Goal: Task Accomplishment & Management: Manage account settings

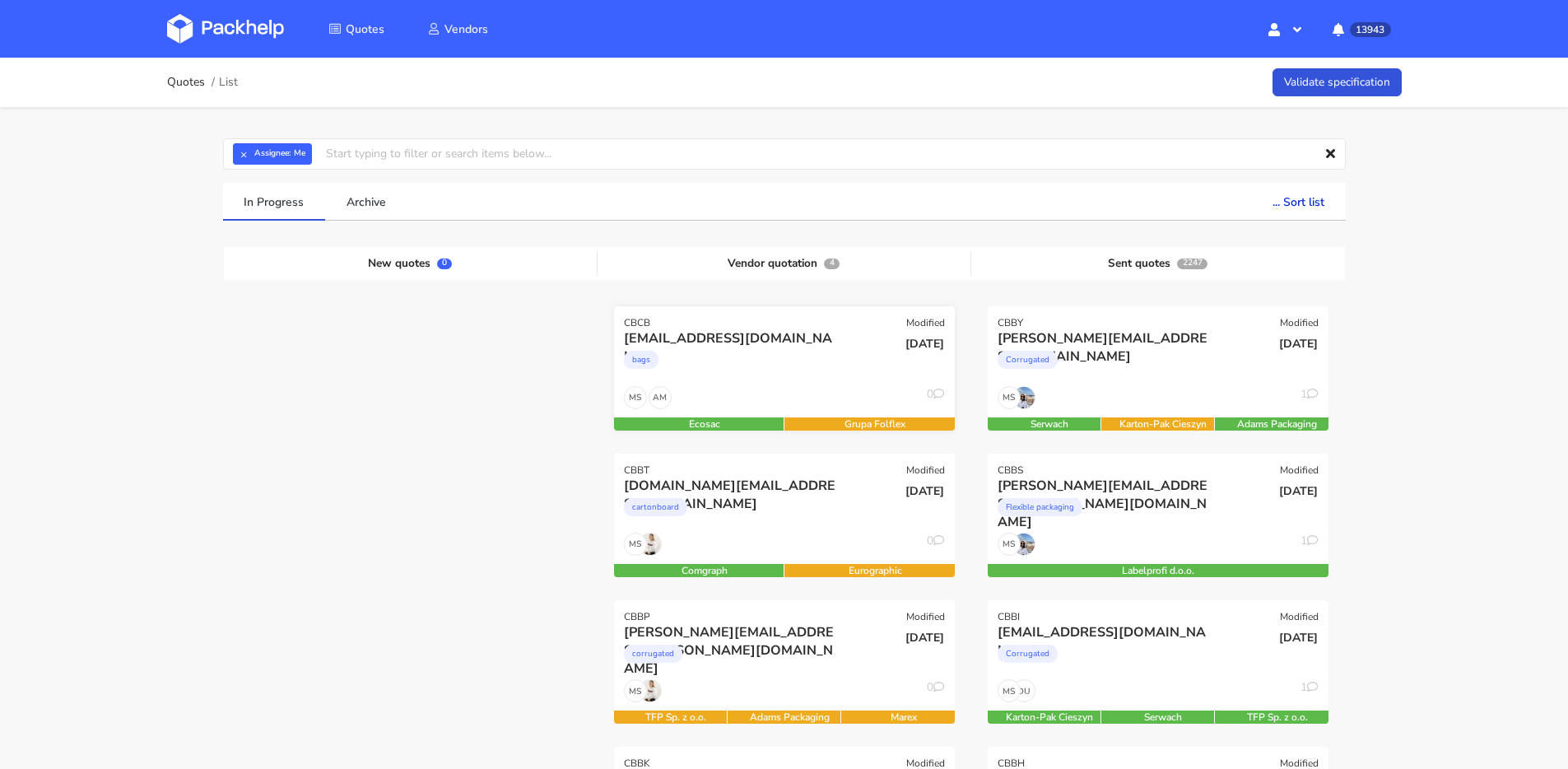
click at [788, 352] on div "bags" at bounding box center [733, 363] width 218 height 33
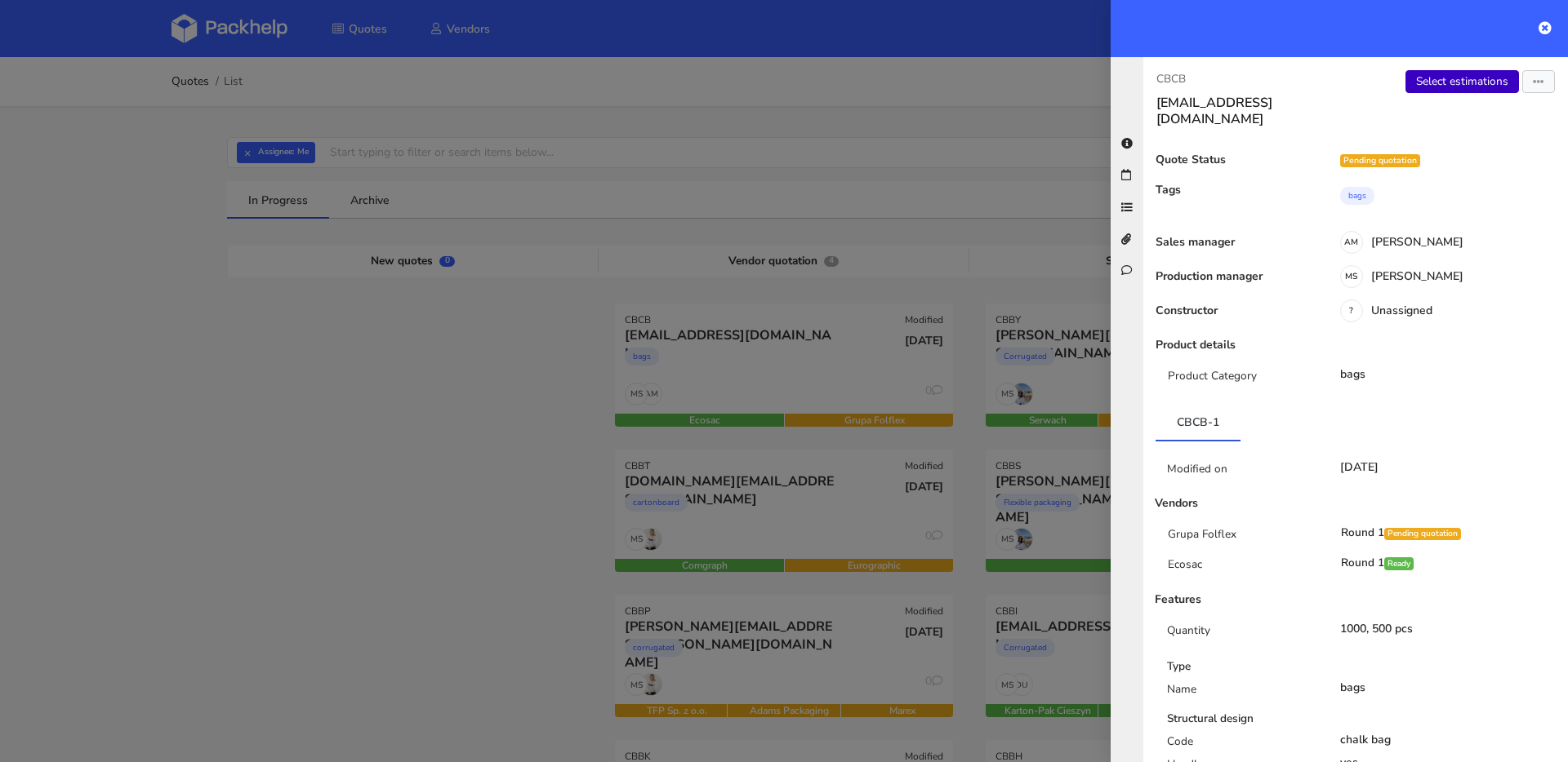
click at [1438, 83] on link "Select estimations" at bounding box center [1462, 82] width 114 height 23
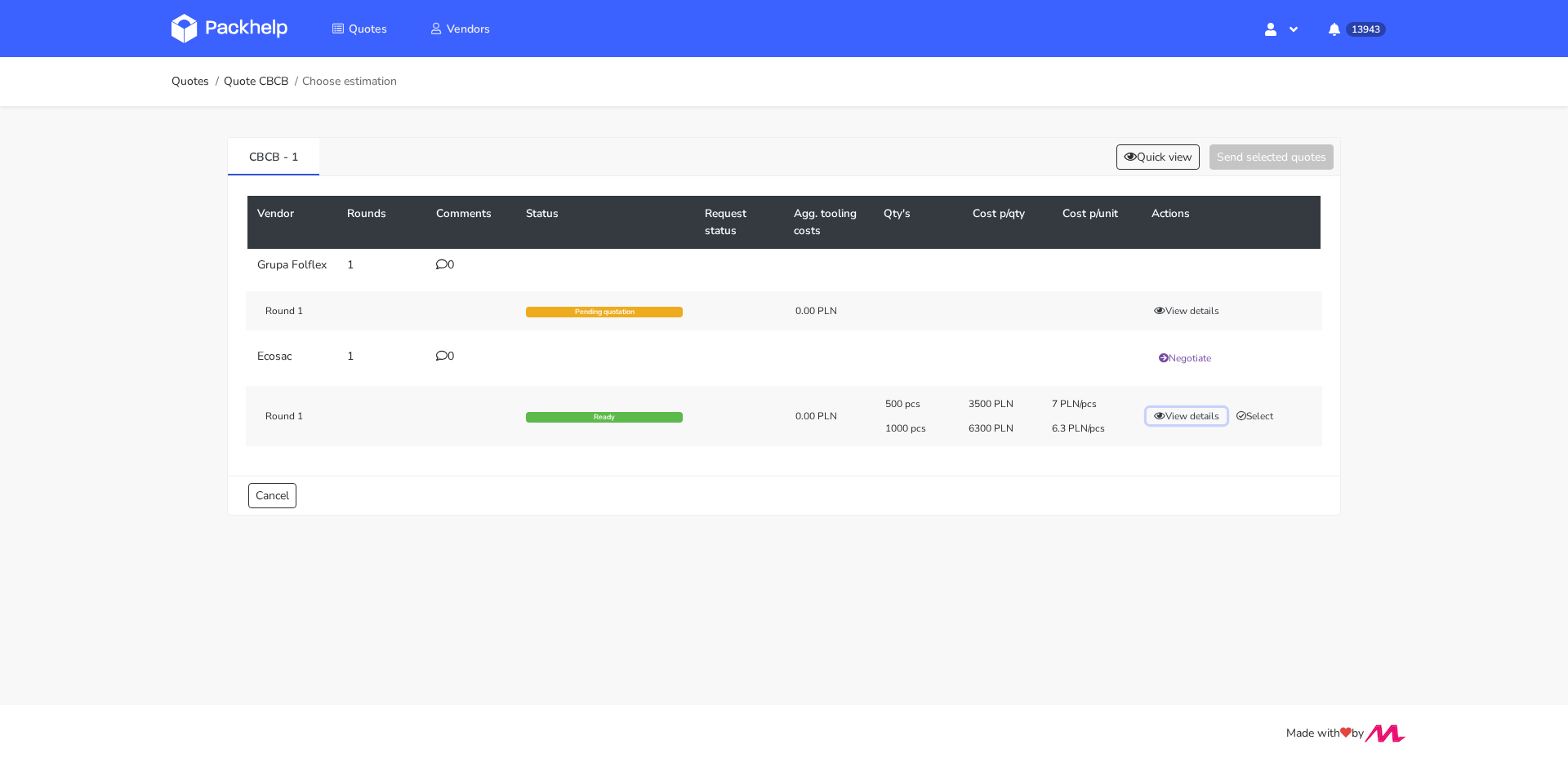
click at [1192, 411] on button "View details" at bounding box center [1186, 415] width 80 height 16
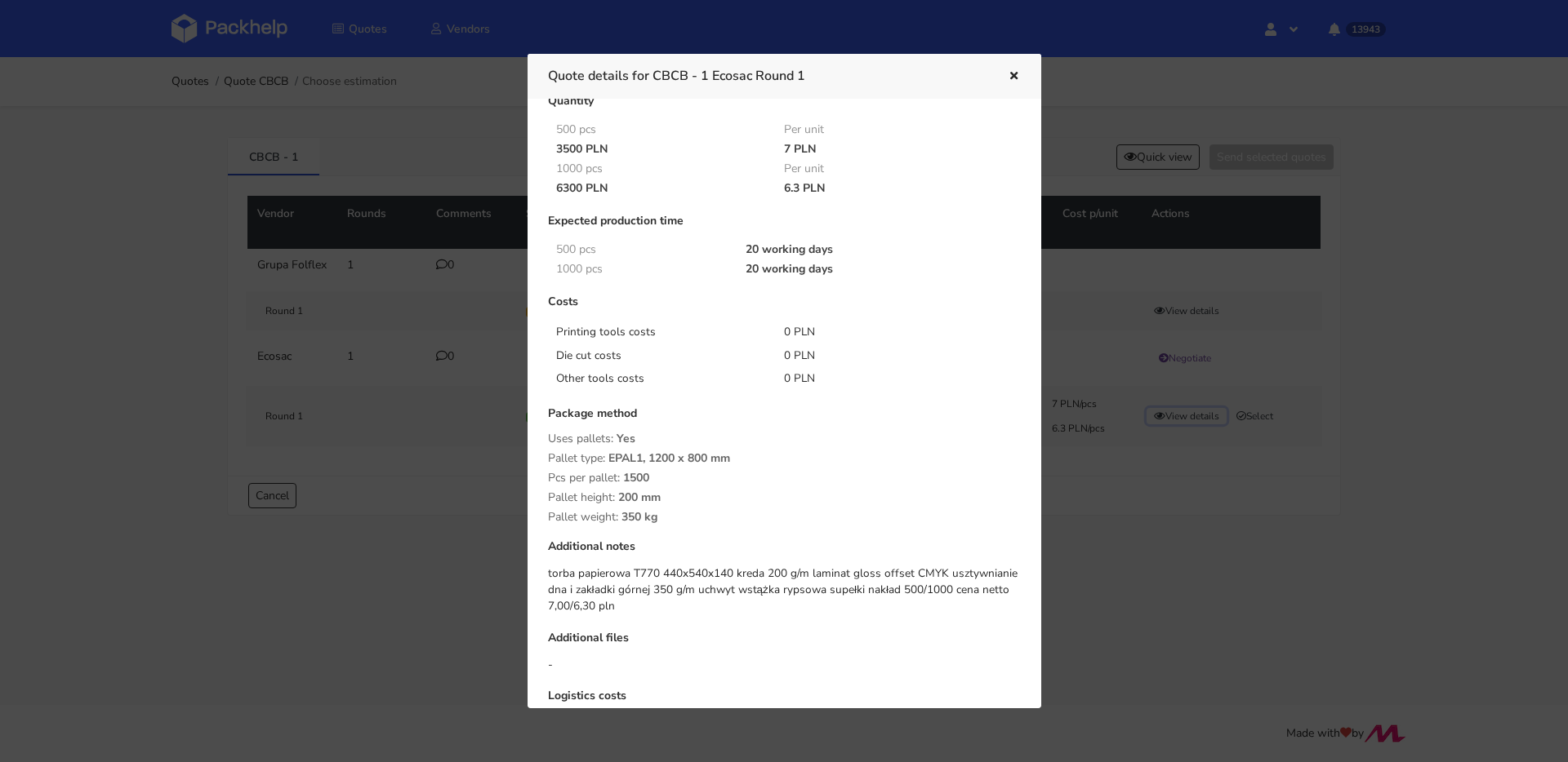
scroll to position [78, 0]
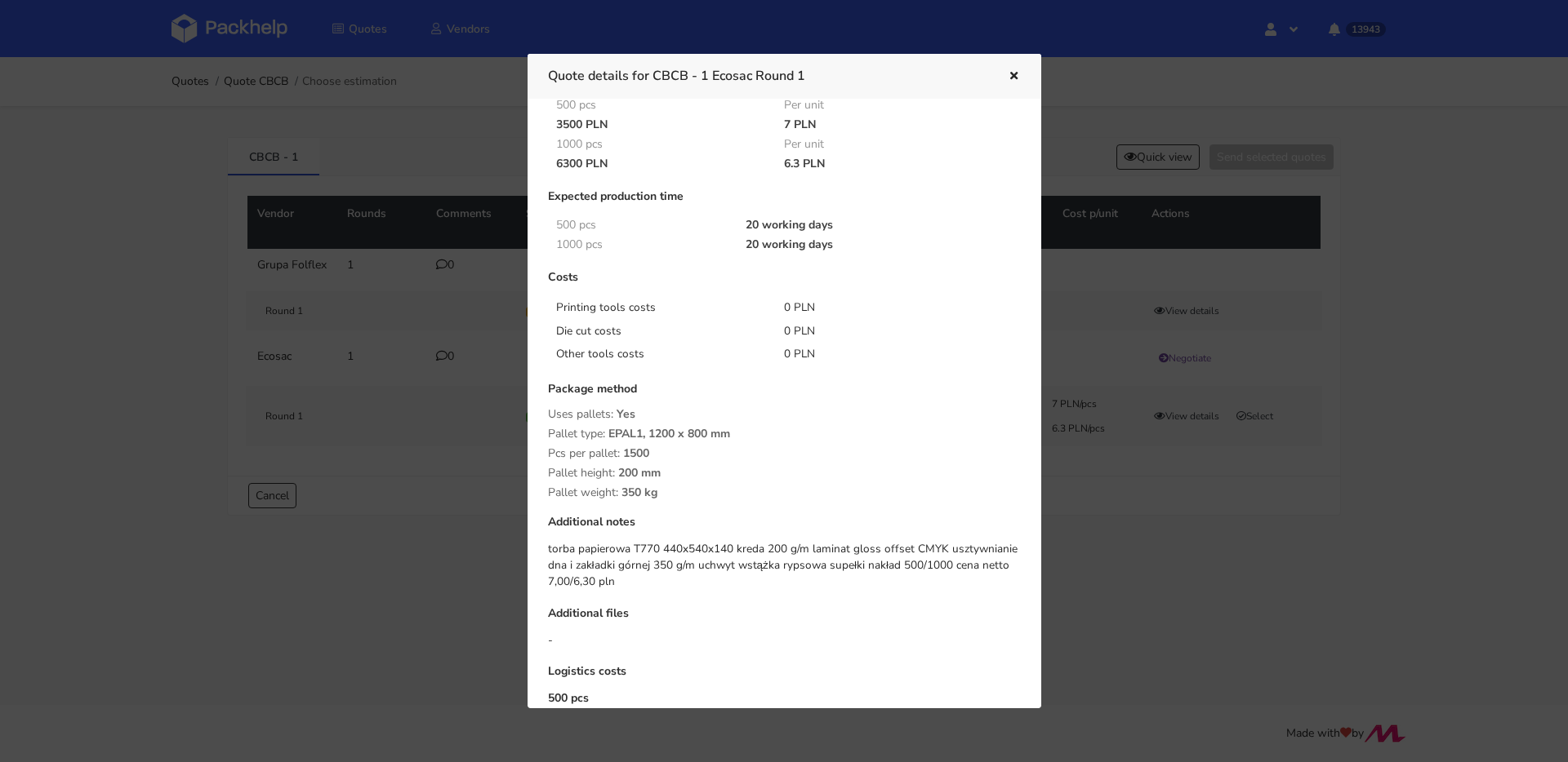
click at [1008, 82] on button "button" at bounding box center [1011, 76] width 18 height 21
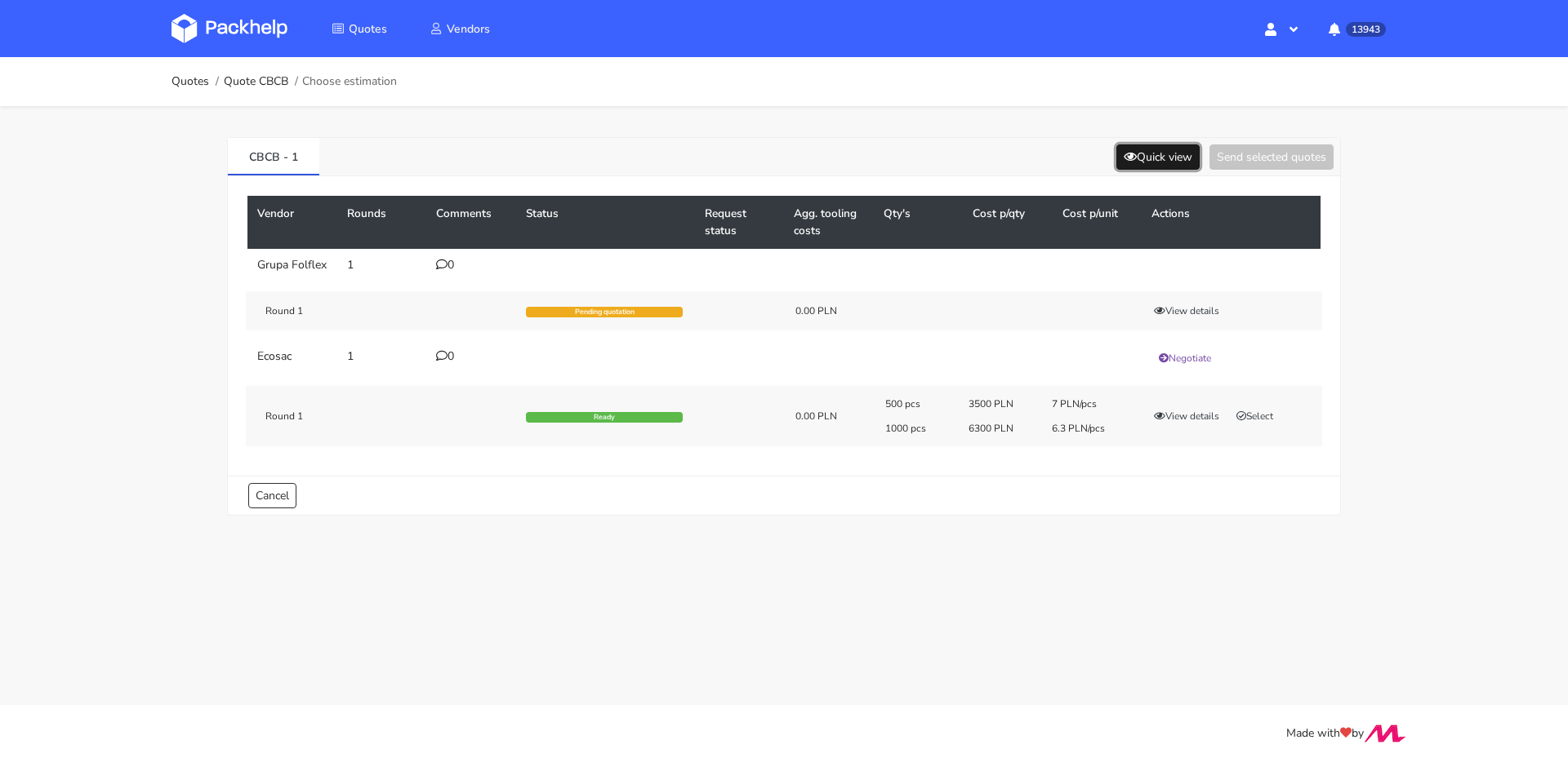
click at [1134, 155] on button "Quick view" at bounding box center [1158, 157] width 83 height 25
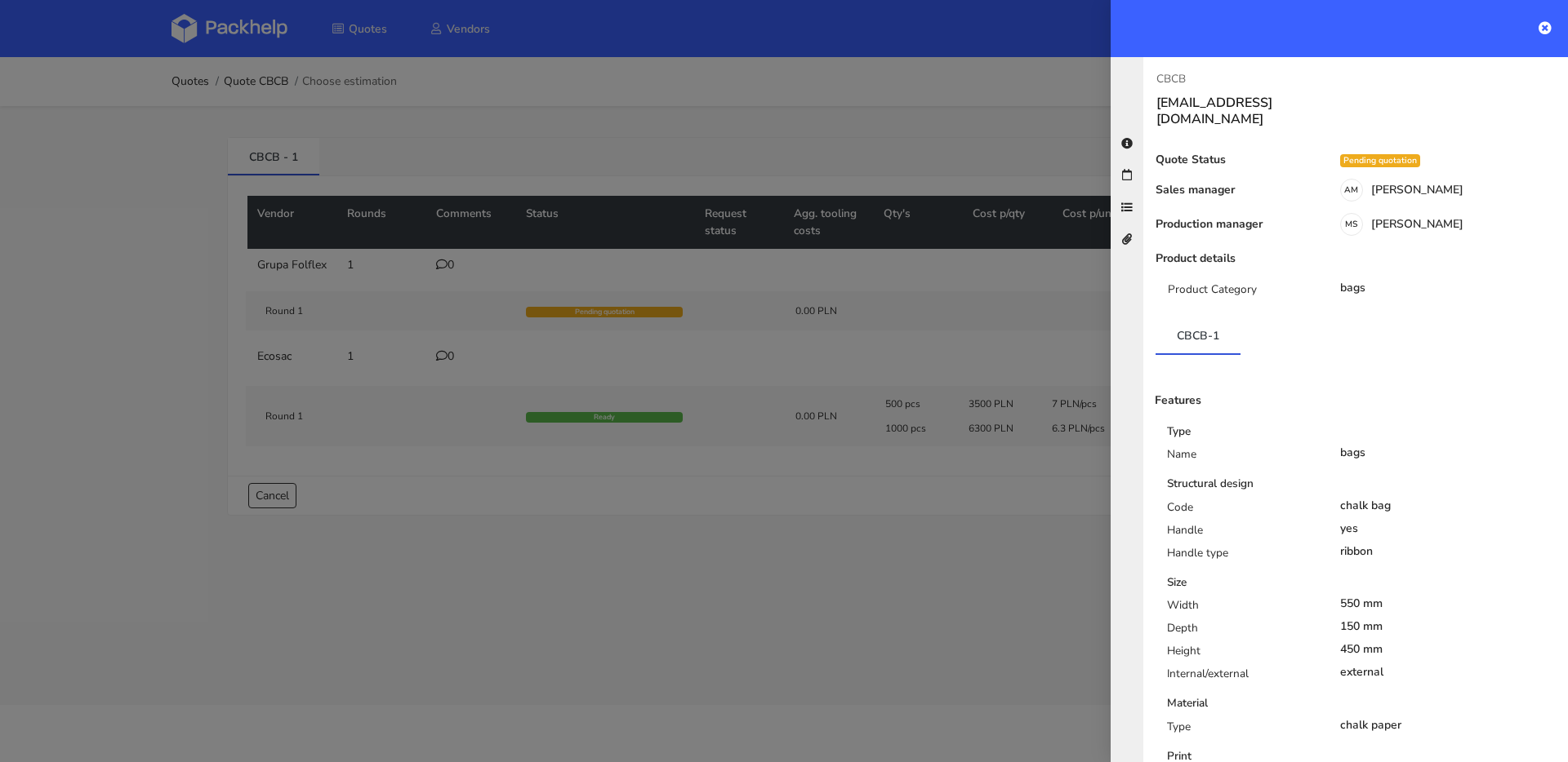
click at [1030, 317] on div at bounding box center [784, 381] width 1568 height 762
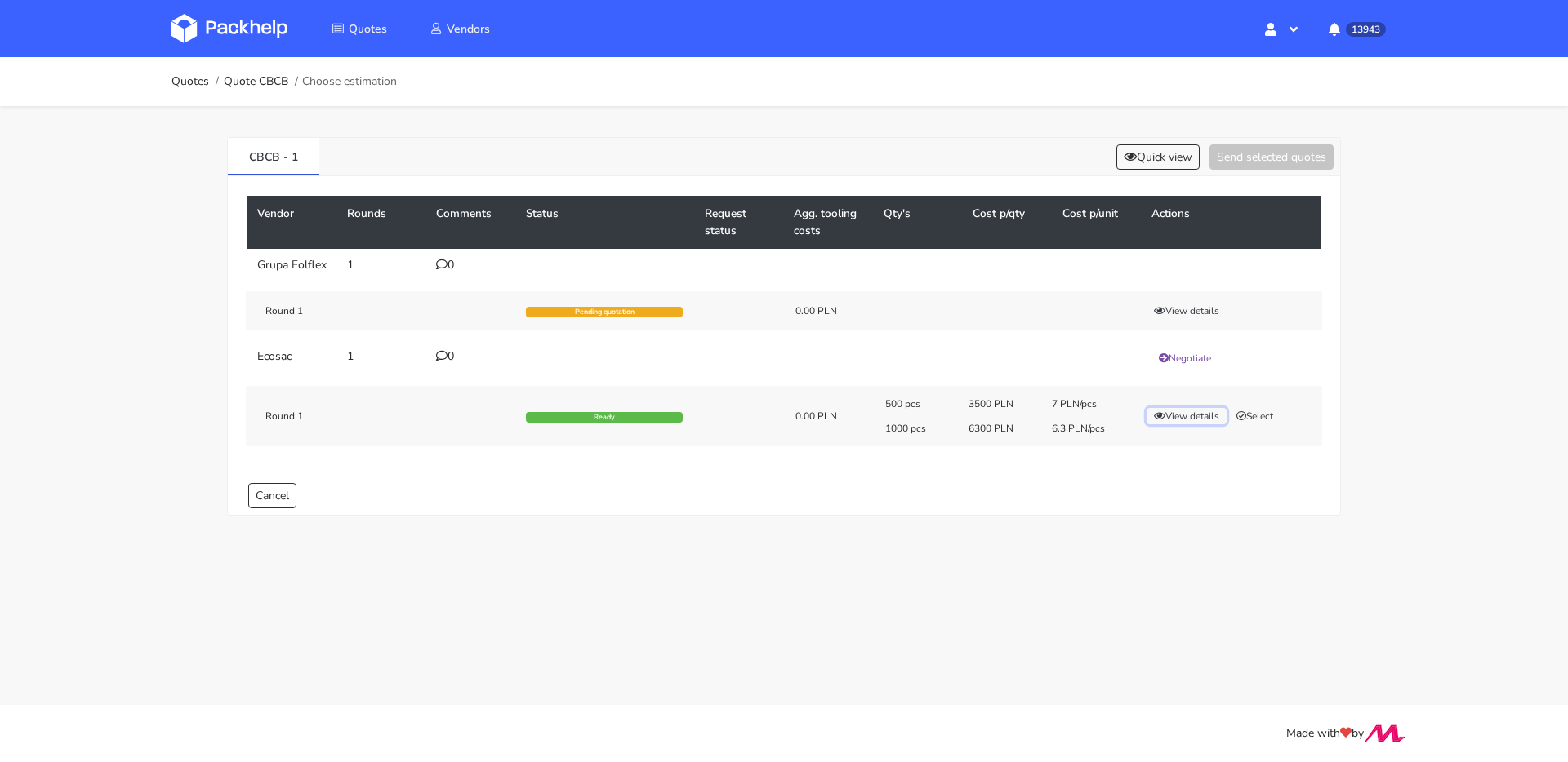
click at [1202, 423] on button "View details" at bounding box center [1186, 415] width 80 height 16
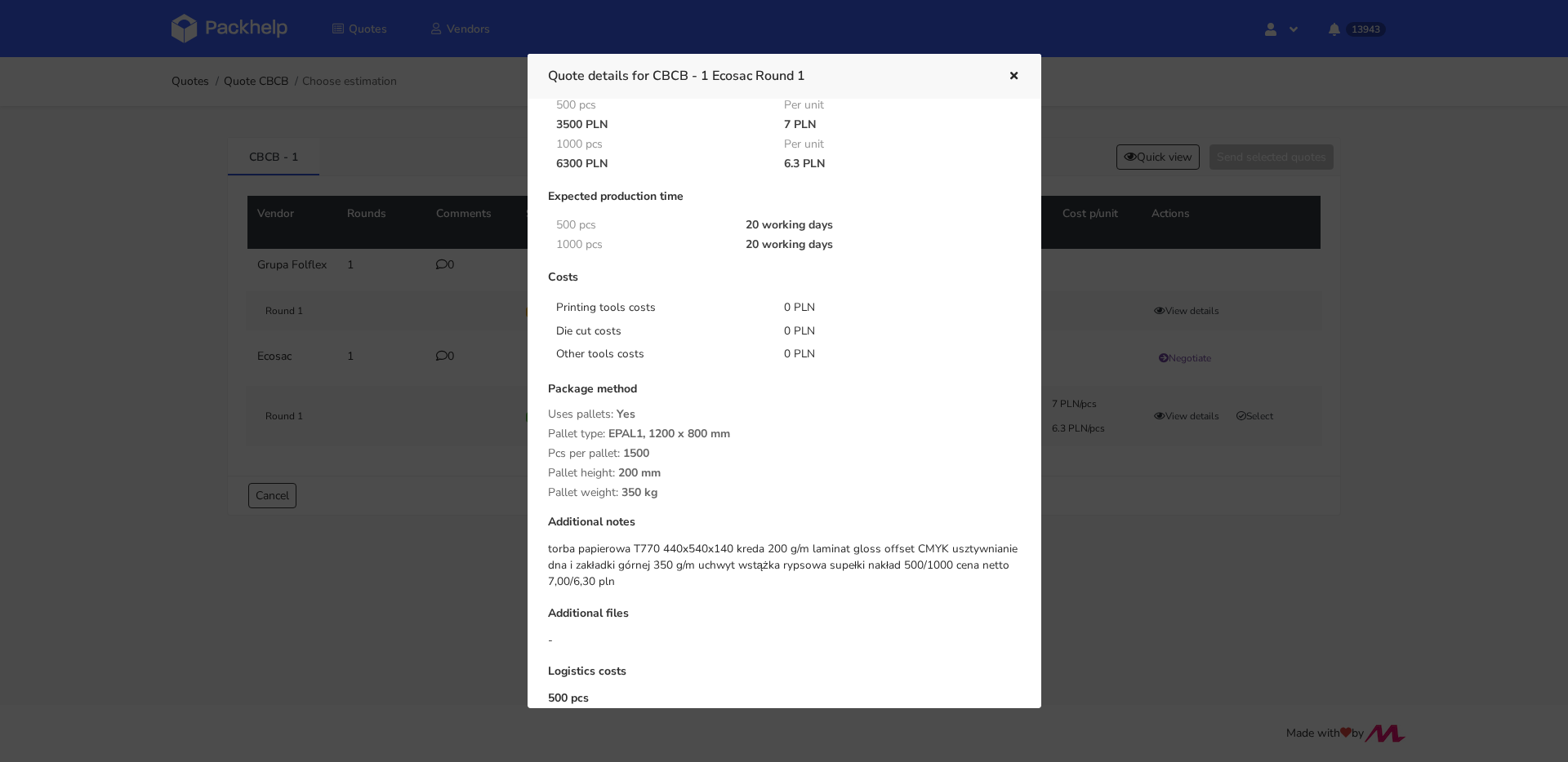
click at [1008, 74] on icon "button" at bounding box center [1014, 76] width 14 height 11
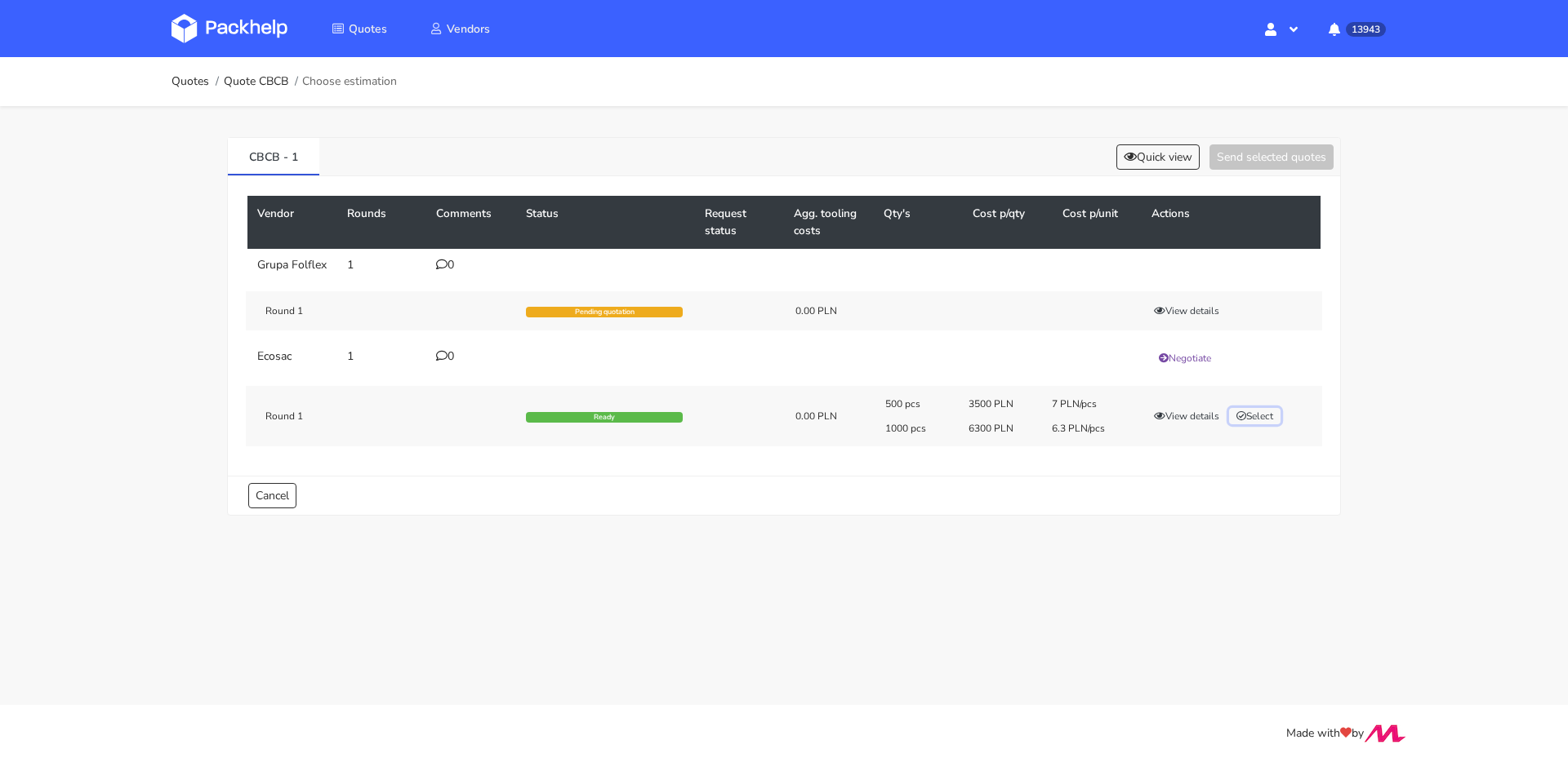
click at [1258, 413] on button "Select" at bounding box center [1254, 415] width 52 height 16
click at [1228, 164] on button "Send selected quotes ( 1 )" at bounding box center [1259, 157] width 147 height 25
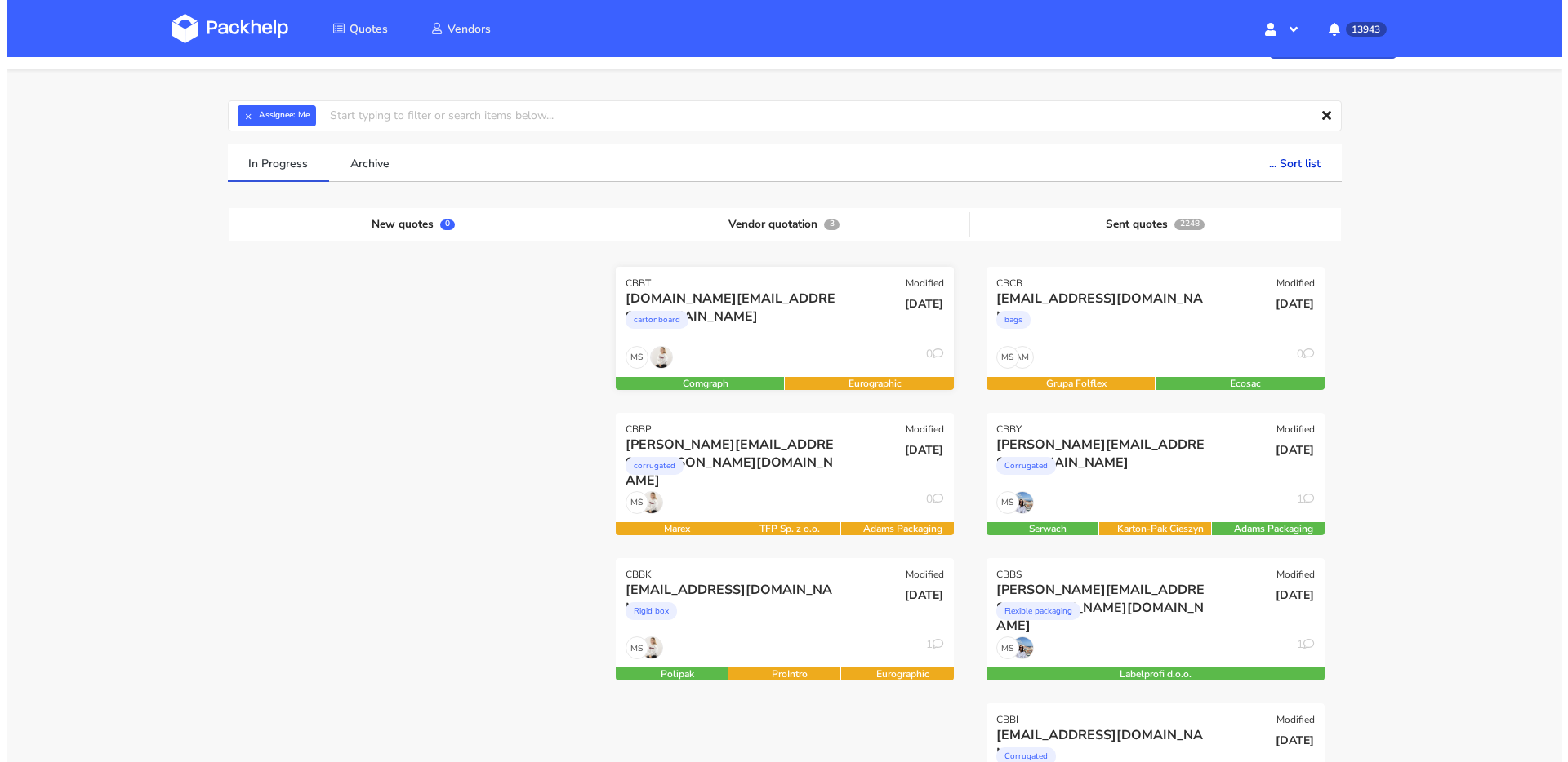
scroll to position [117, 0]
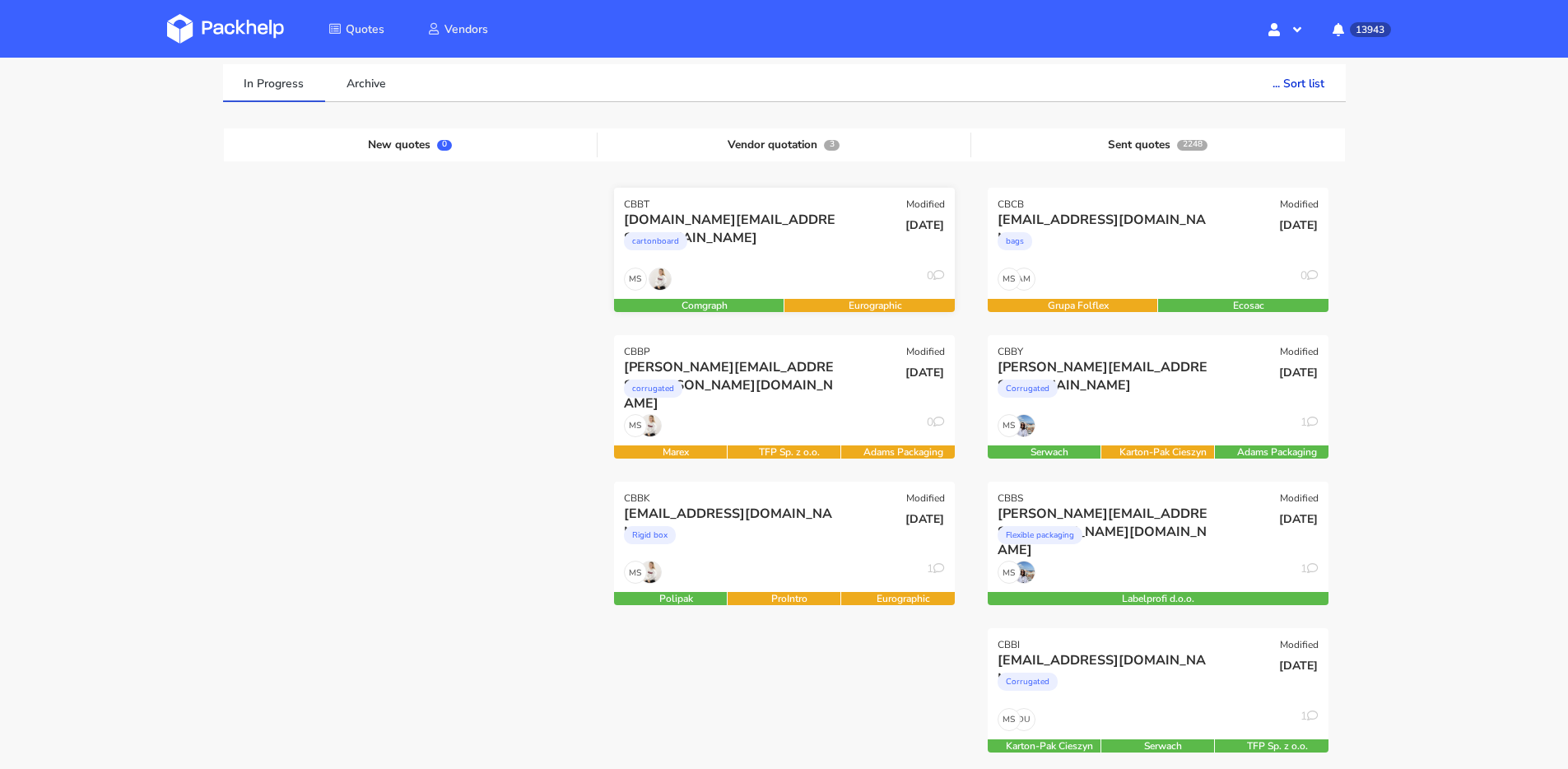
click at [789, 238] on div "cartonboard" at bounding box center [733, 245] width 218 height 33
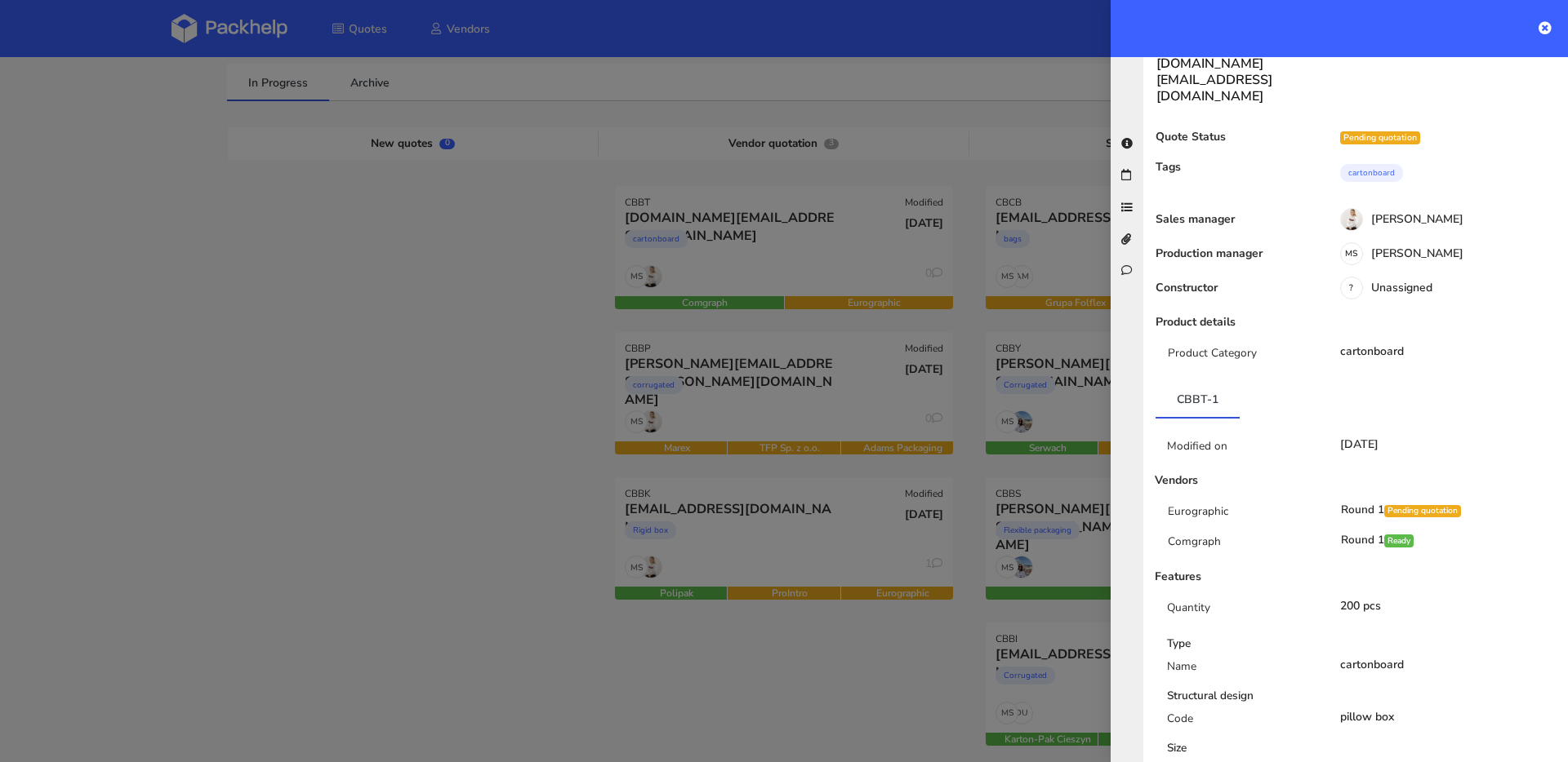
scroll to position [0, 0]
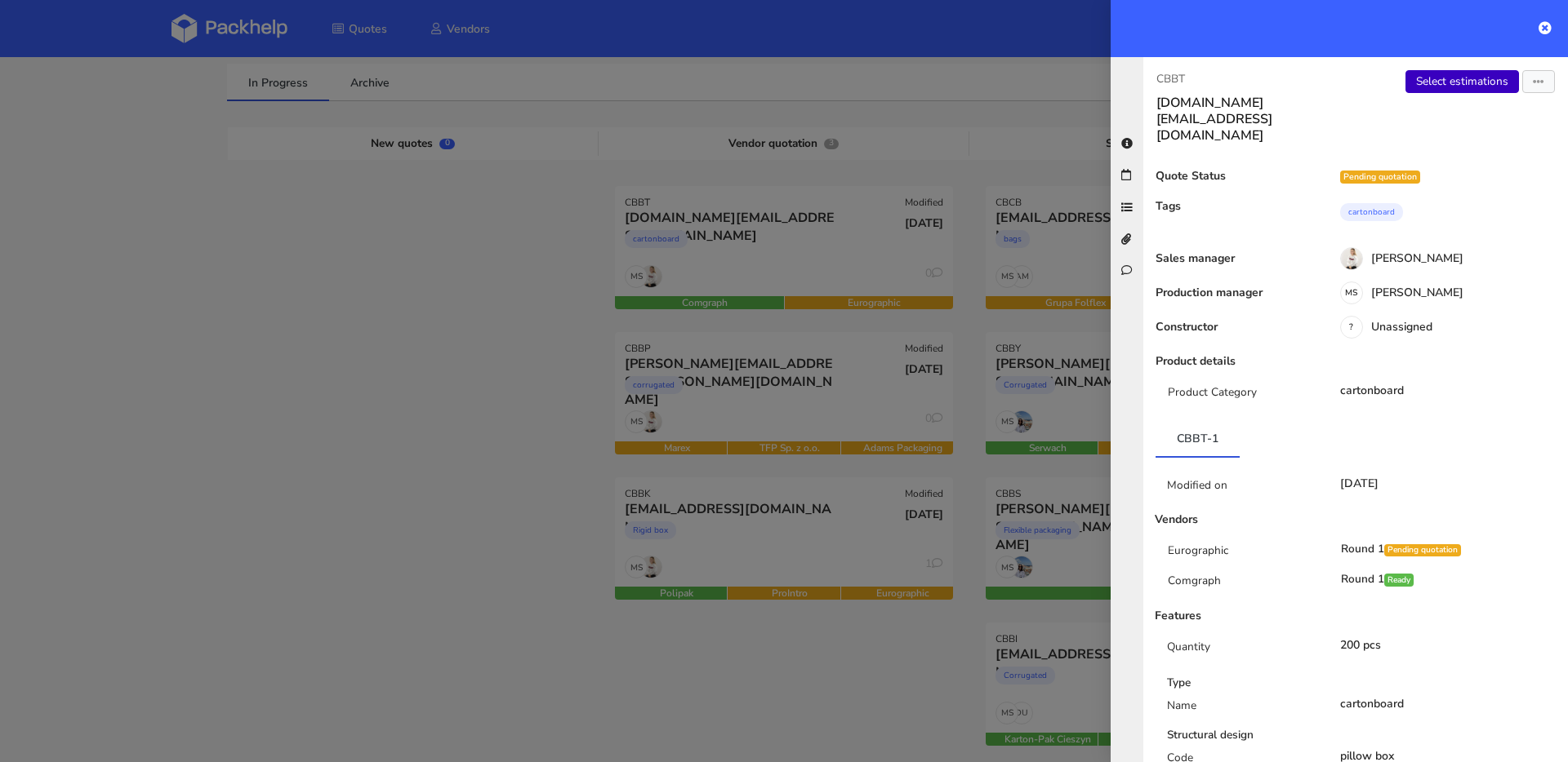
click at [1429, 80] on link "Select estimations" at bounding box center [1462, 82] width 114 height 23
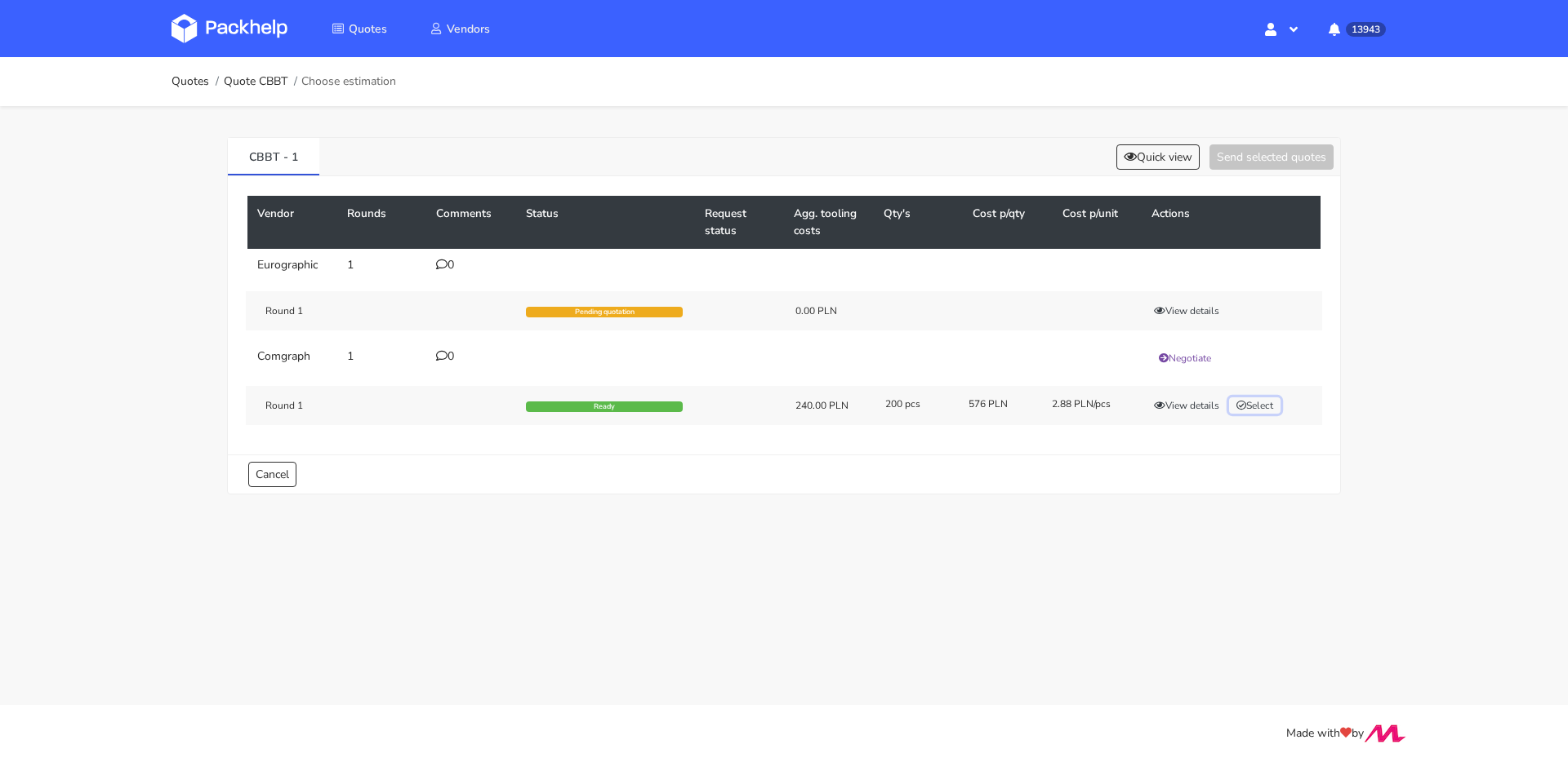
click at [1238, 404] on icon "button" at bounding box center [1241, 406] width 10 height 10
click at [1232, 154] on button "Send selected quotes ( 1 )" at bounding box center [1259, 157] width 147 height 25
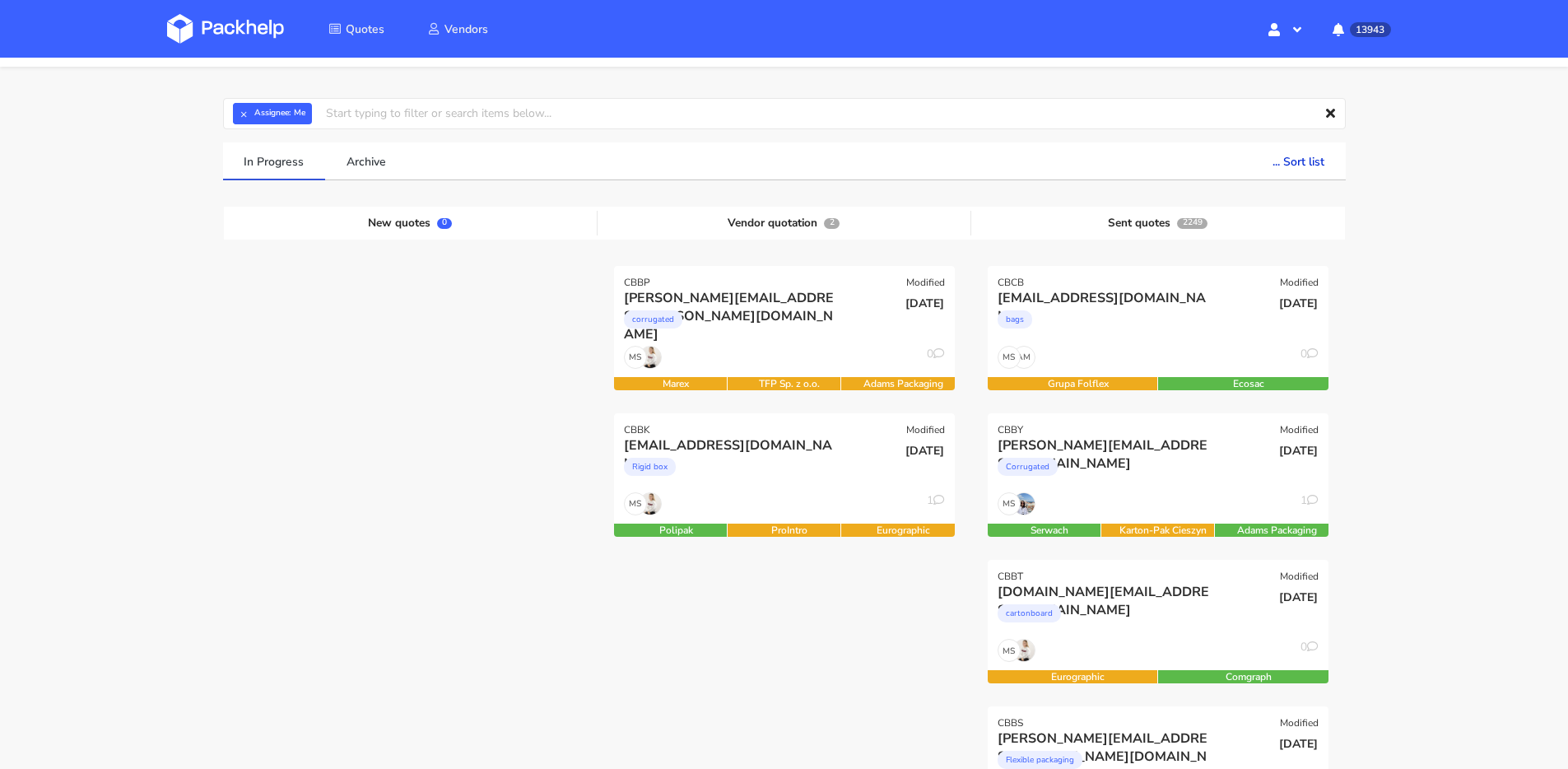
scroll to position [60, 0]
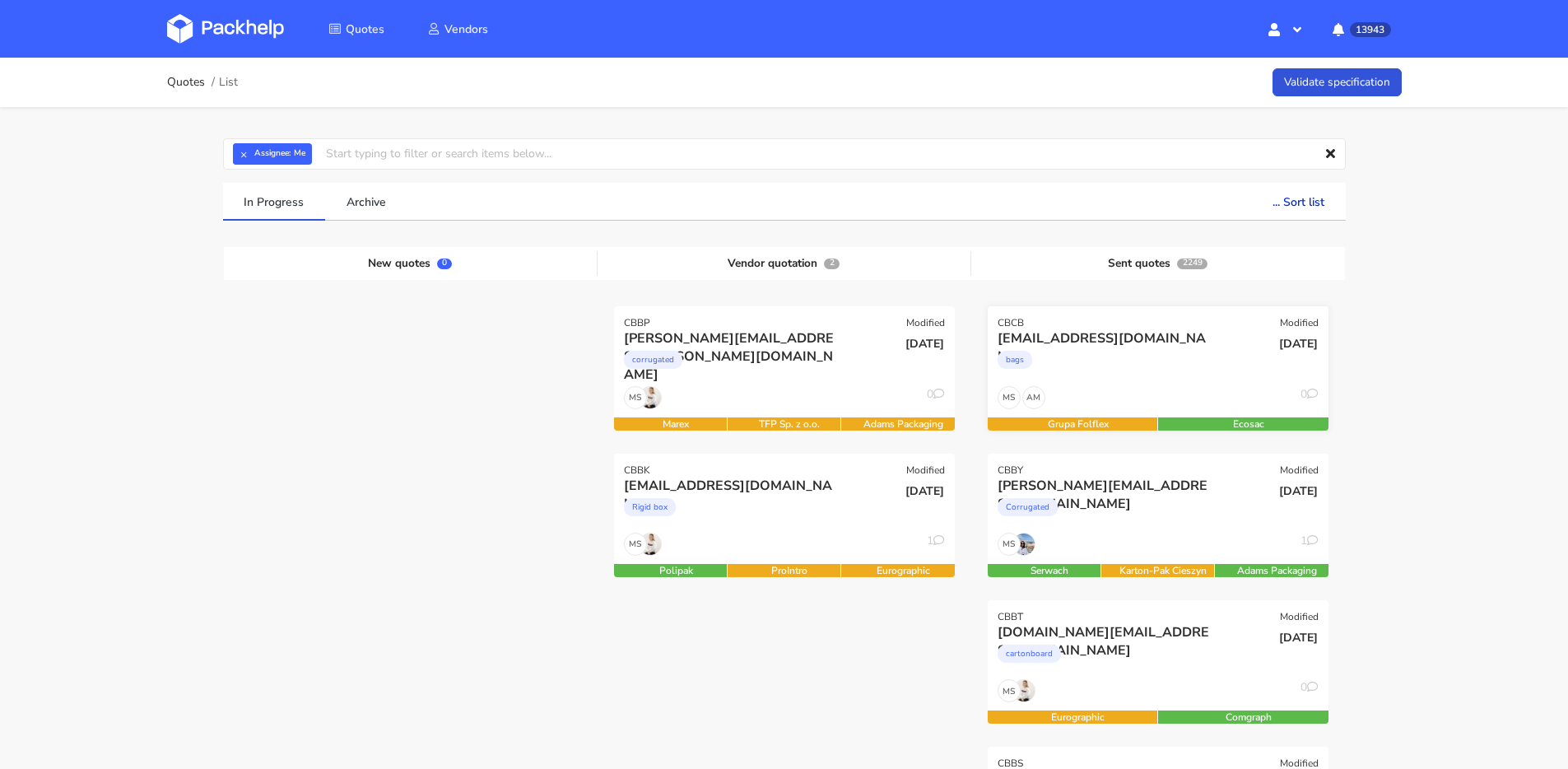
click at [1183, 391] on div "AM MS 0" at bounding box center [1158, 402] width 341 height 32
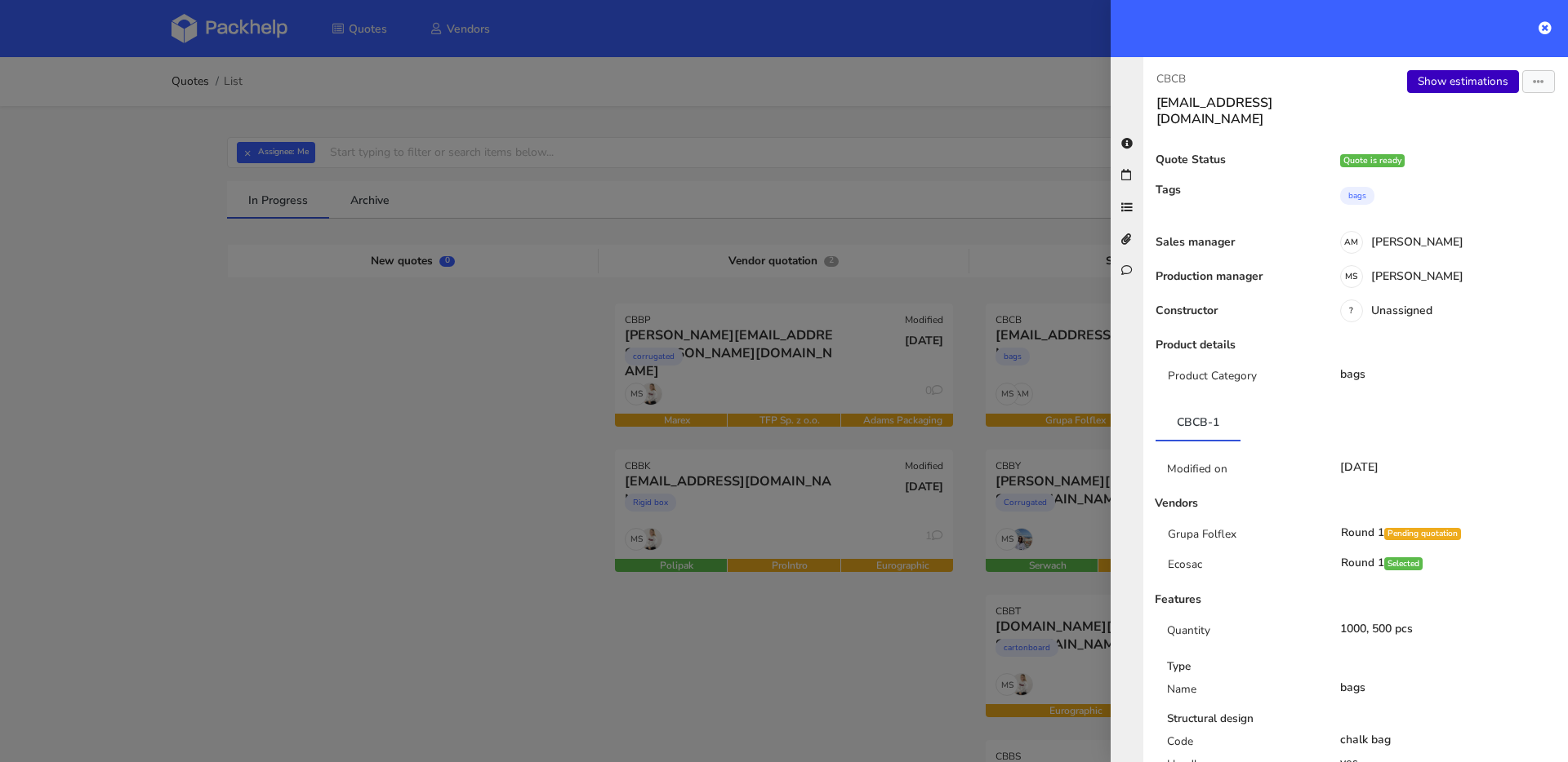
click at [1440, 89] on link "Show estimations" at bounding box center [1463, 82] width 112 height 23
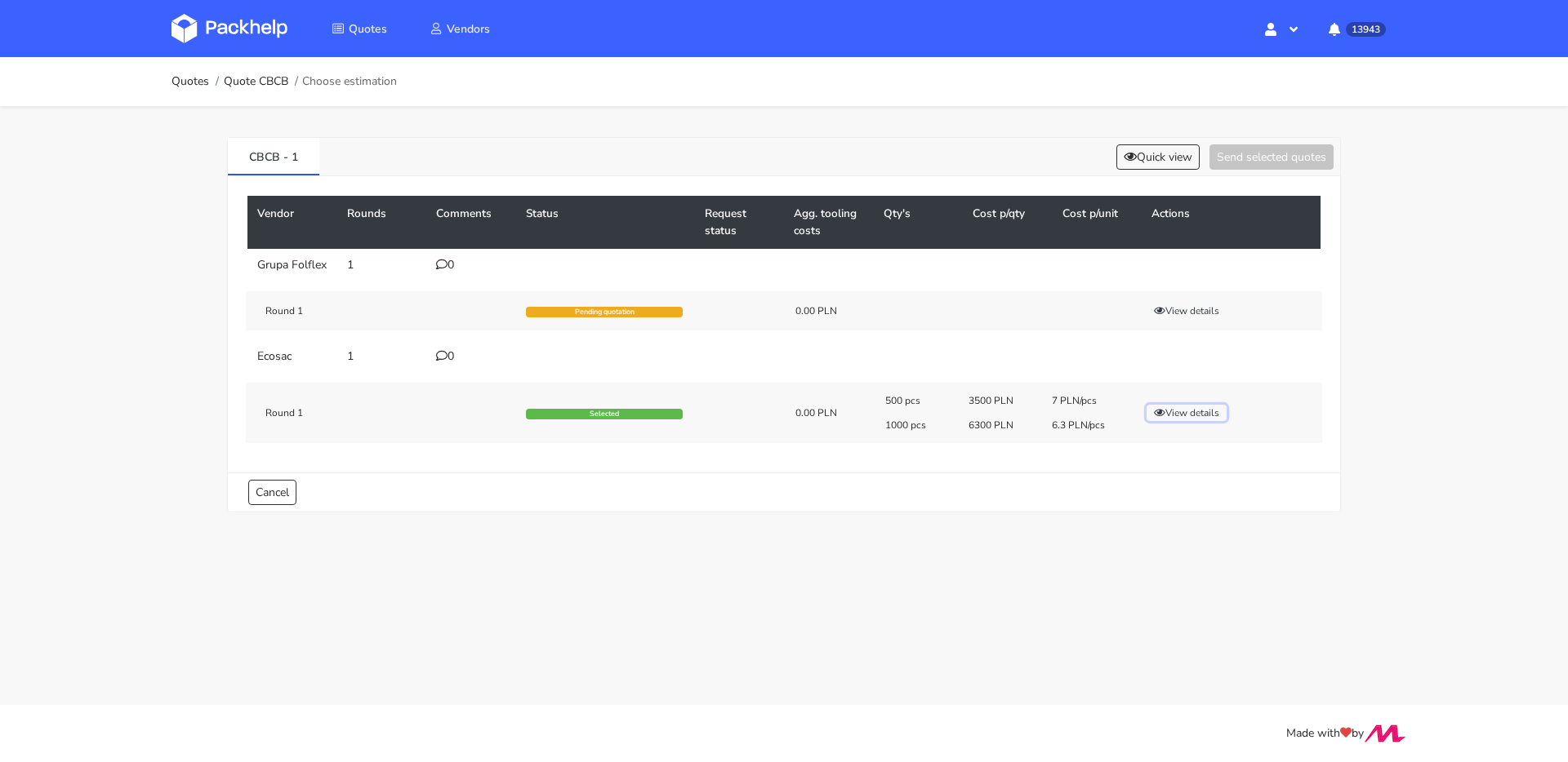
click at [1191, 405] on button "View details" at bounding box center [1186, 413] width 80 height 16
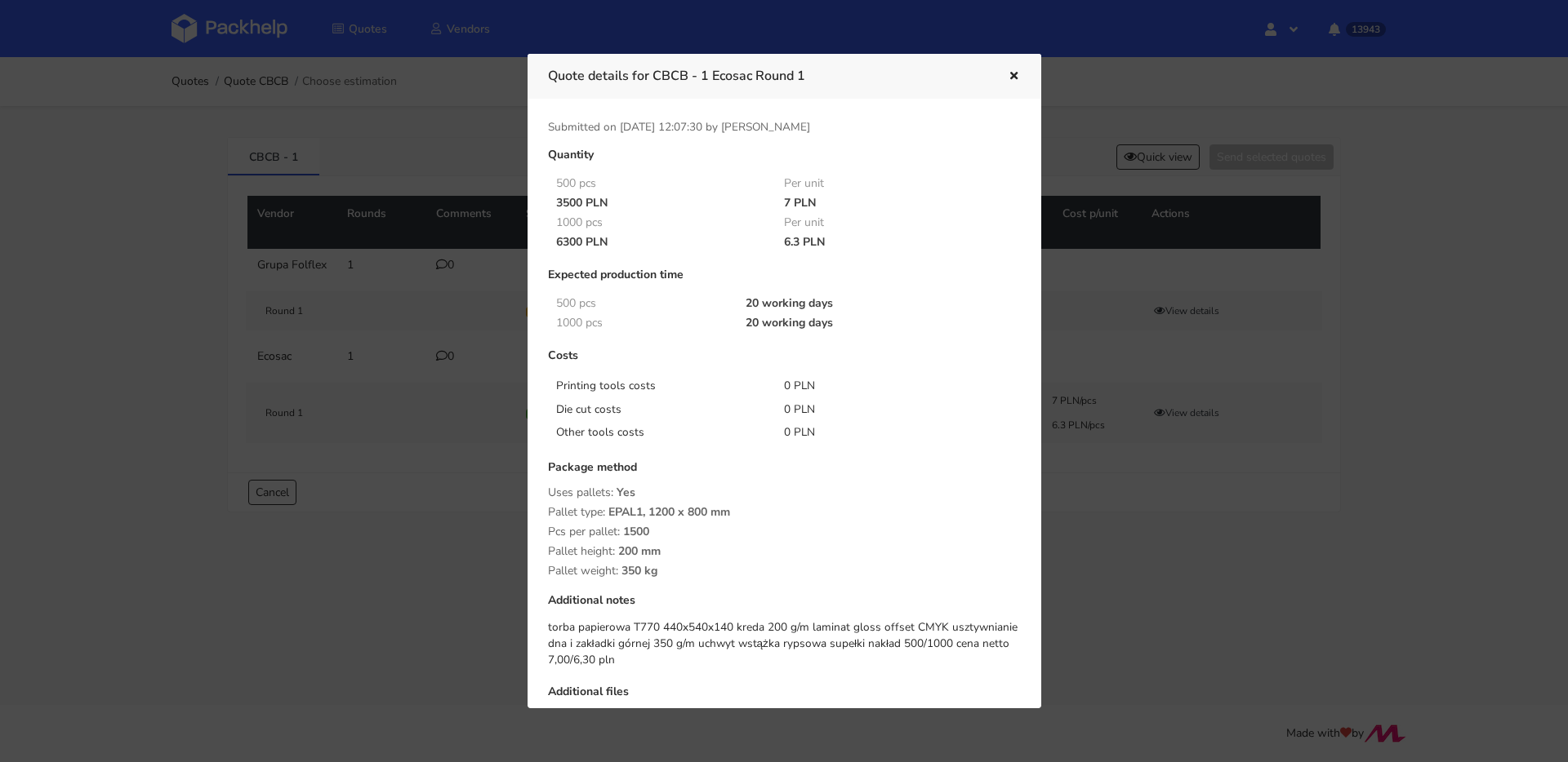
click at [1012, 80] on icon "button" at bounding box center [1014, 76] width 14 height 11
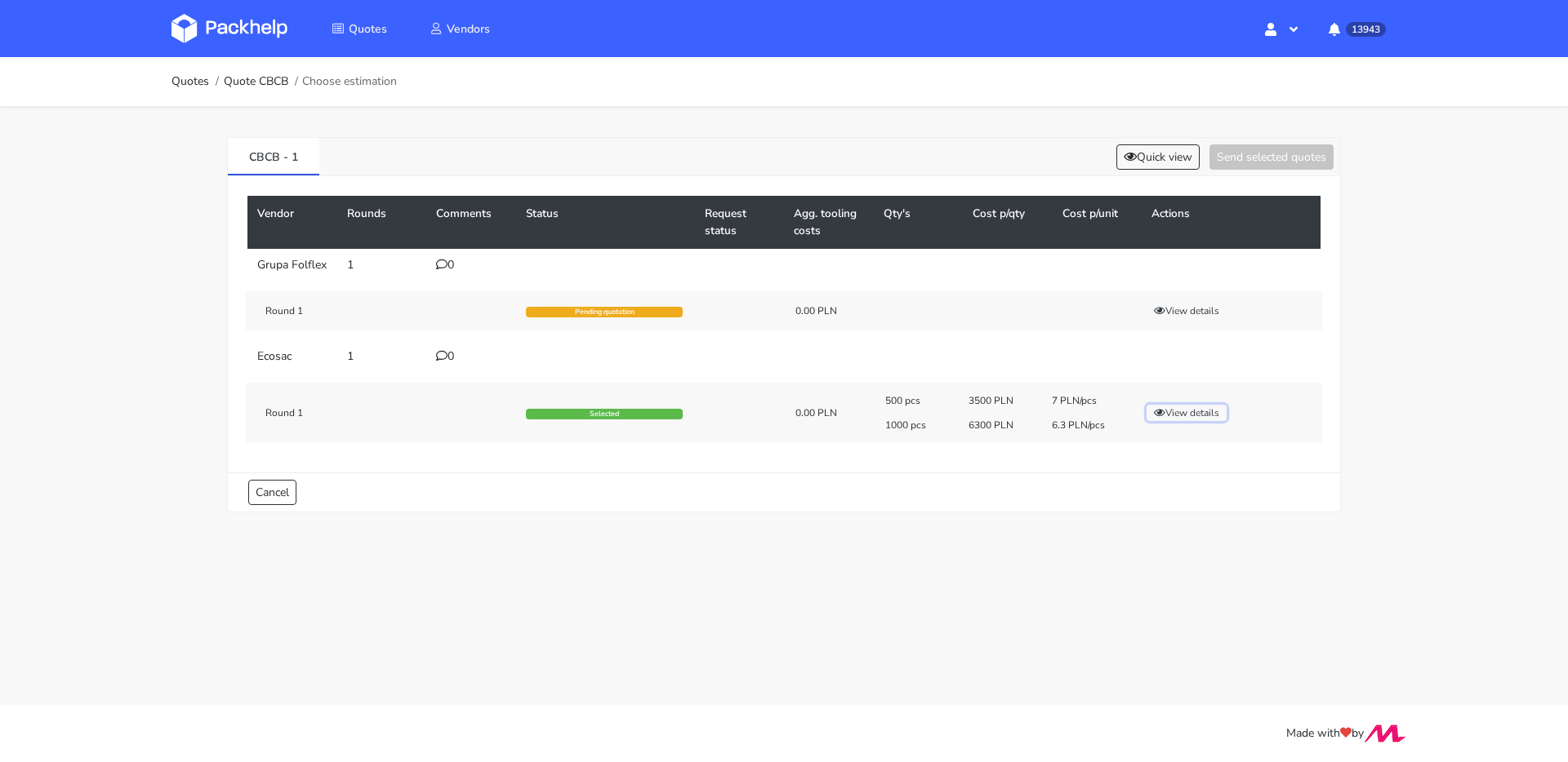
click at [1187, 415] on button "View details" at bounding box center [1186, 413] width 80 height 16
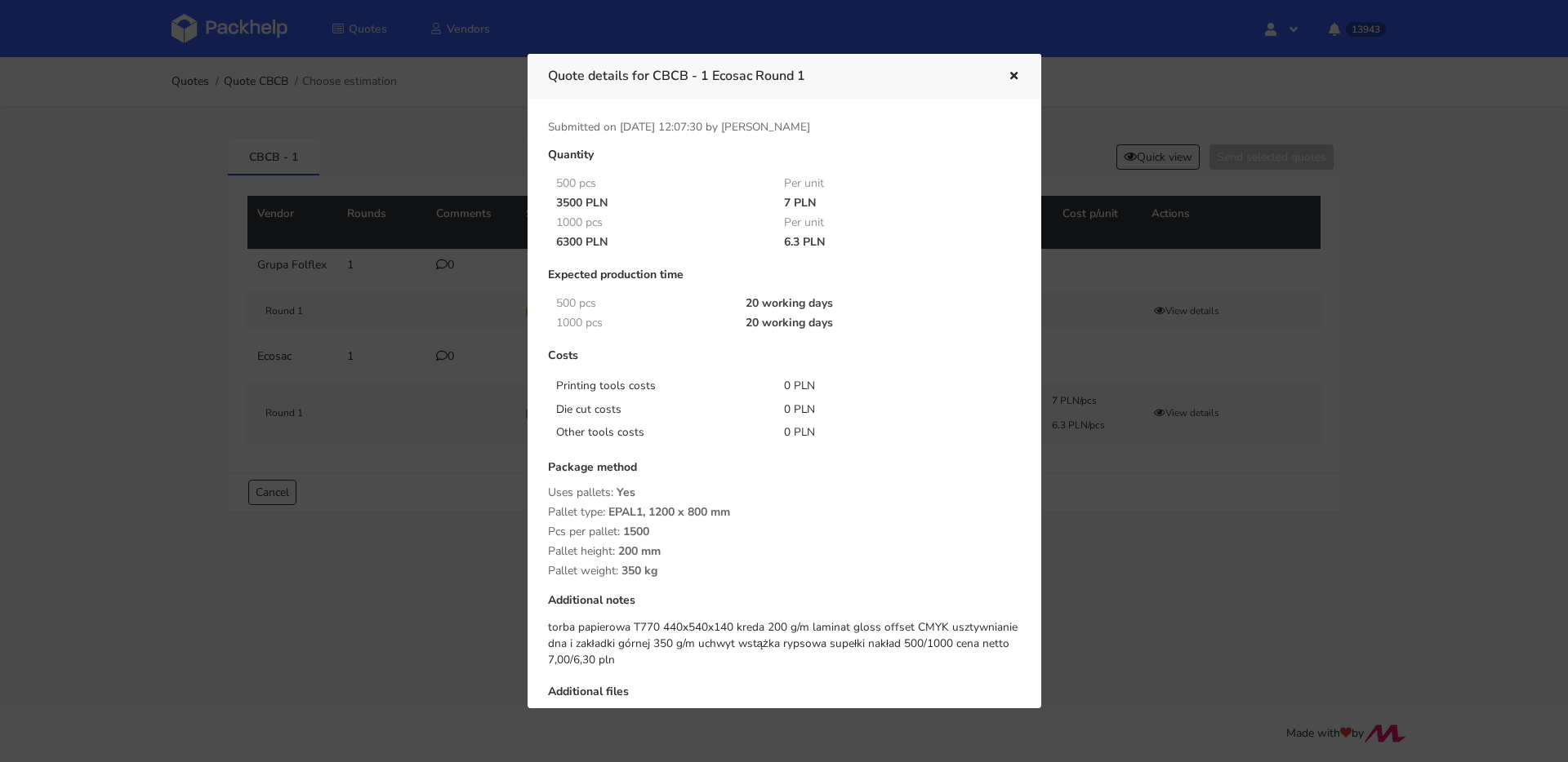
click at [1012, 72] on icon "button" at bounding box center [1014, 76] width 14 height 11
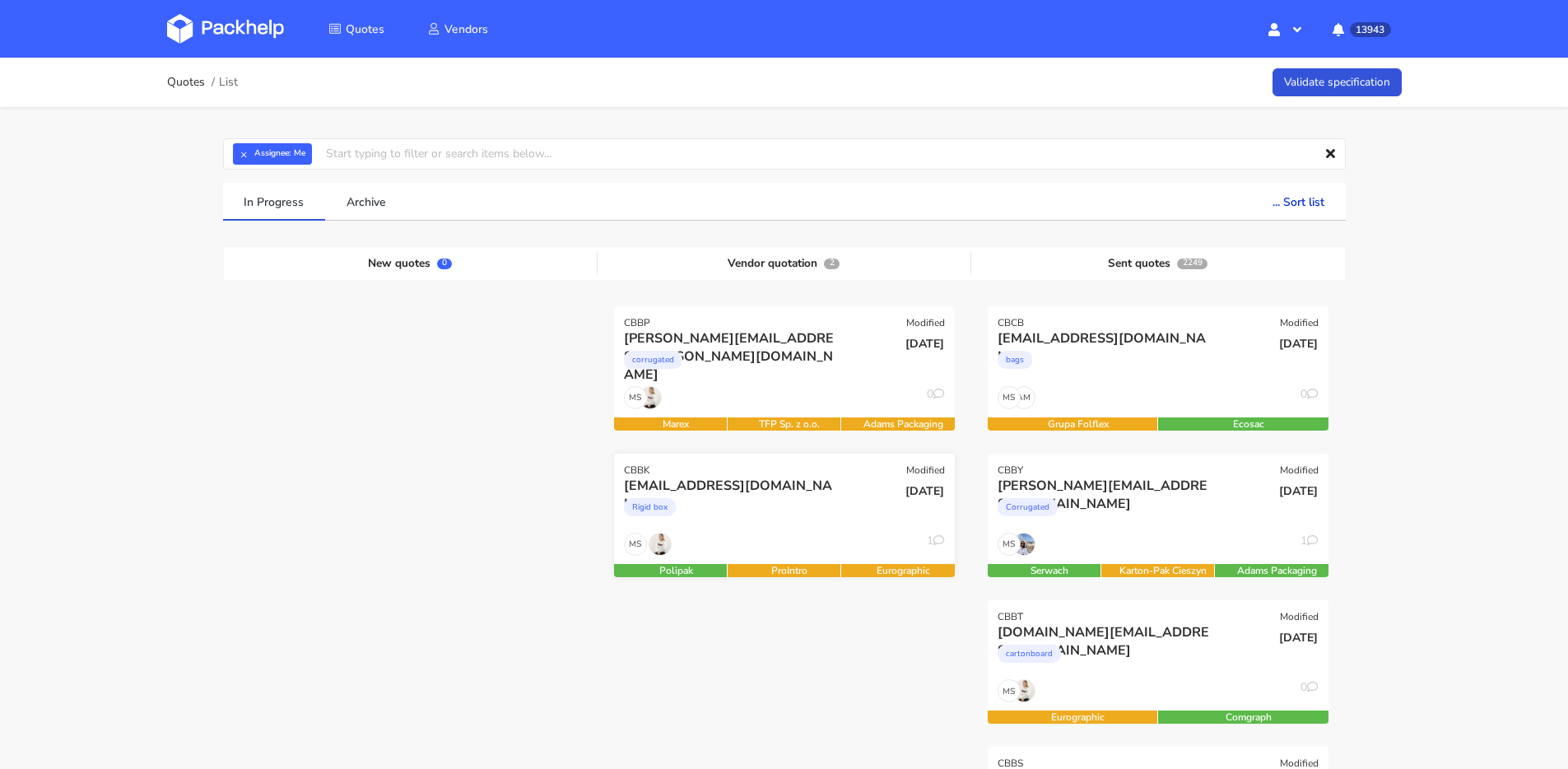
click at [741, 509] on div "Rigid box" at bounding box center [733, 511] width 218 height 33
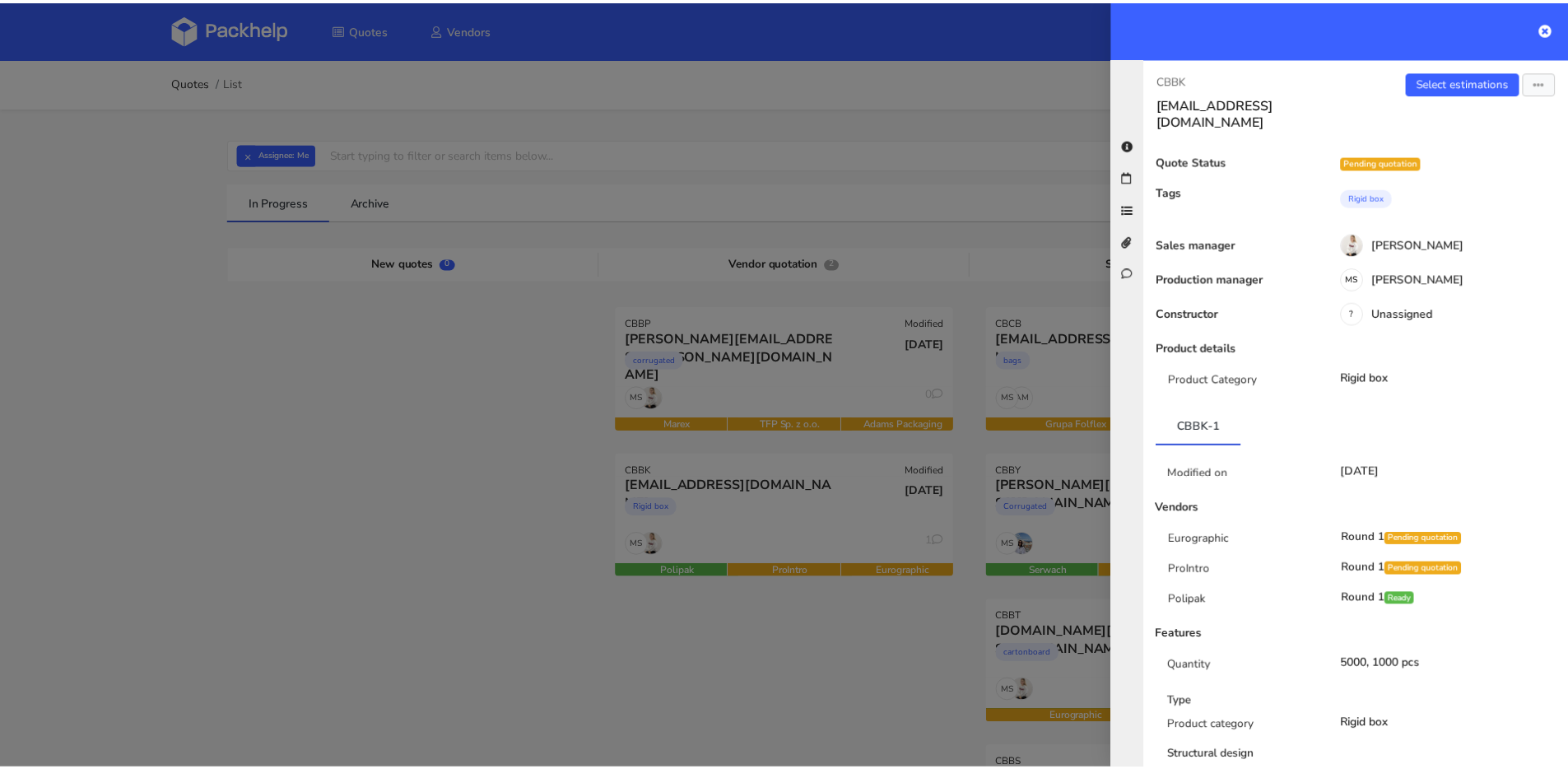
scroll to position [125, 0]
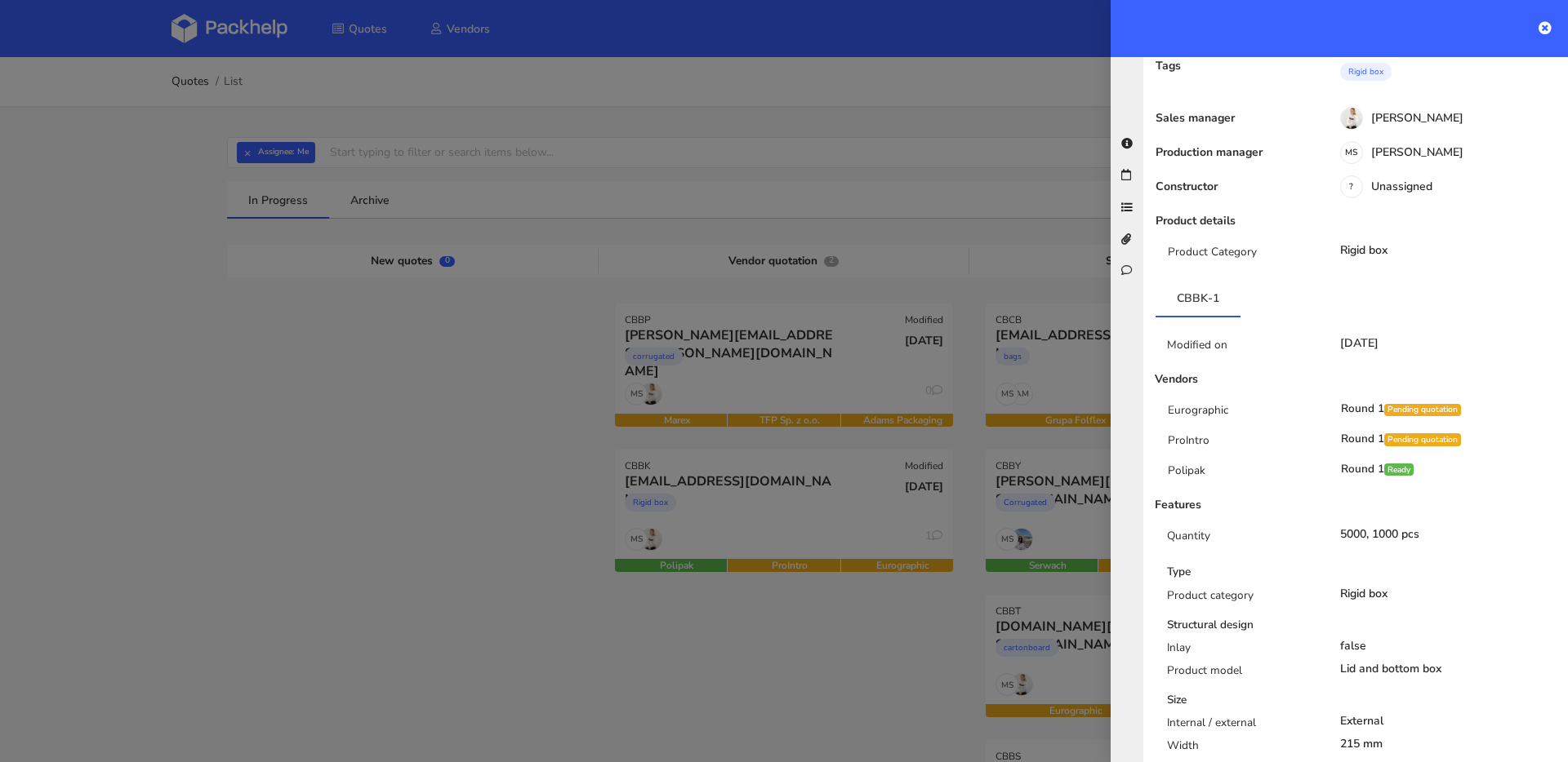
click at [722, 335] on div at bounding box center [784, 381] width 1568 height 762
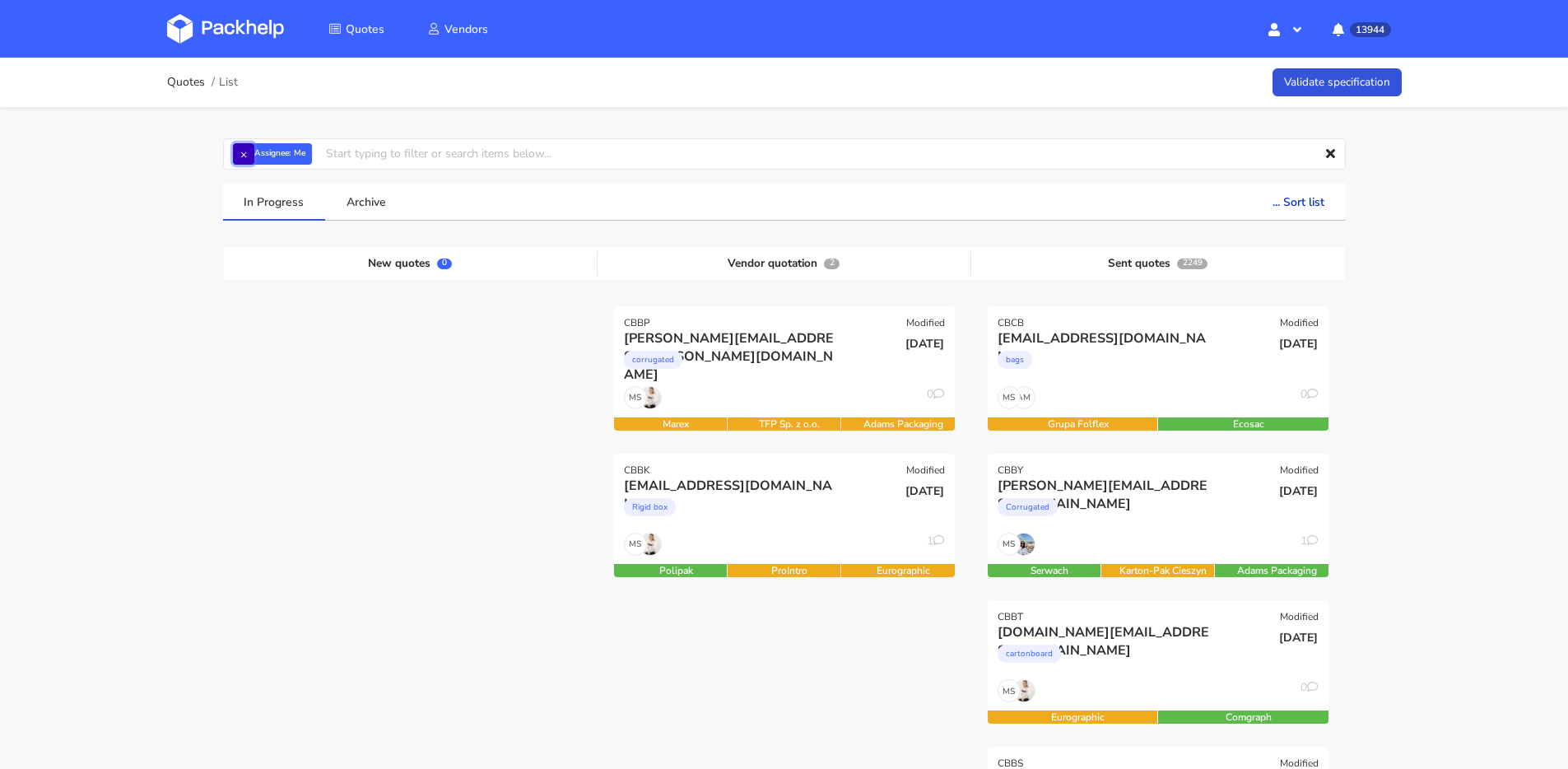
click at [248, 154] on button "×" at bounding box center [243, 153] width 21 height 21
click at [248, 154] on input "text" at bounding box center [784, 153] width 1122 height 32
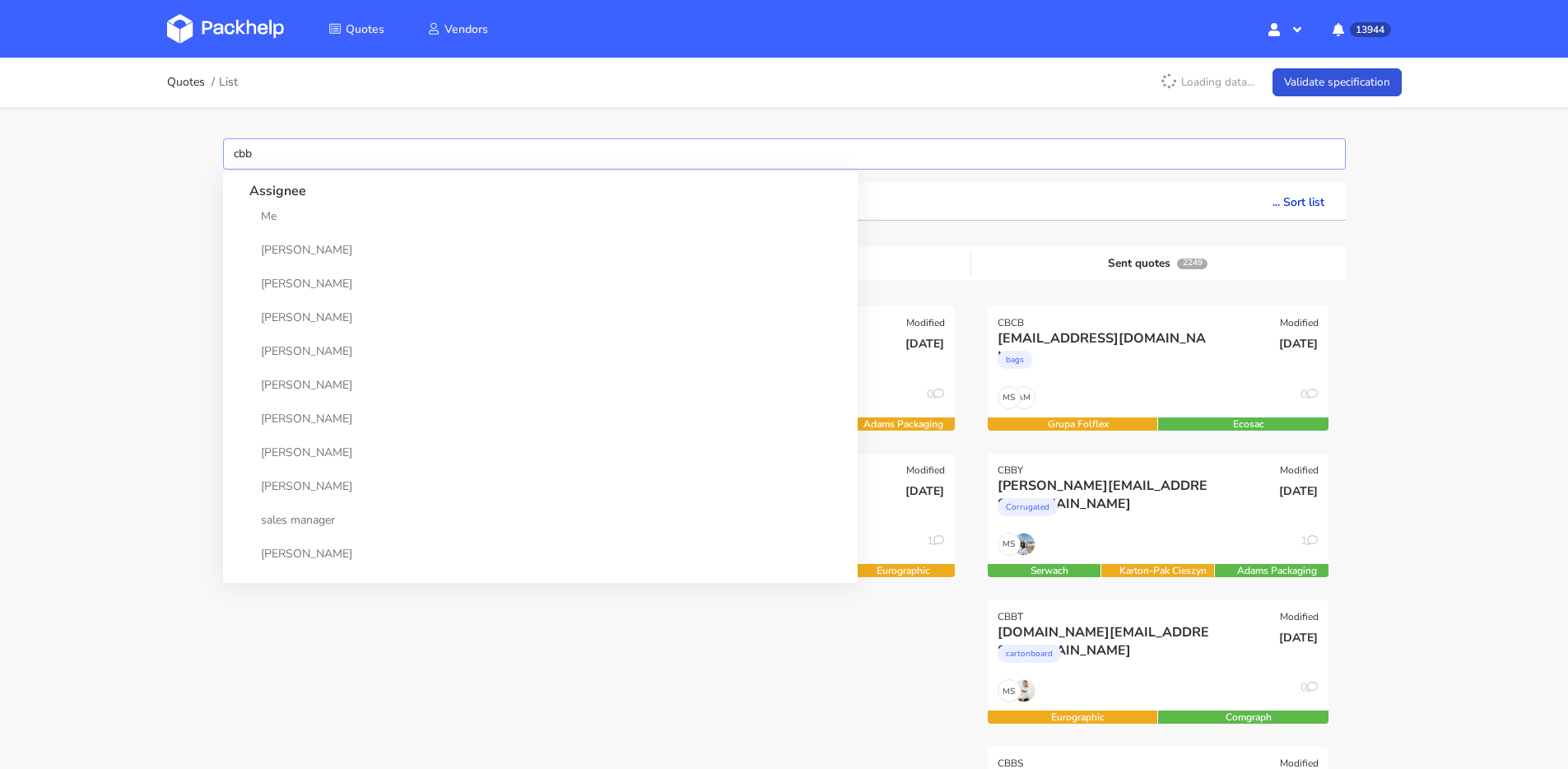
type input "cbby"
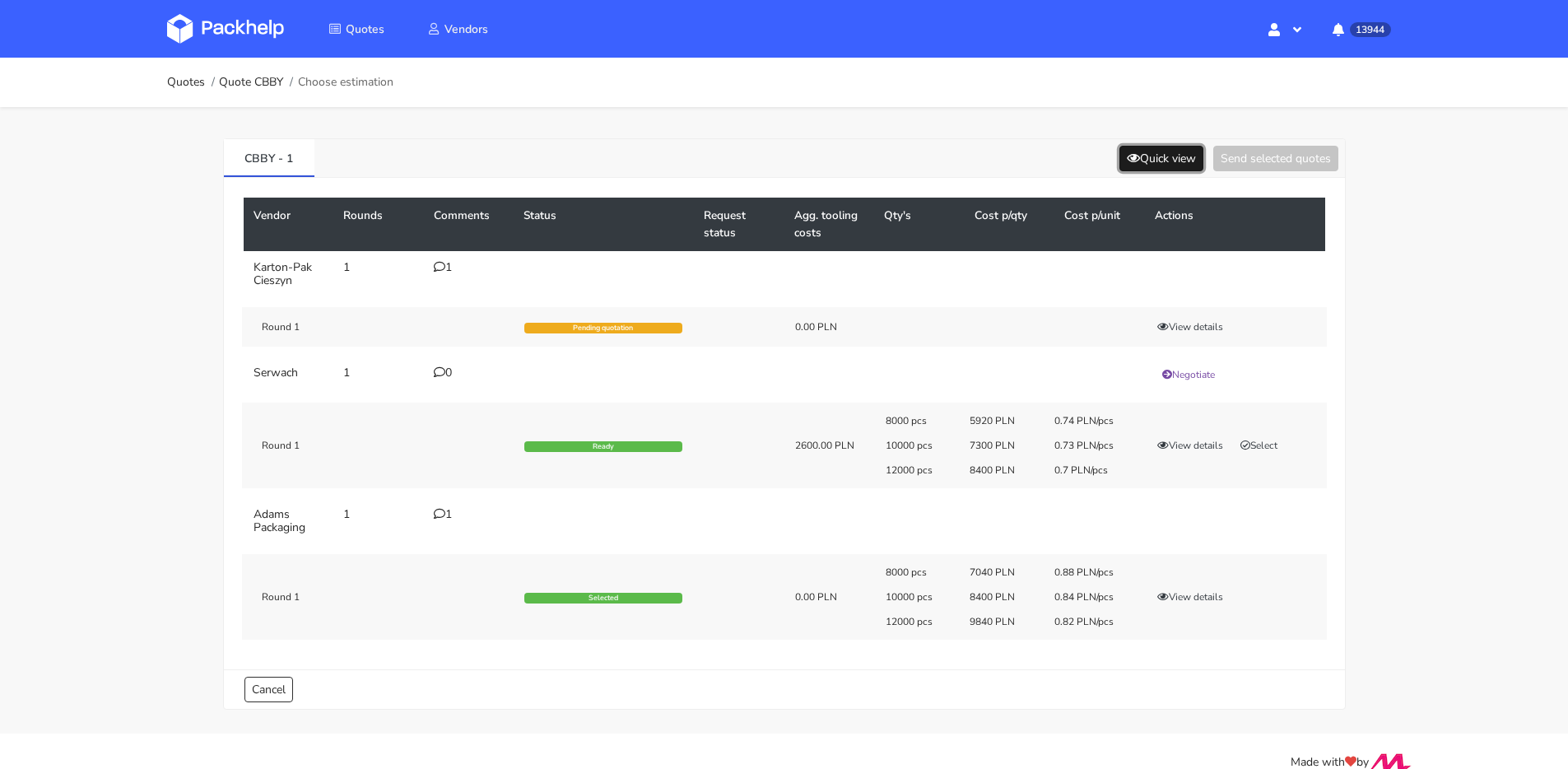
click at [1186, 147] on button "Quick view" at bounding box center [1162, 159] width 84 height 26
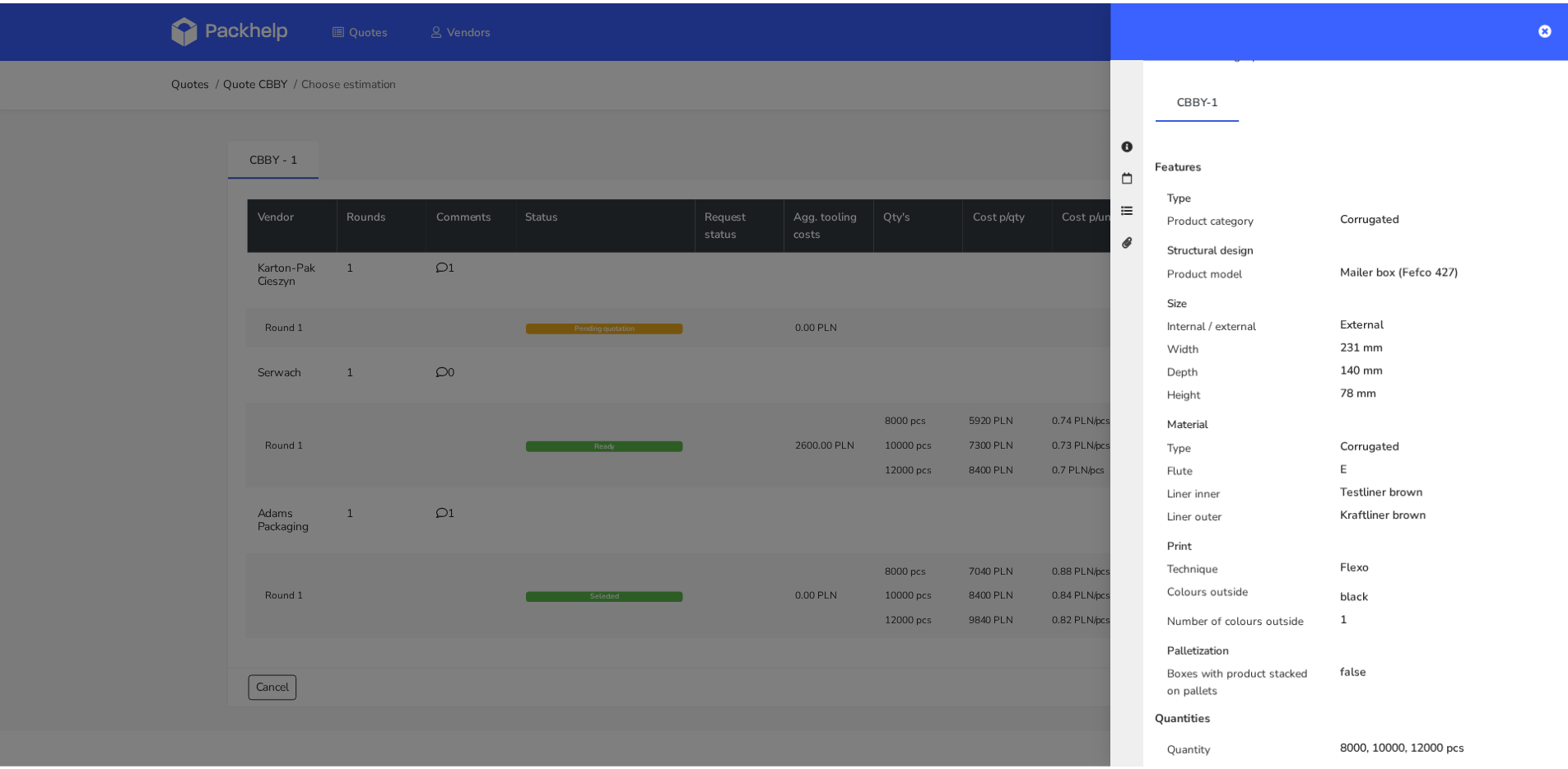
scroll to position [313, 0]
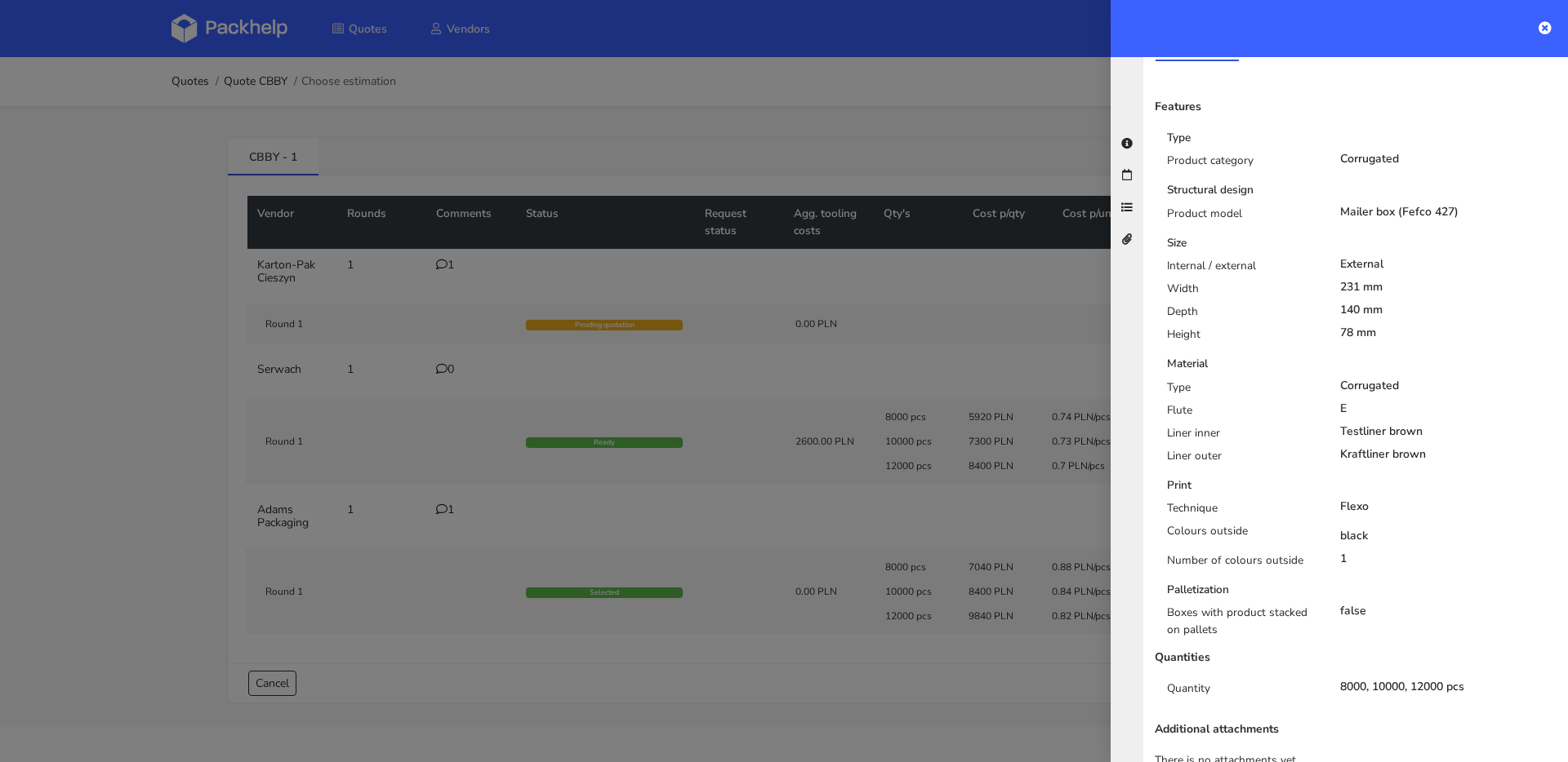
click at [987, 321] on div at bounding box center [784, 381] width 1568 height 762
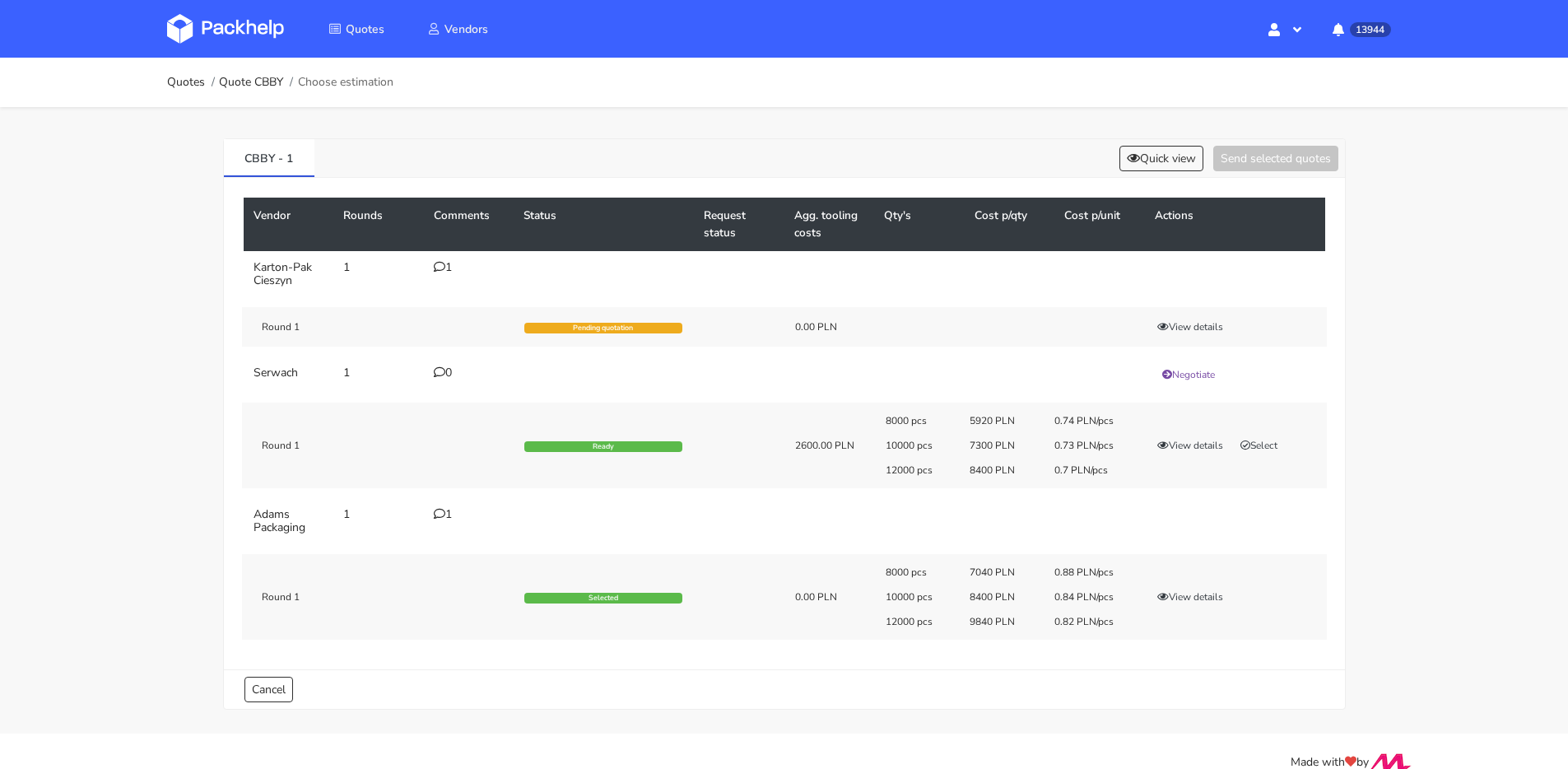
click at [435, 514] on icon at bounding box center [439, 514] width 11 height 11
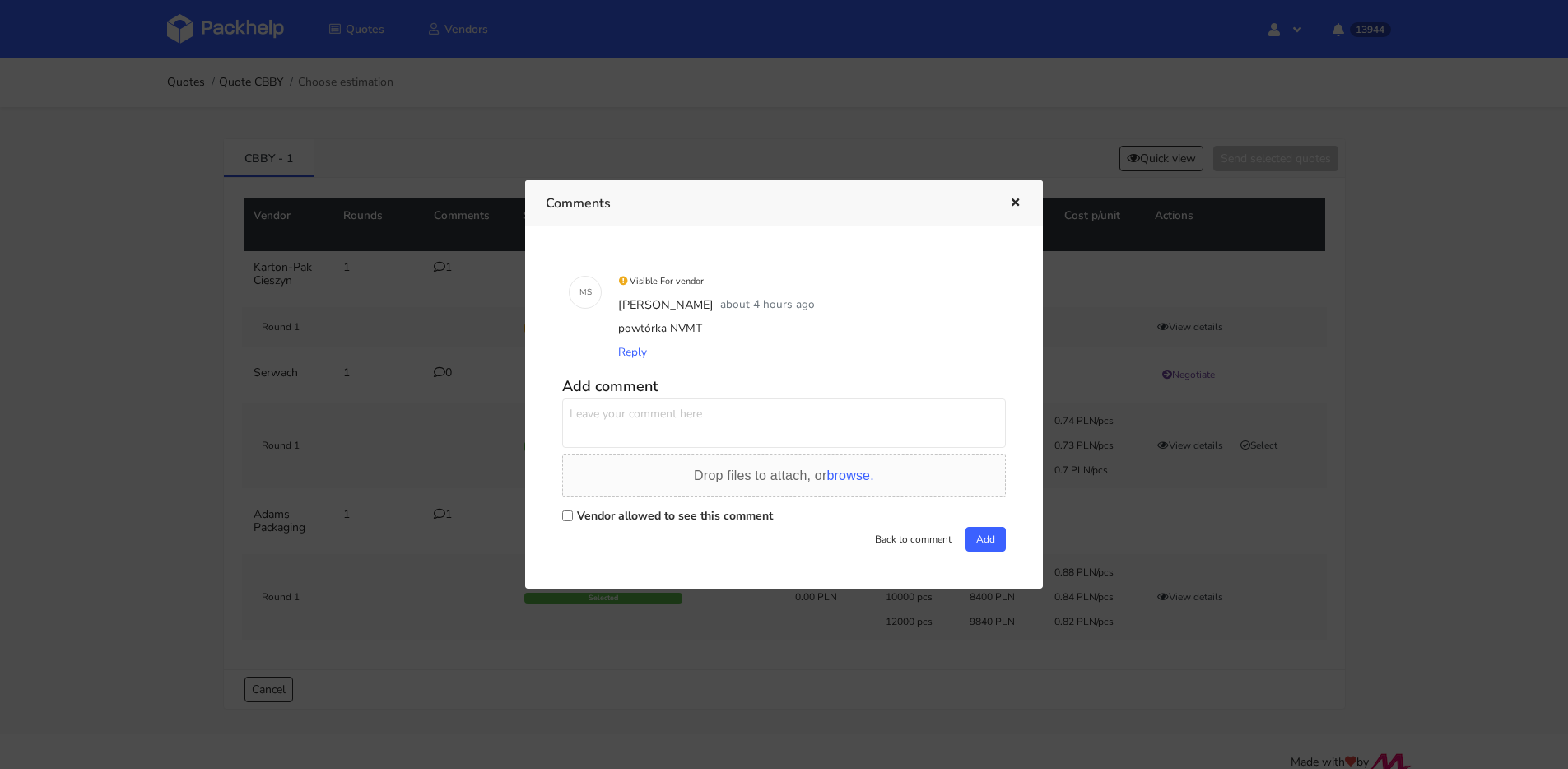
click at [1008, 200] on icon "button" at bounding box center [1015, 203] width 14 height 11
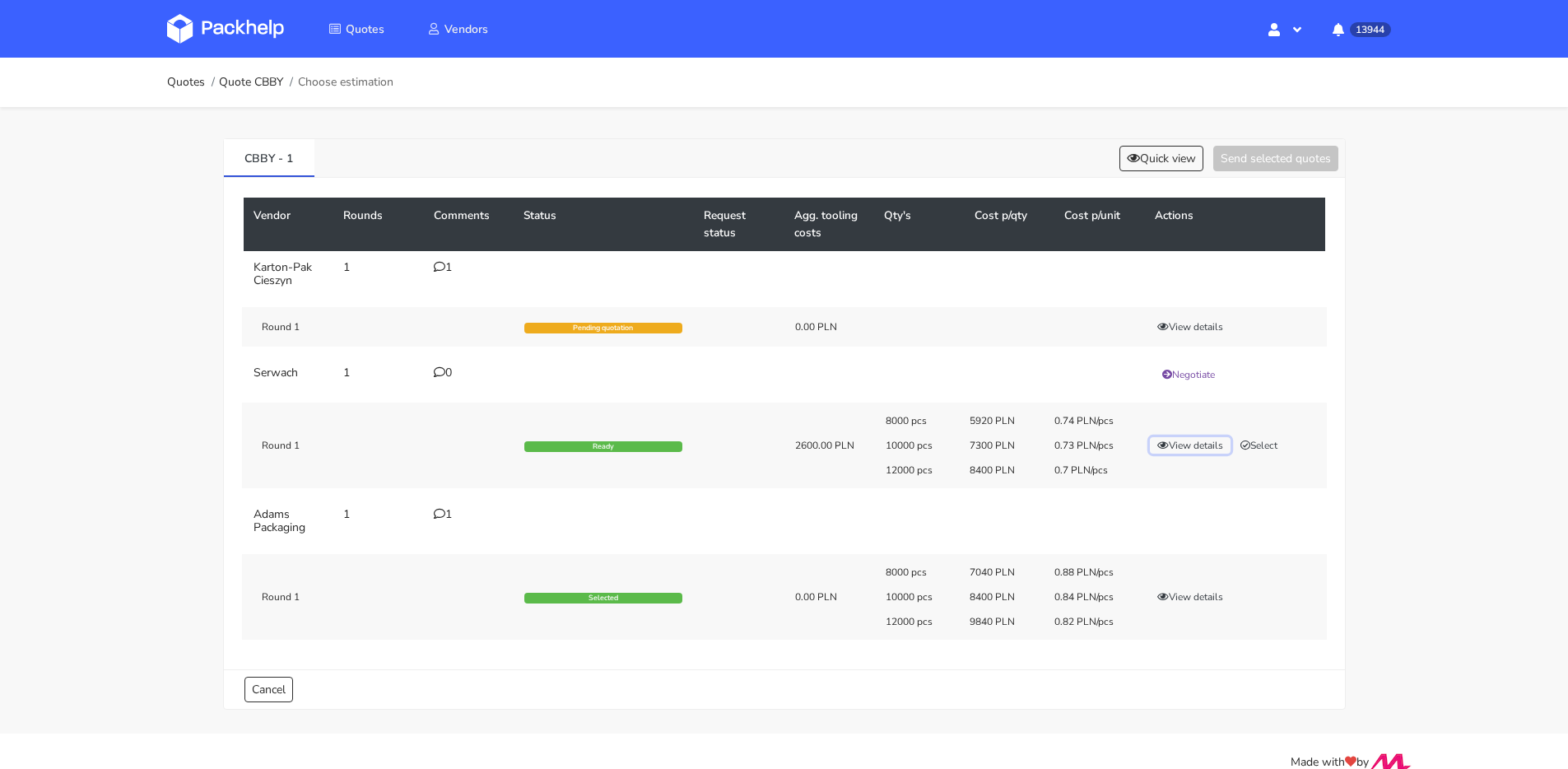
click at [1191, 443] on button "View details" at bounding box center [1190, 445] width 81 height 16
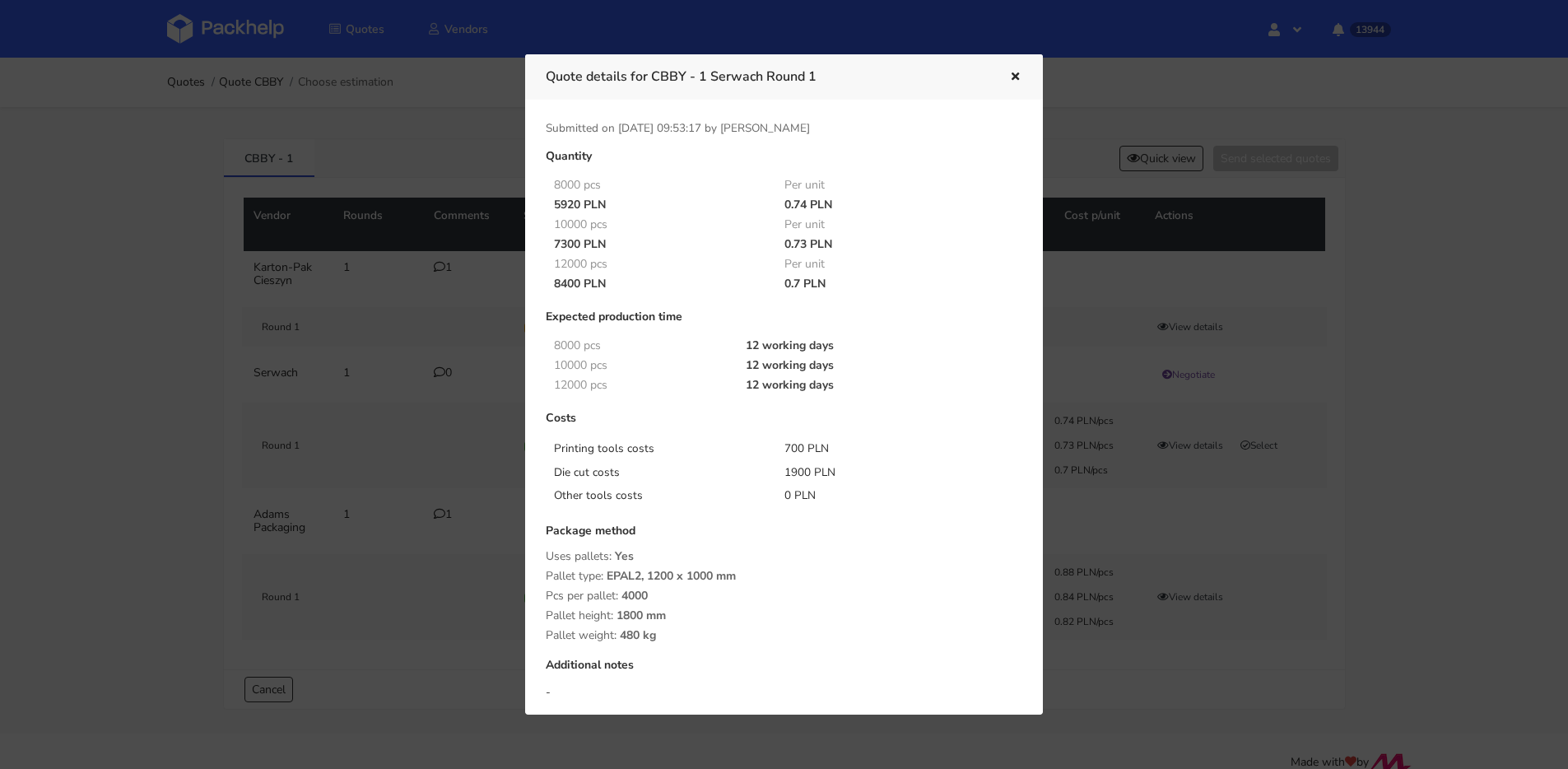
click at [1001, 78] on div at bounding box center [1003, 77] width 38 height 21
click at [337, 405] on div at bounding box center [784, 384] width 1568 height 769
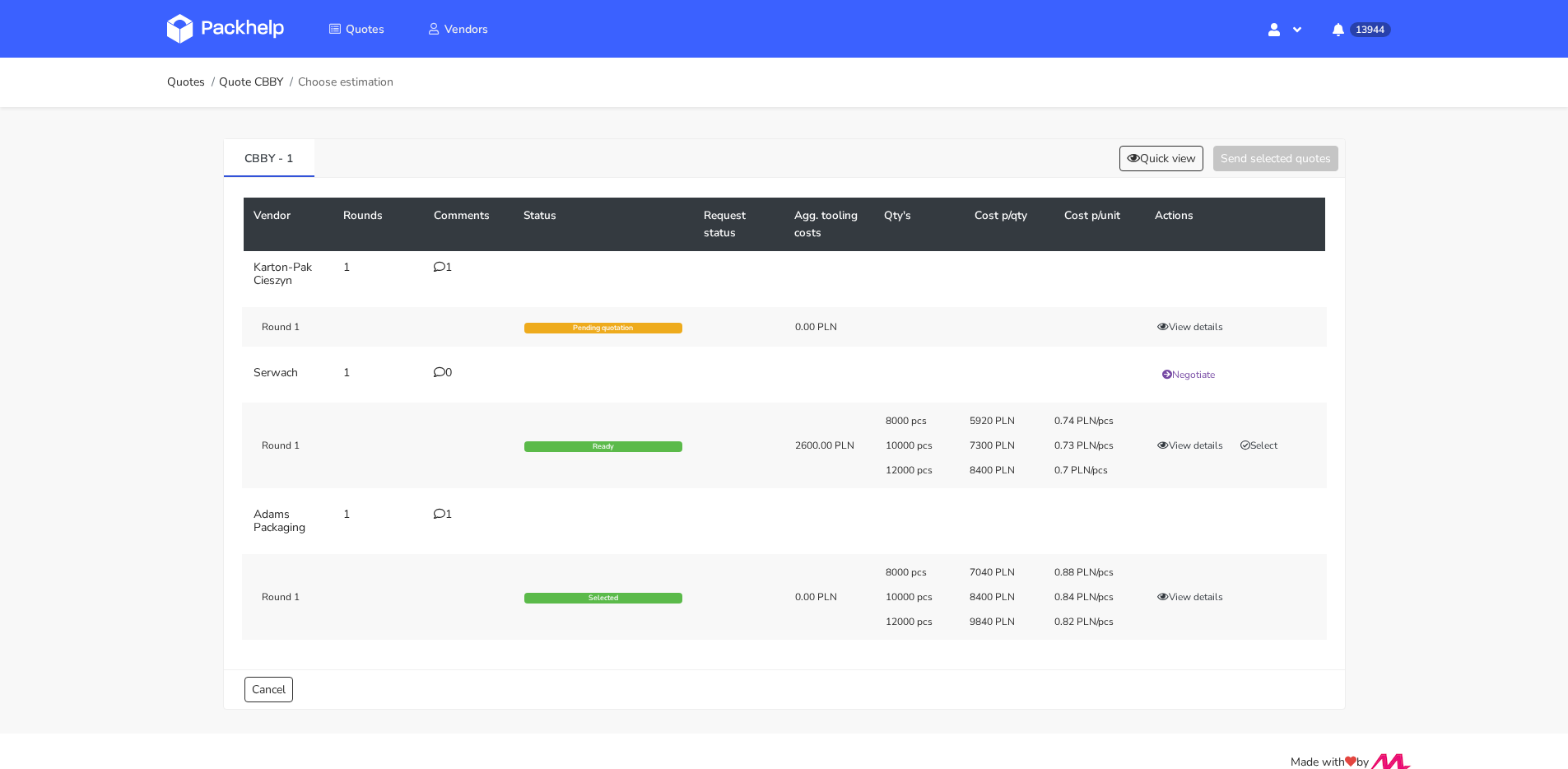
click at [442, 274] on td "1" at bounding box center [470, 274] width 91 height 46
click at [444, 270] on icon at bounding box center [439, 267] width 11 height 11
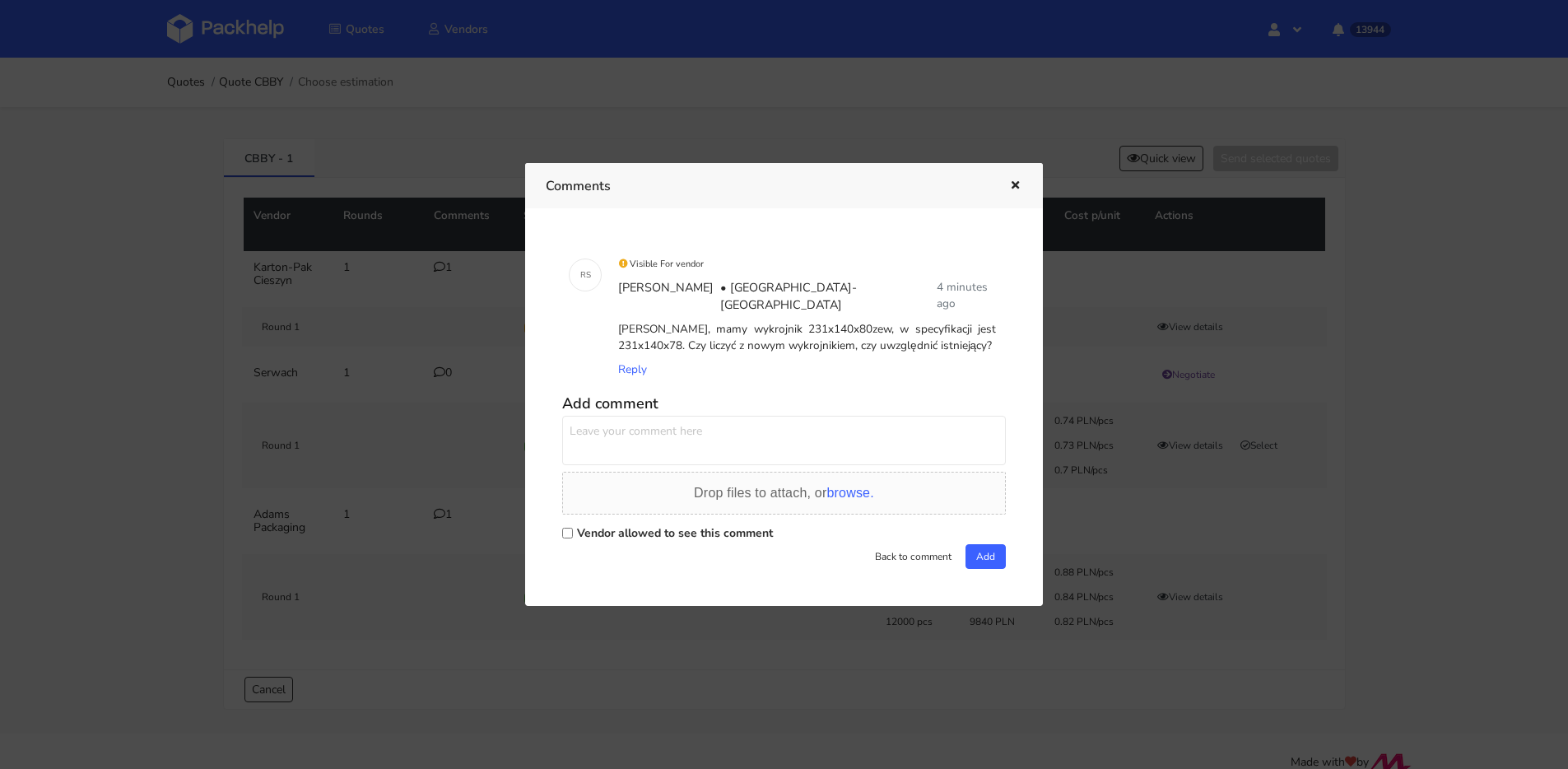
click at [771, 416] on textarea at bounding box center [784, 441] width 444 height 50
type textarea "cena jednostkowa zapewne będzie ta sama dla obu rozmiarów? najwyżej proszę wpis…"
click at [660, 526] on label "Vendor allowed to see this comment" at bounding box center [674, 533] width 196 height 15
click at [573, 528] on input "Vendor allowed to see this comment" at bounding box center [567, 533] width 10 height 10
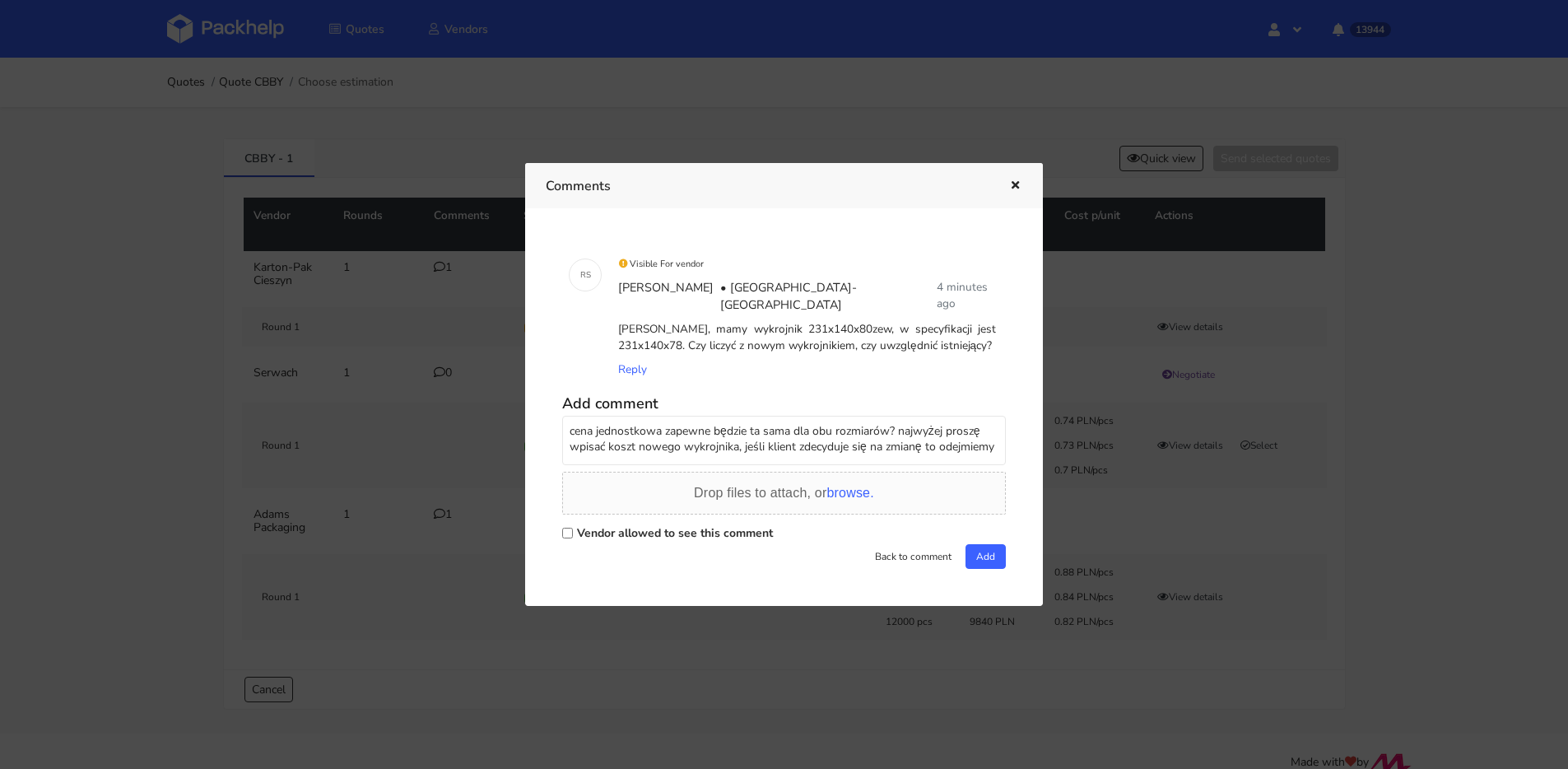
checkbox input "true"
click at [992, 545] on button "Add" at bounding box center [985, 556] width 40 height 25
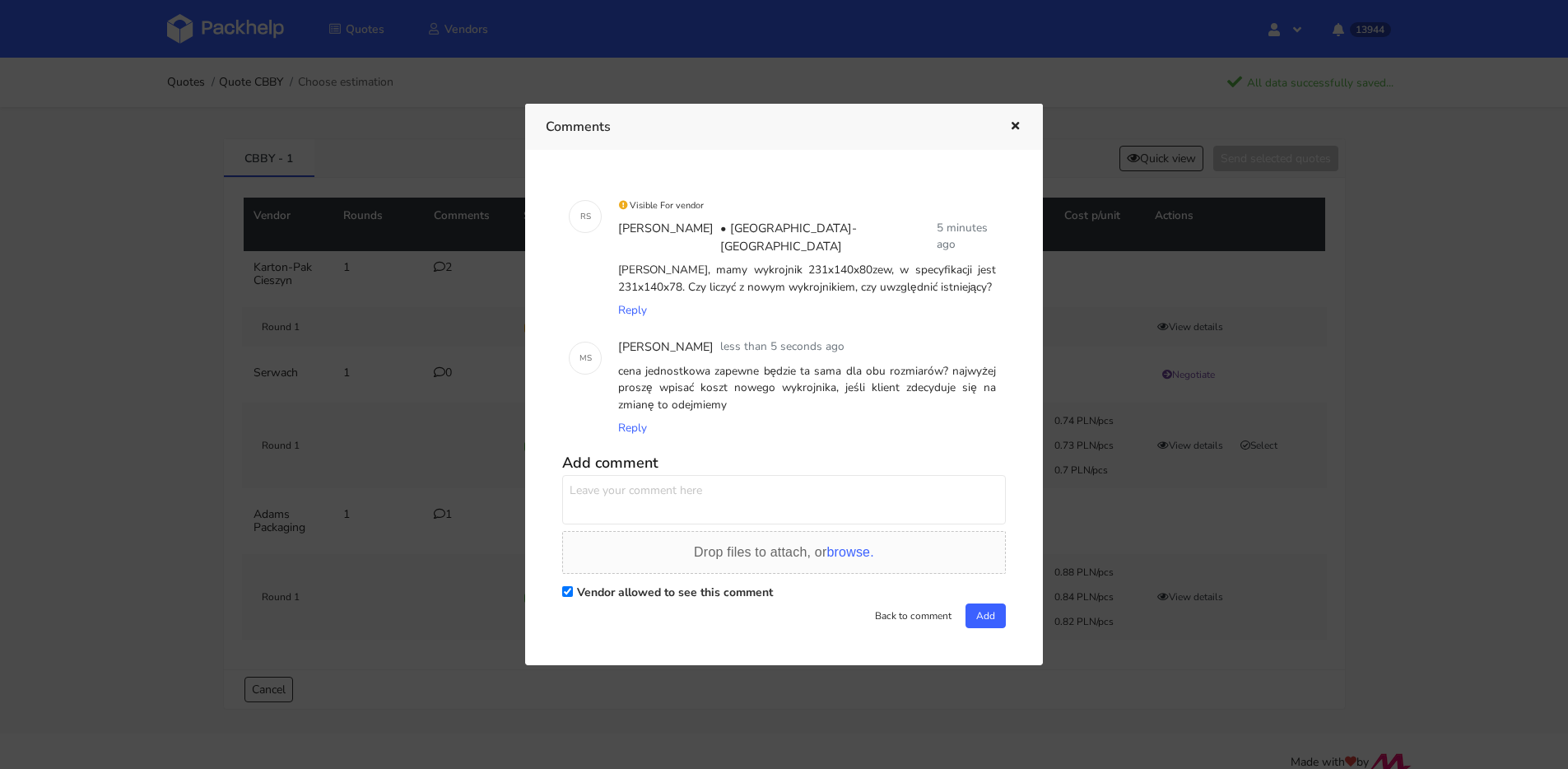
click at [1010, 133] on icon "button" at bounding box center [1015, 126] width 14 height 11
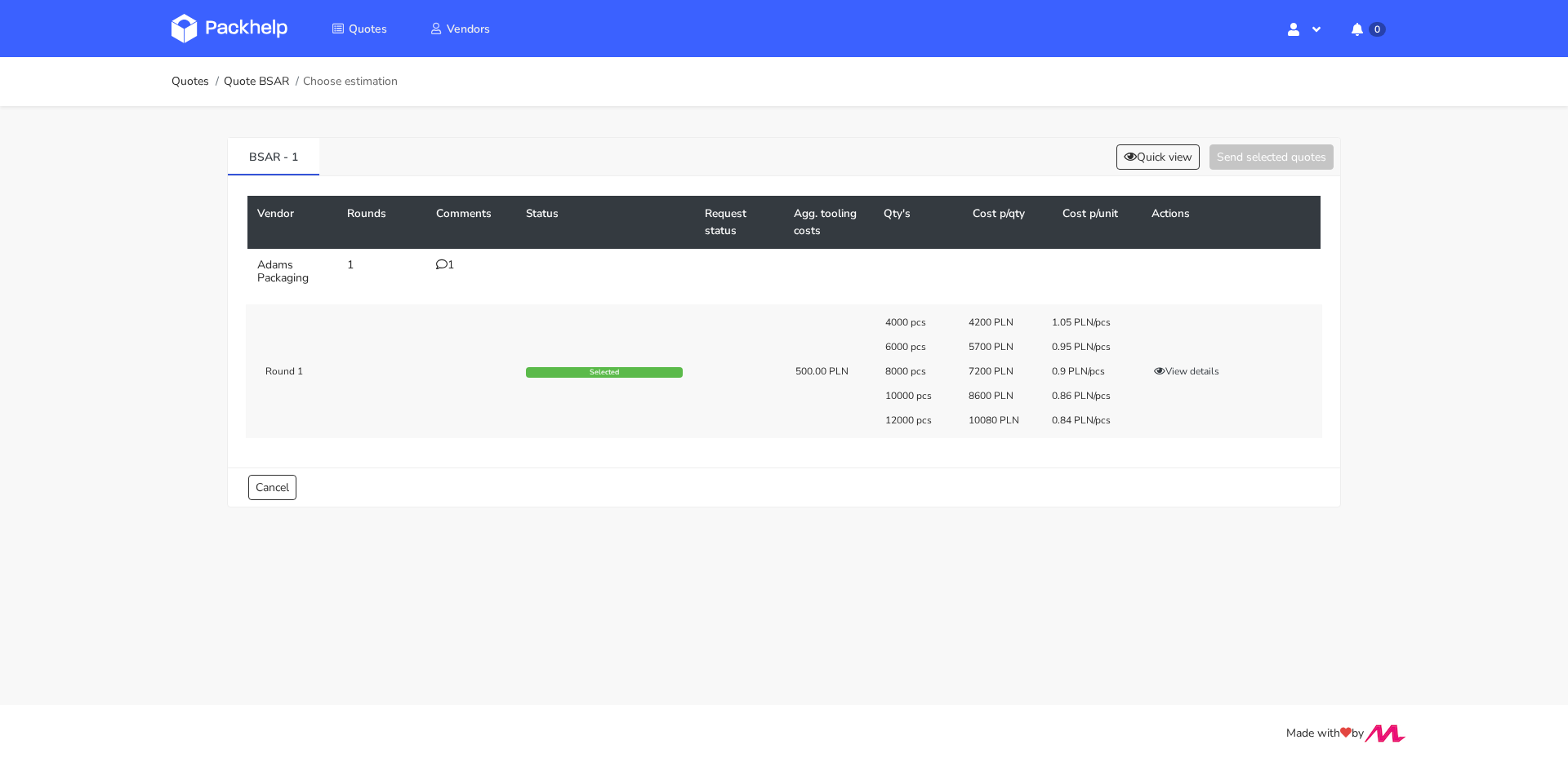
click at [1192, 173] on div "BSAR - 1 Quick view Send selected quotes" at bounding box center [784, 156] width 1112 height 38
click at [1177, 166] on button "Quick view" at bounding box center [1158, 157] width 83 height 25
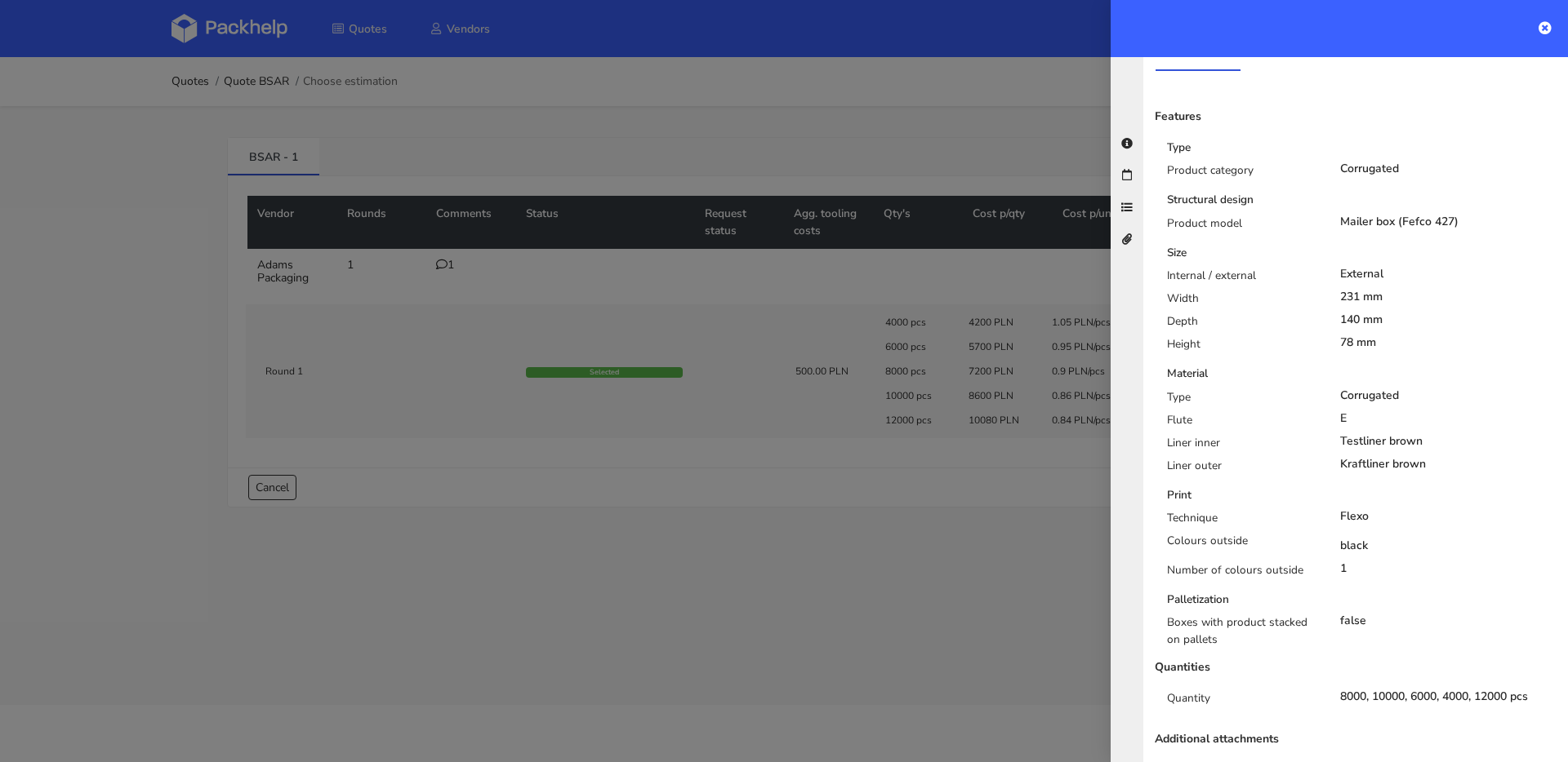
scroll to position [310, 0]
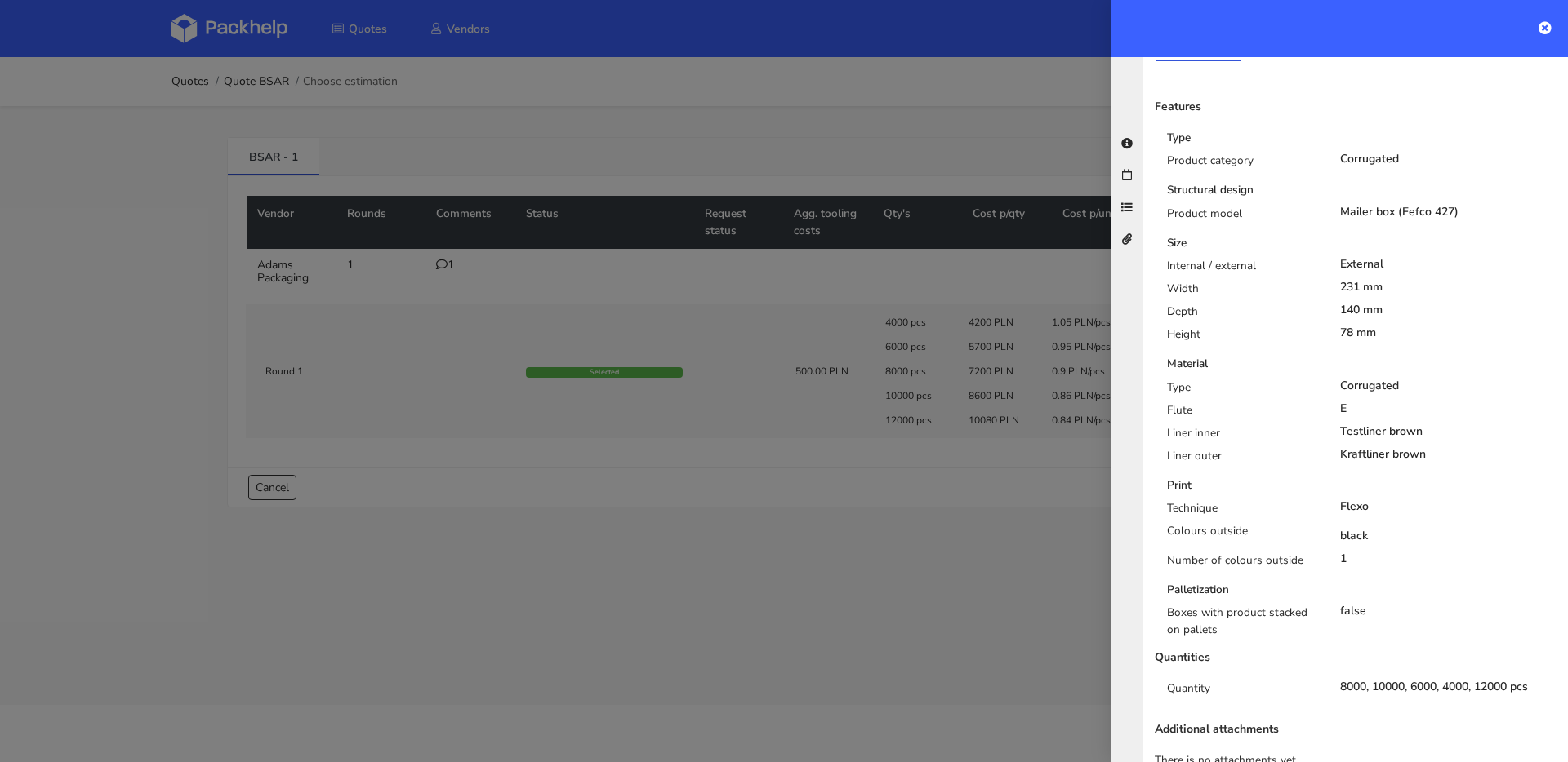
click at [647, 304] on div at bounding box center [784, 381] width 1568 height 762
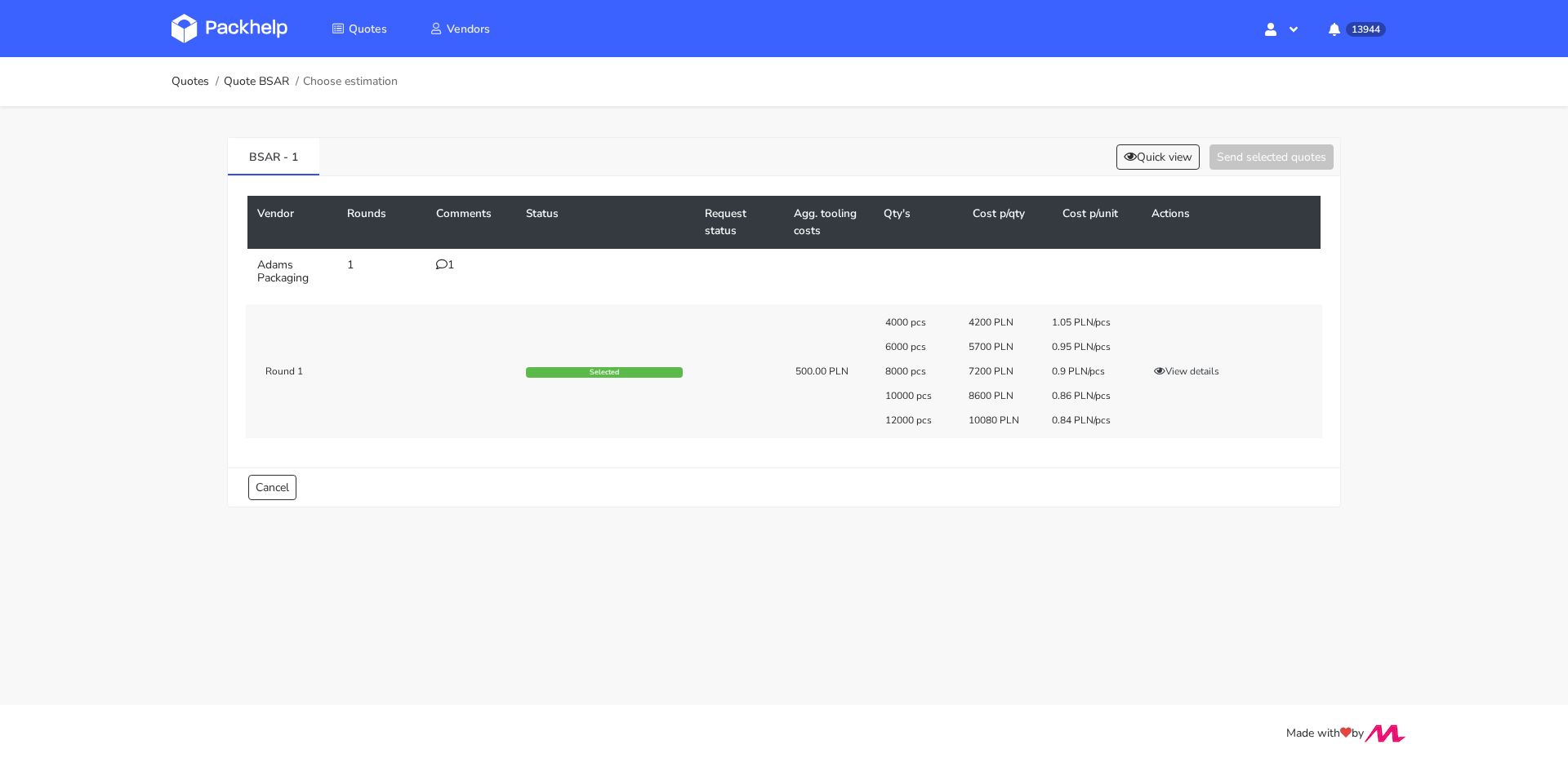
click at [432, 262] on td "1" at bounding box center [471, 272] width 90 height 46
click at [444, 263] on icon at bounding box center [441, 264] width 11 height 11
click at [448, 263] on div "1" at bounding box center [471, 265] width 71 height 13
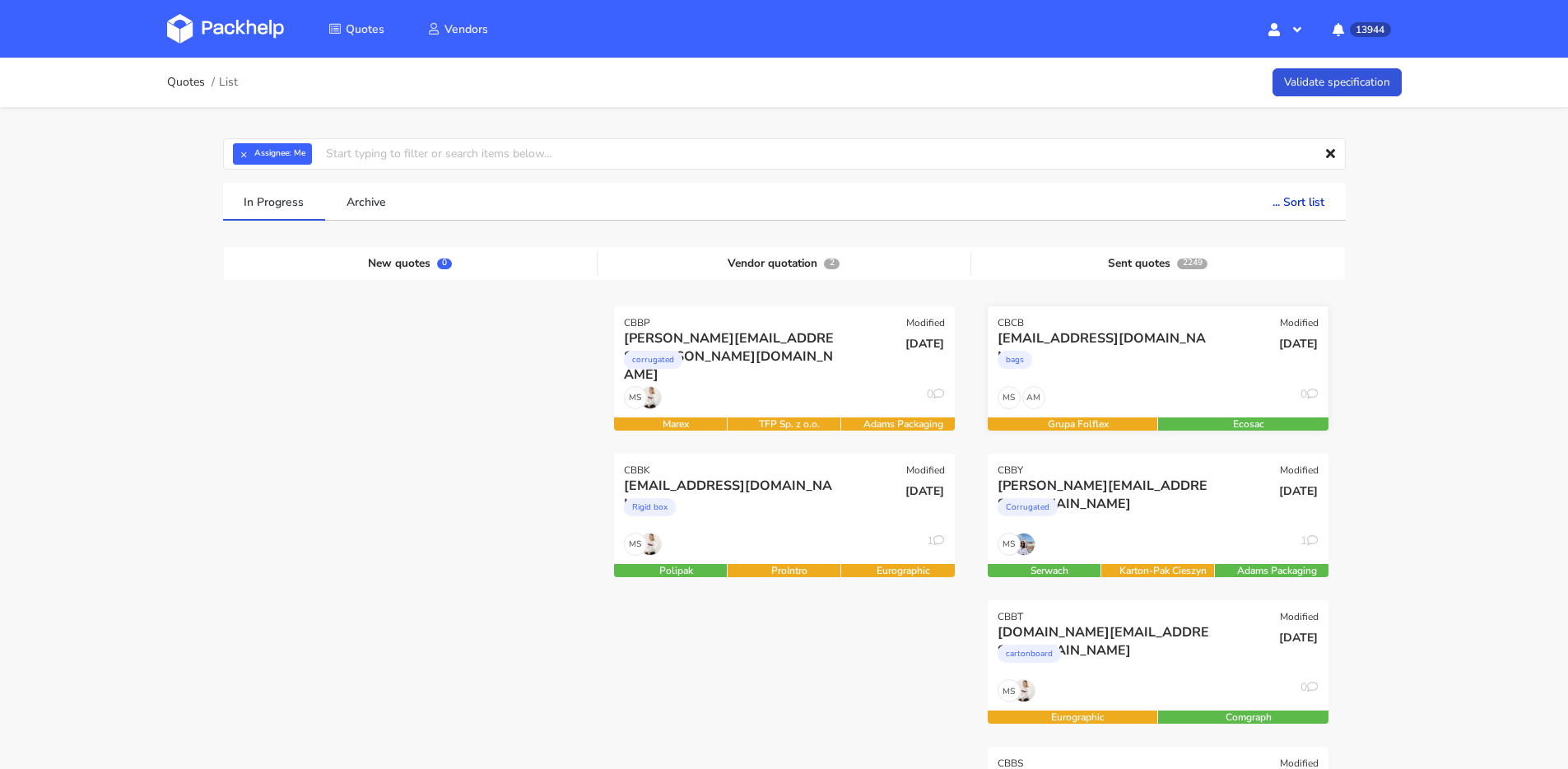
click at [1086, 367] on div "bags" at bounding box center [1106, 363] width 218 height 33
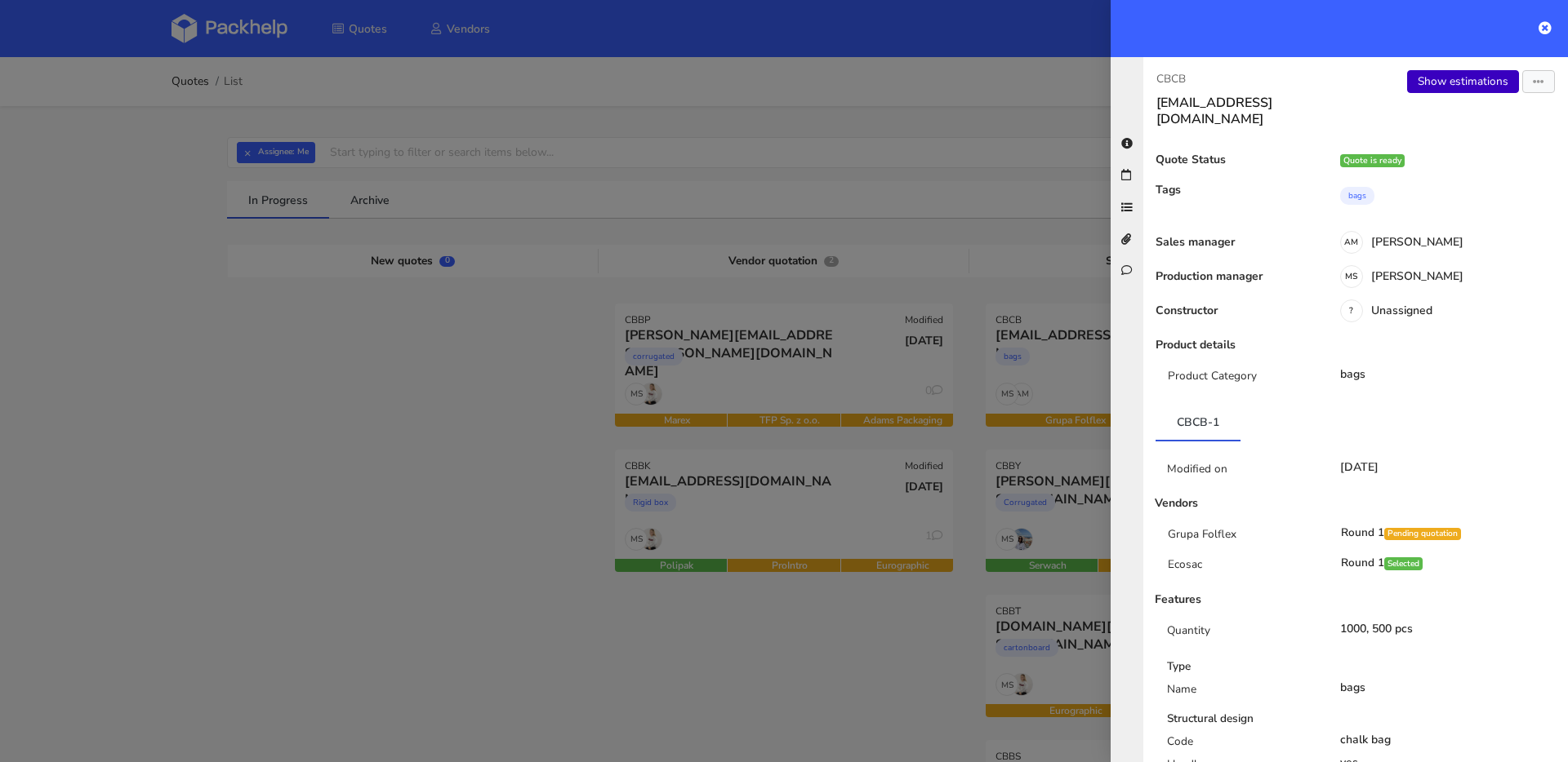
click at [1407, 84] on link "Show estimations" at bounding box center [1463, 82] width 112 height 23
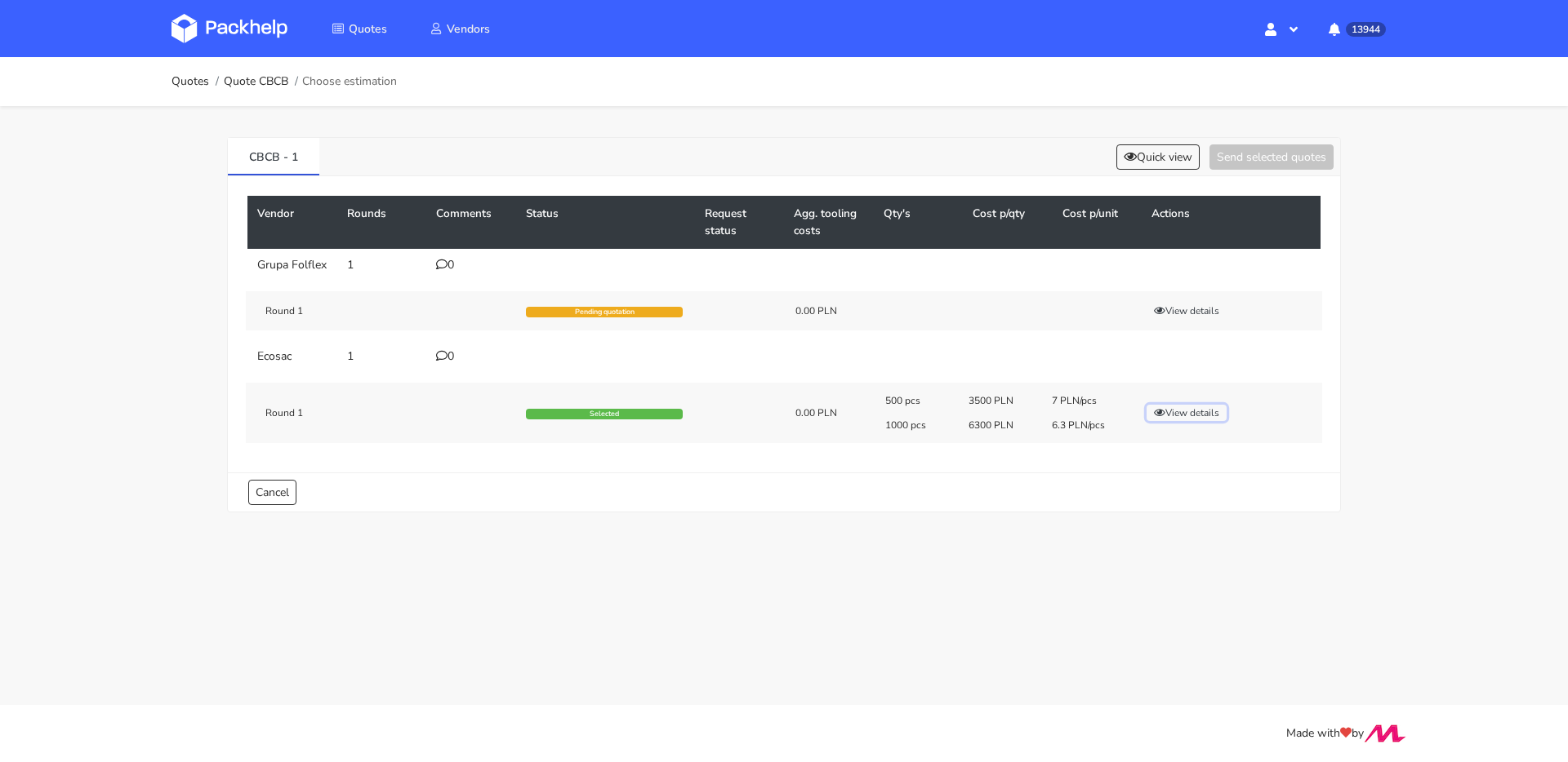
click at [1200, 408] on button "View details" at bounding box center [1186, 413] width 80 height 16
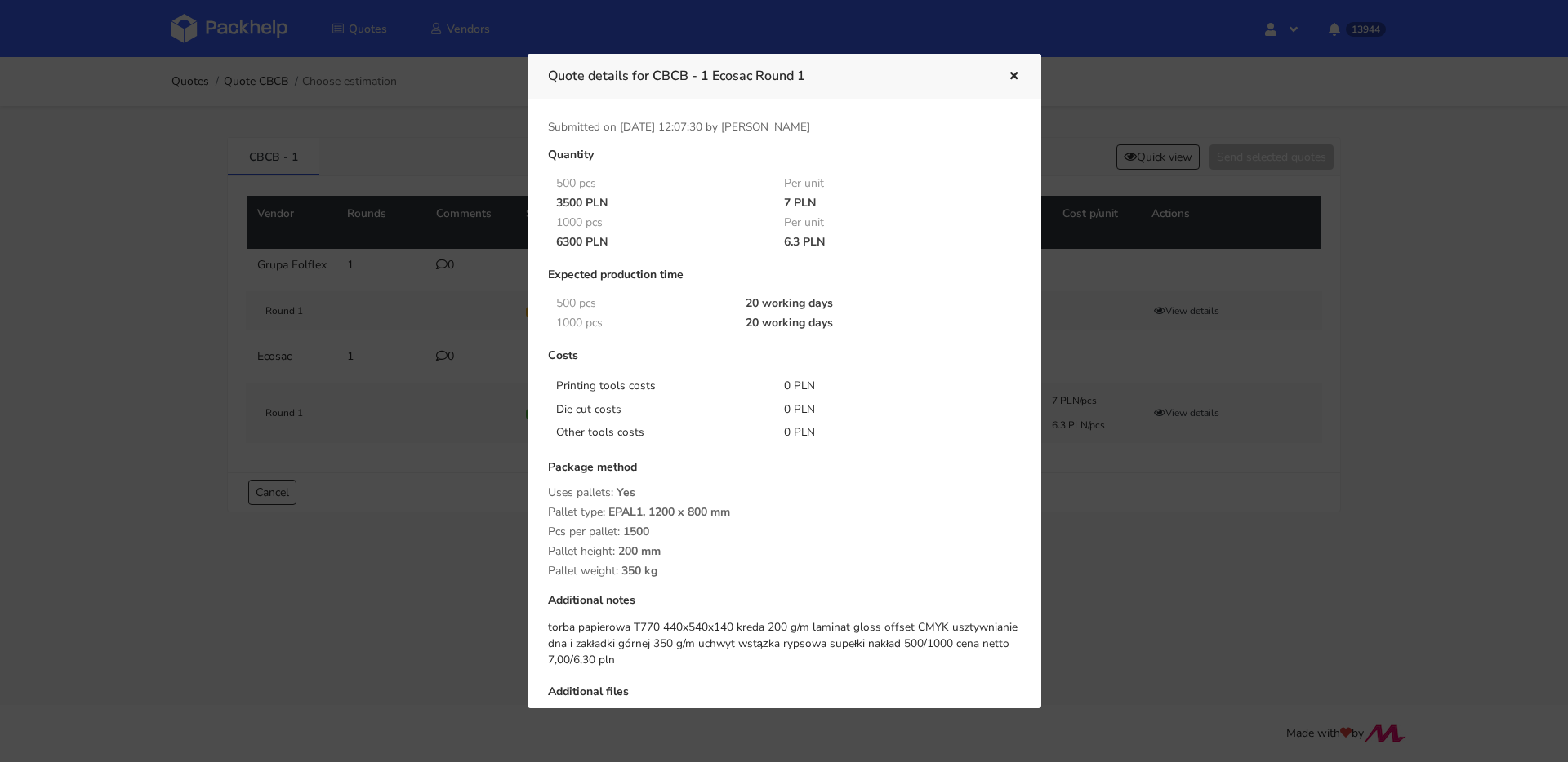
click at [1016, 76] on icon "button" at bounding box center [1014, 76] width 14 height 11
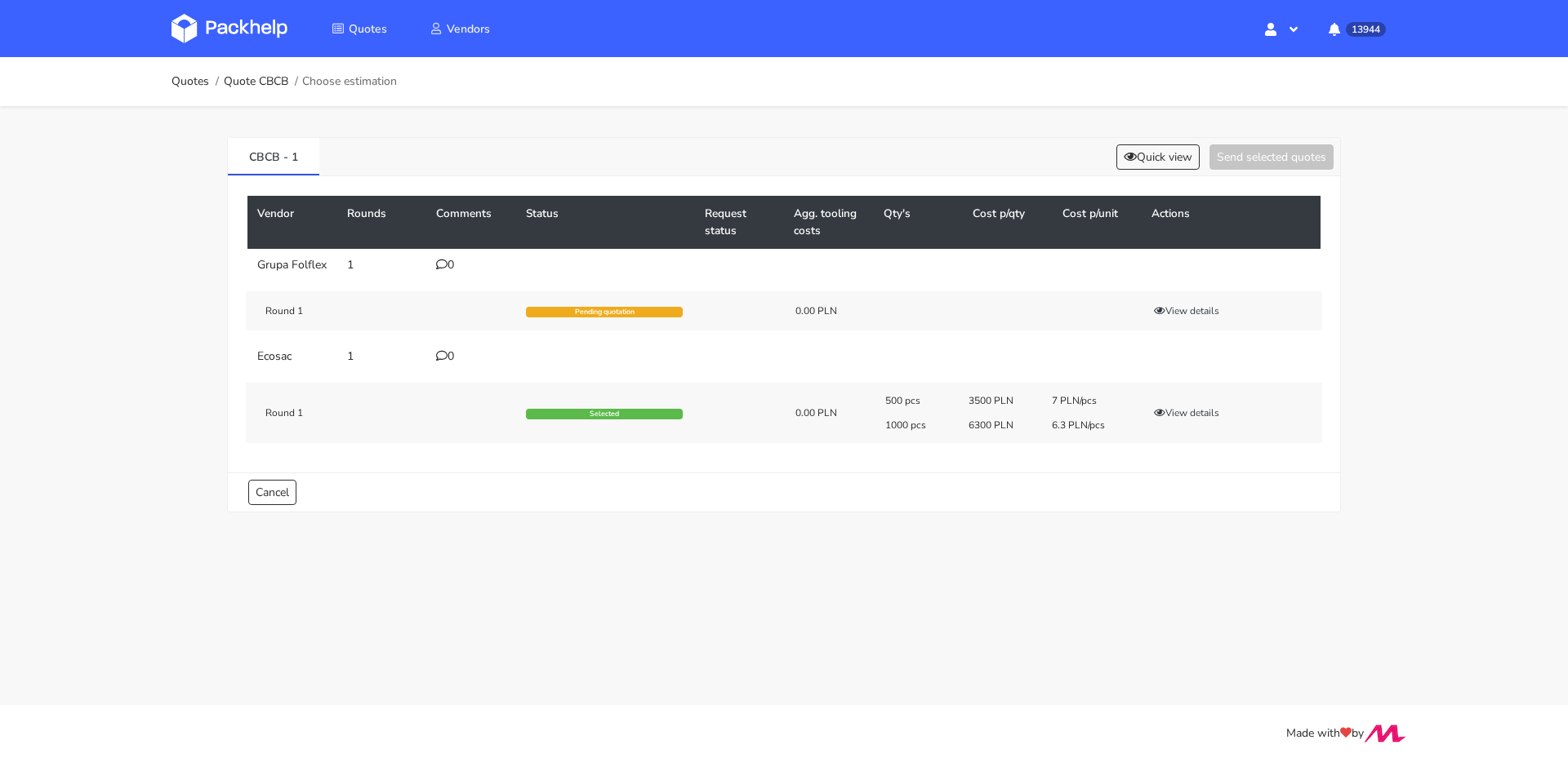
click at [425, 351] on td "1" at bounding box center [382, 357] width 90 height 32
click at [440, 353] on icon at bounding box center [441, 355] width 11 height 11
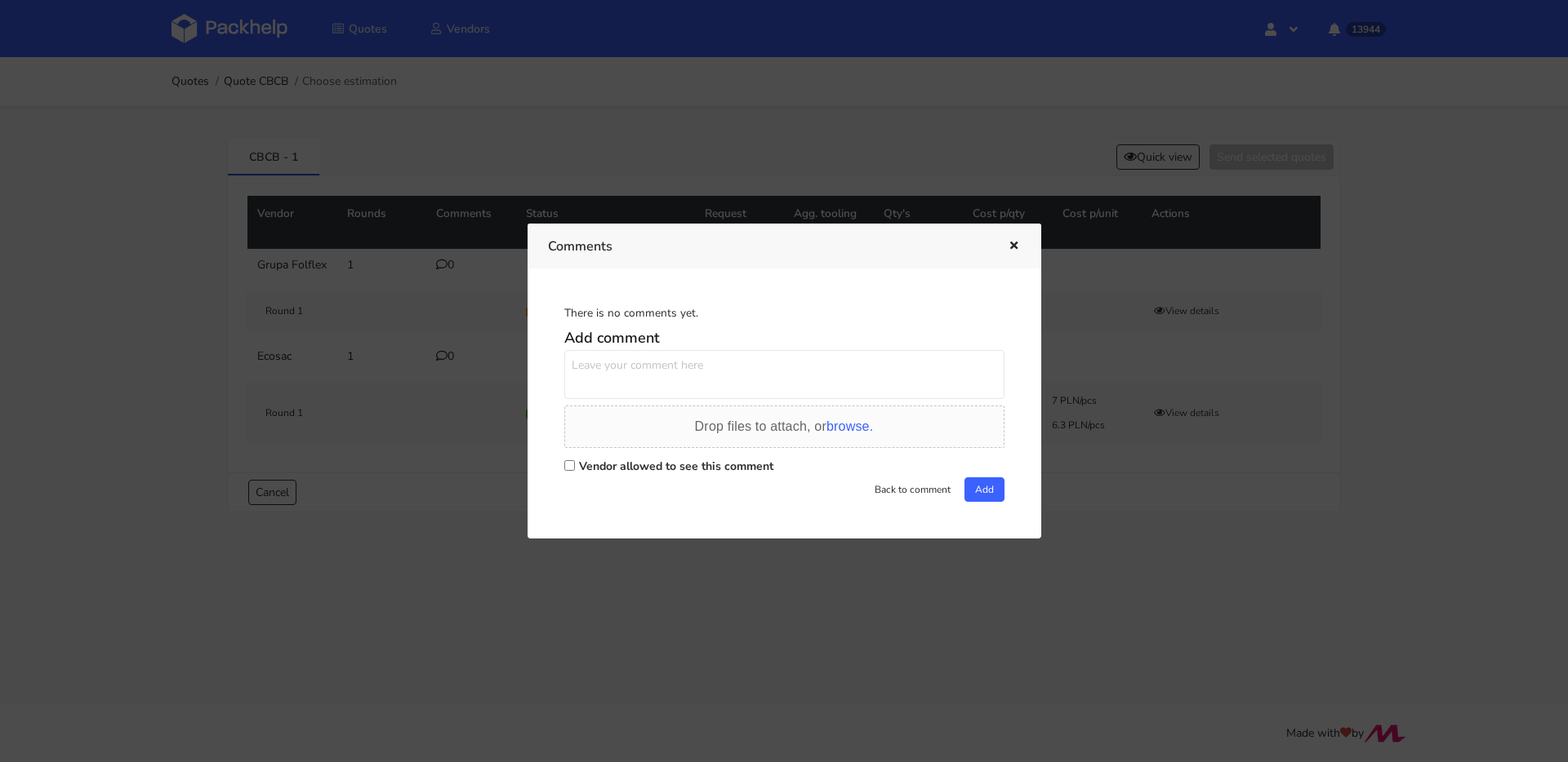
click at [659, 389] on textarea at bounding box center [784, 375] width 440 height 49
type textarea "czy cena dla wykończenia mat będzie ta sama?"
click at [629, 461] on label "Vendor allowed to see this comment" at bounding box center [676, 466] width 195 height 15
click at [575, 461] on input "Vendor allowed to see this comment" at bounding box center [569, 466] width 10 height 10
checkbox input "true"
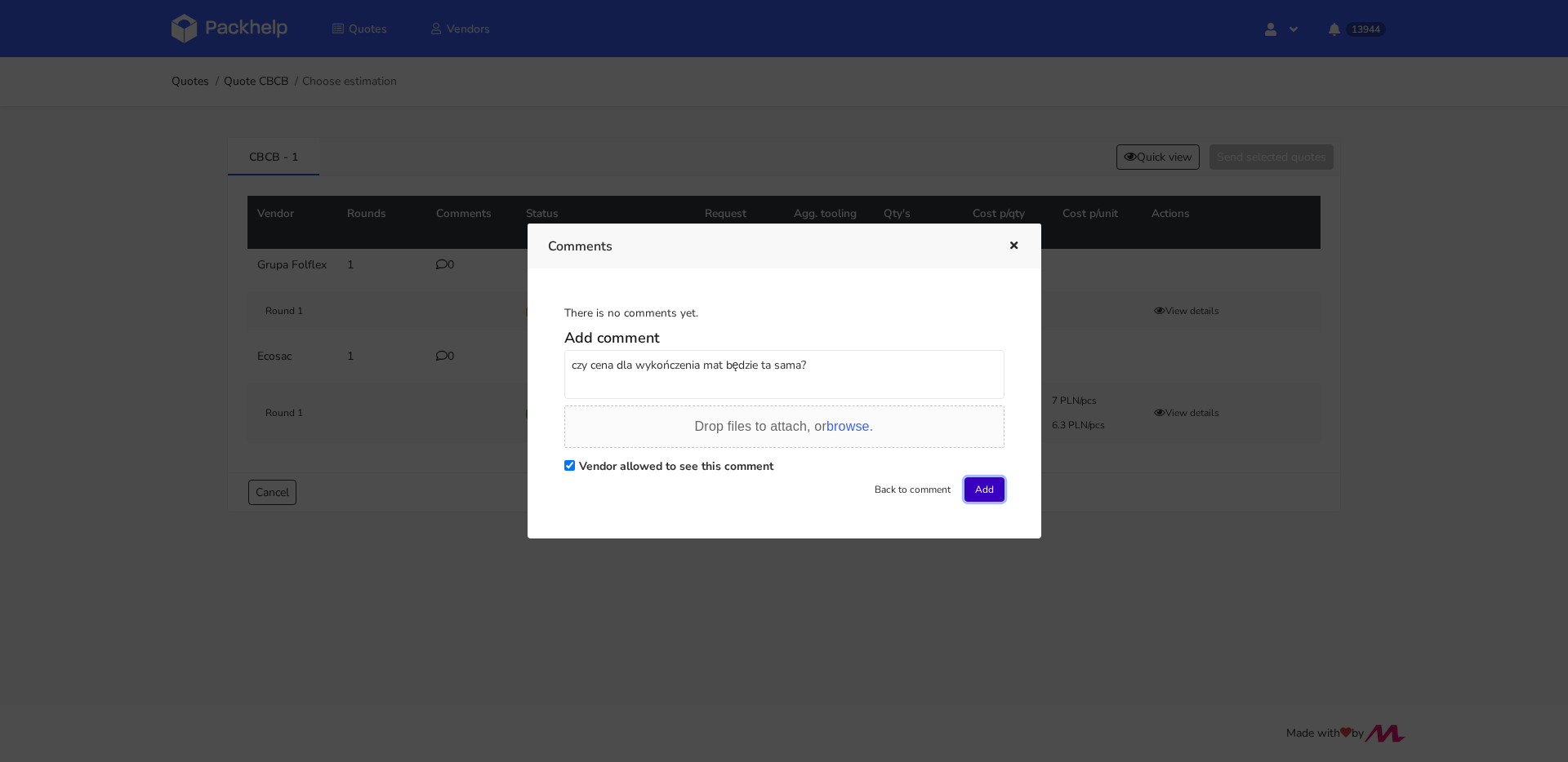
click at [965, 480] on button "Add" at bounding box center [984, 489] width 40 height 25
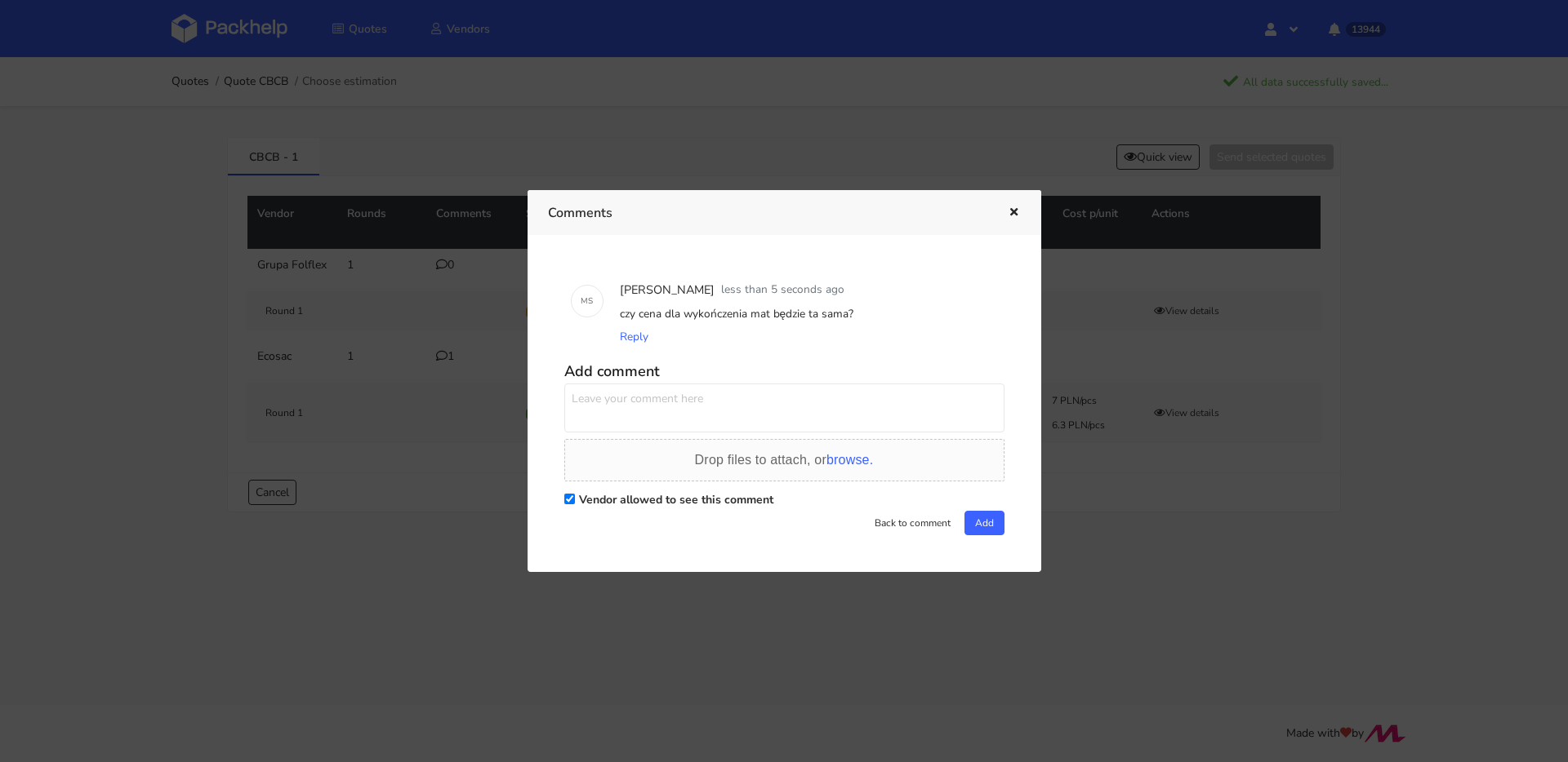
click at [1005, 211] on button "button" at bounding box center [1011, 212] width 18 height 21
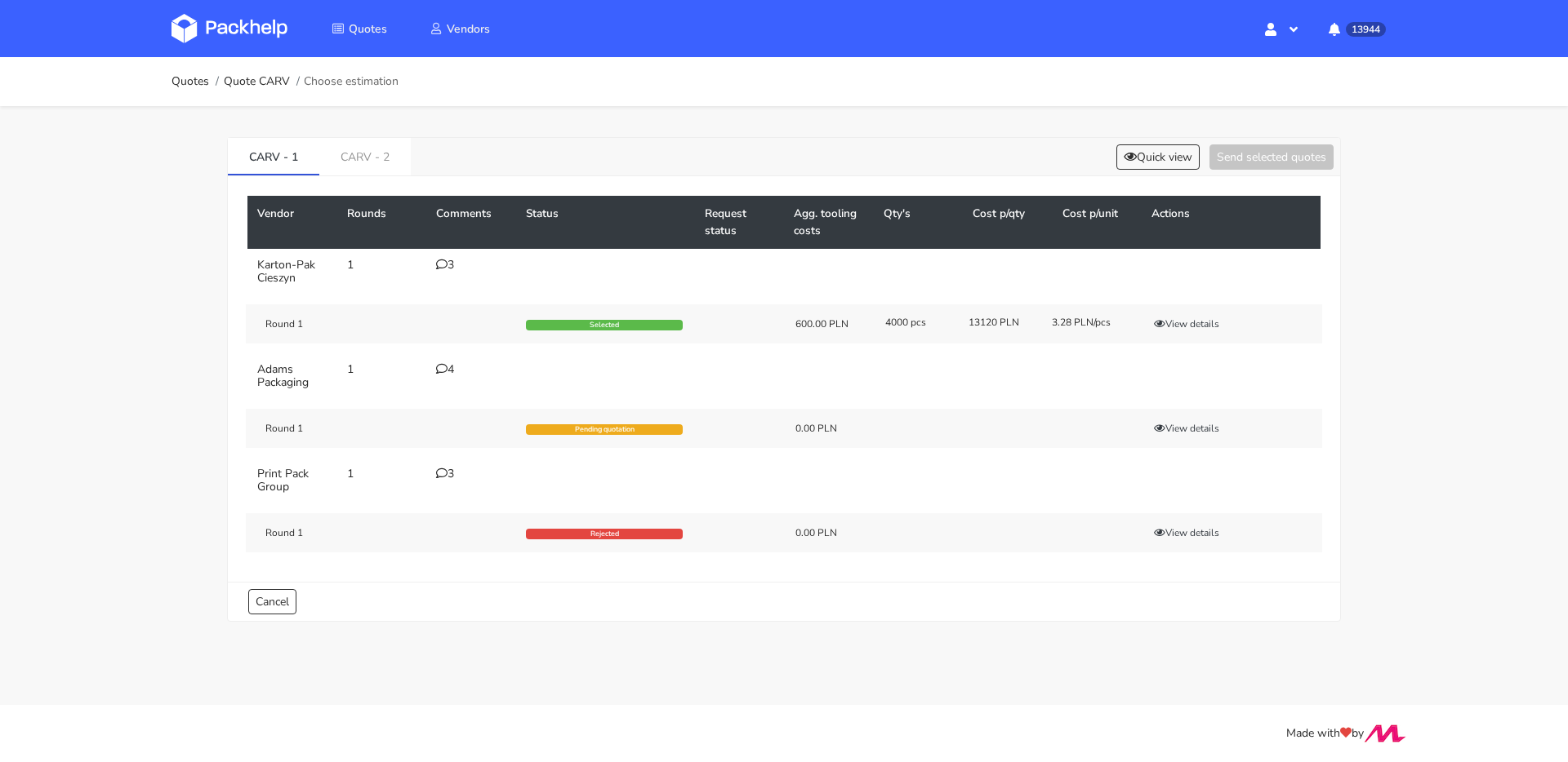
click at [444, 259] on td "3" at bounding box center [471, 272] width 90 height 46
click at [444, 261] on icon at bounding box center [441, 264] width 11 height 11
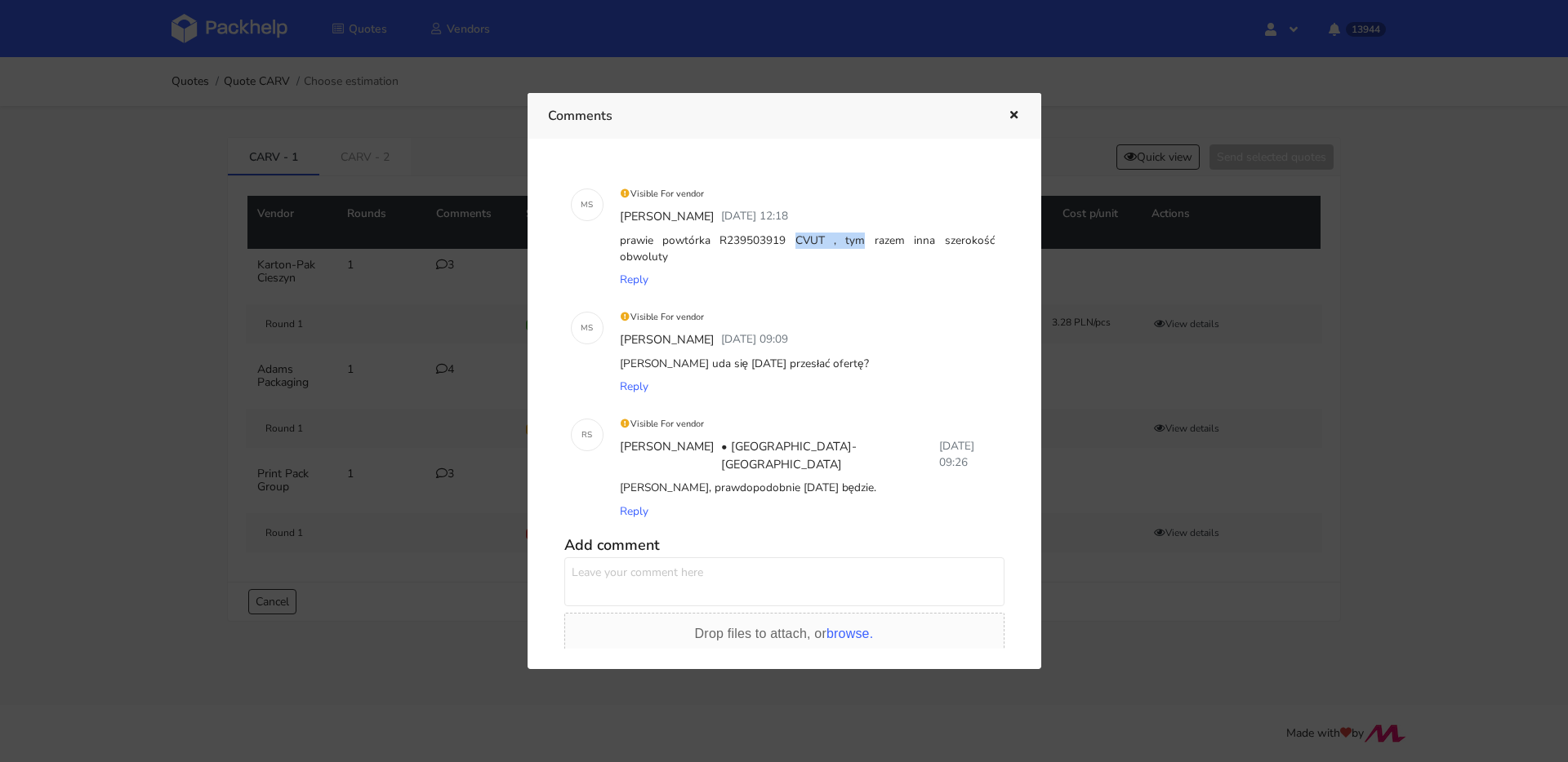
drag, startPoint x: 706, startPoint y: 237, endPoint x: 765, endPoint y: 239, distance: 59.0
click at [765, 239] on div "prawie powtórka R239503919 CVUT , tym razem inna szerokość obwoluty" at bounding box center [807, 249] width 382 height 40
copy div "R239503919"
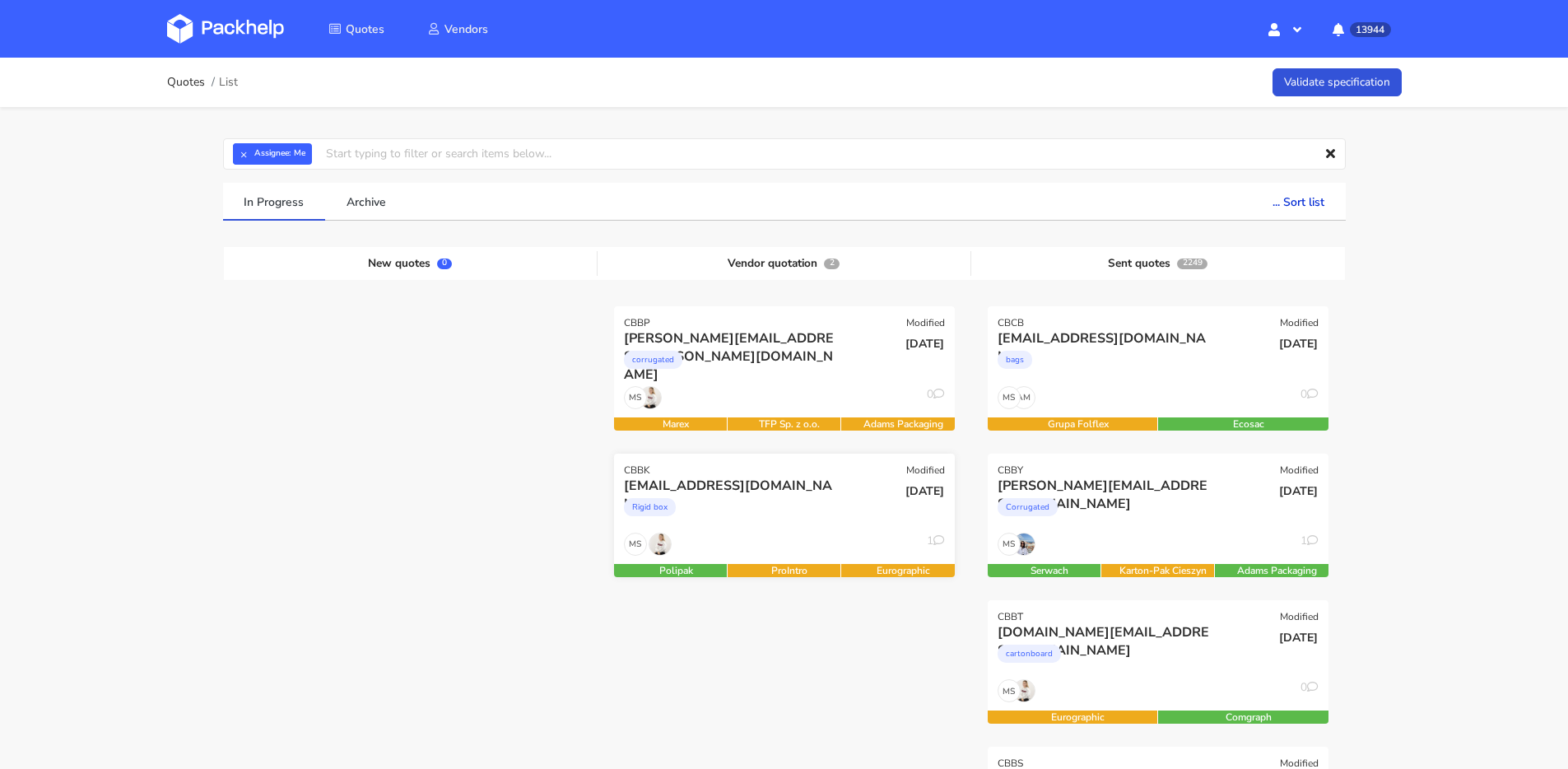
click at [759, 505] on div "Rigid box" at bounding box center [733, 511] width 218 height 33
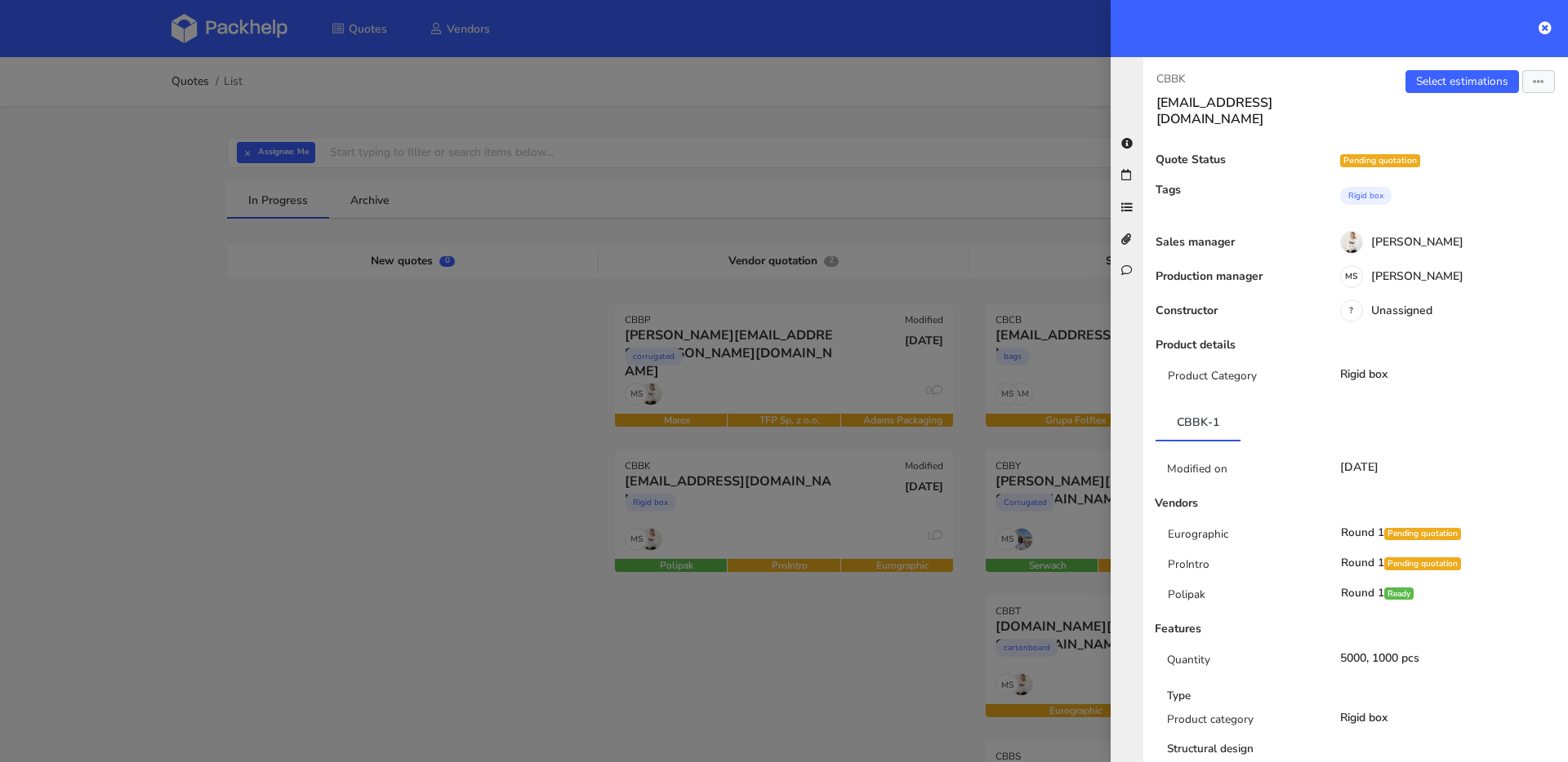
click at [778, 361] on div at bounding box center [784, 381] width 1568 height 762
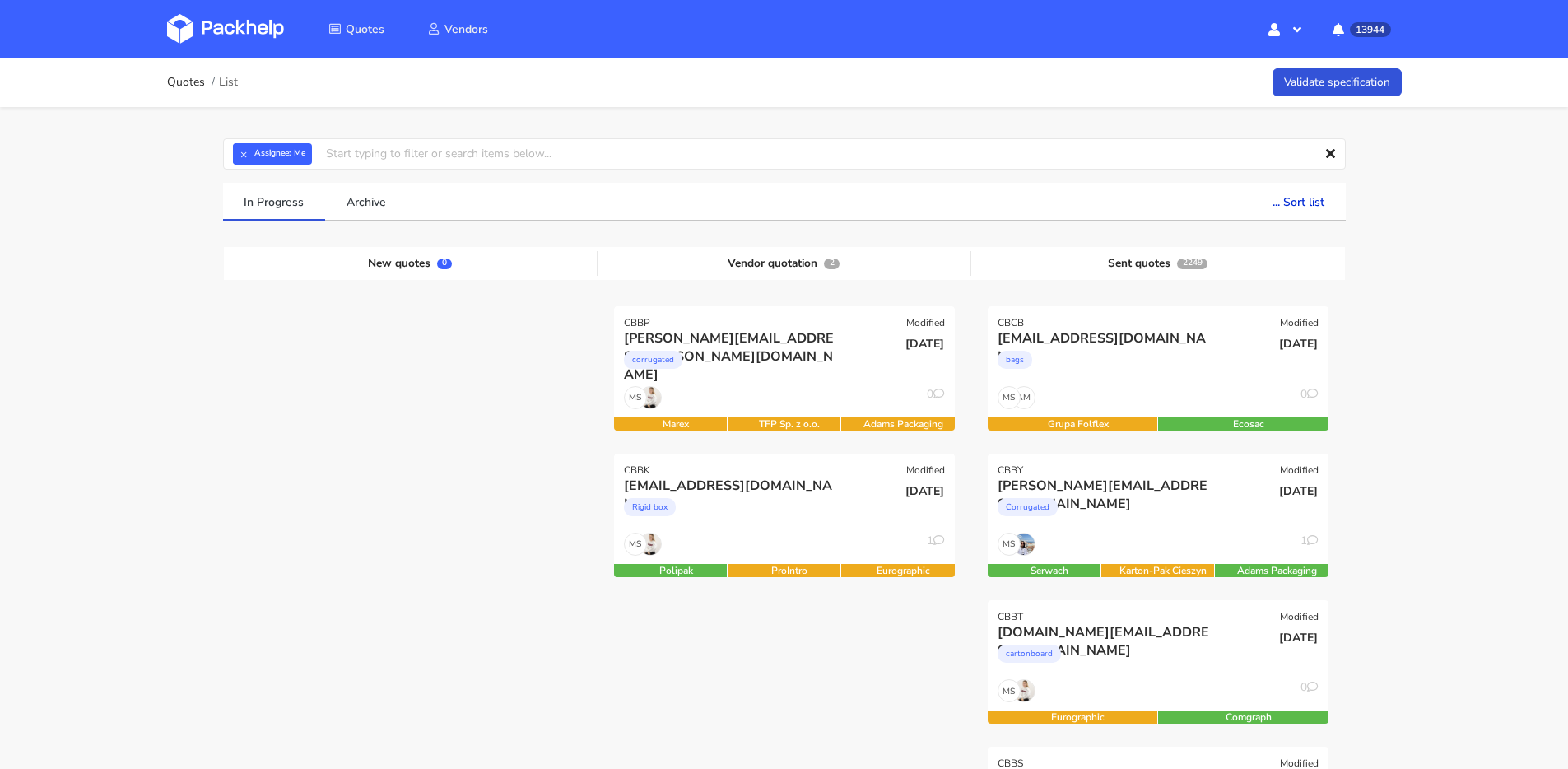
click at [785, 364] on div "corrugated" at bounding box center [733, 363] width 218 height 33
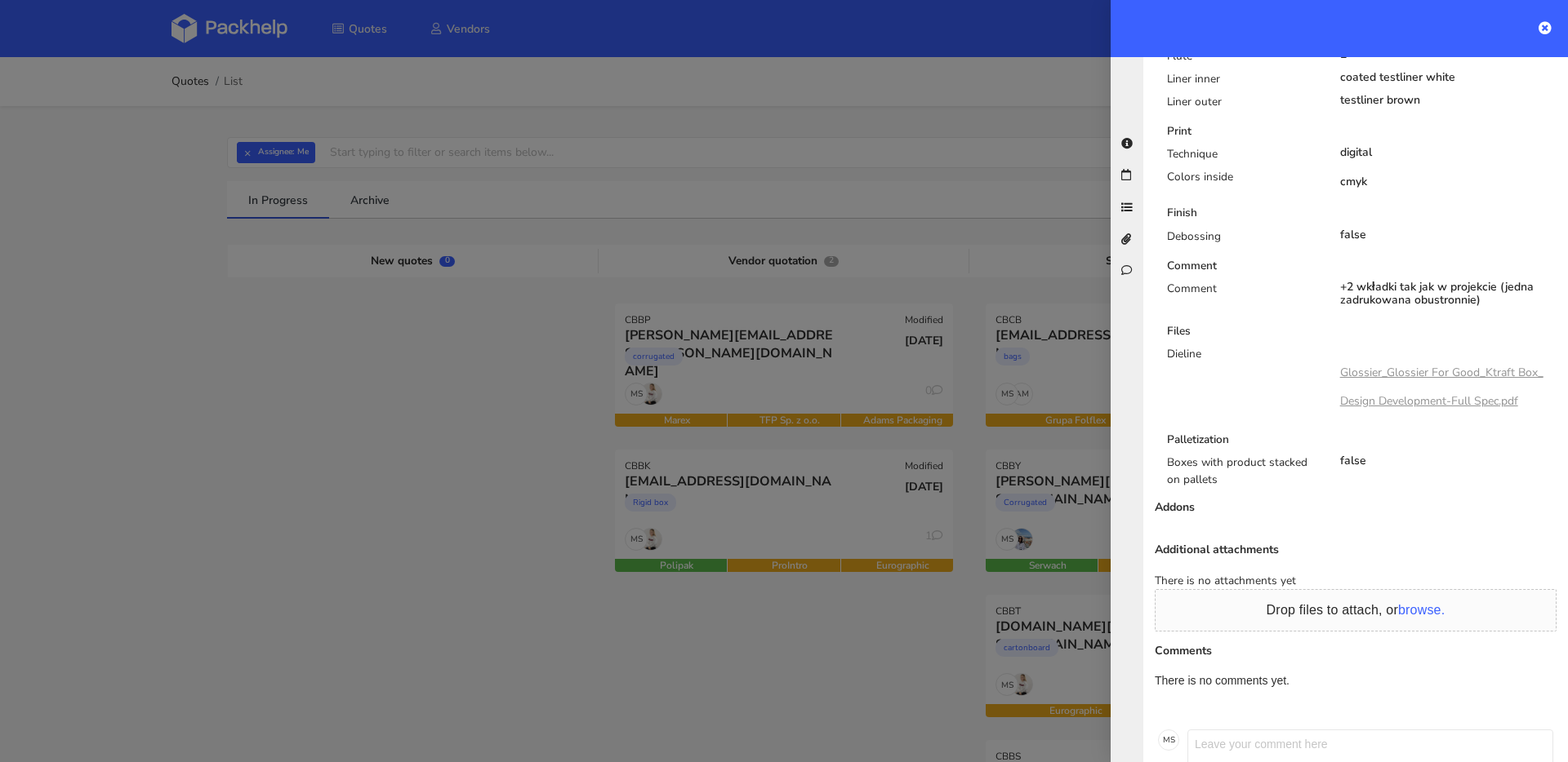
scroll to position [924, 0]
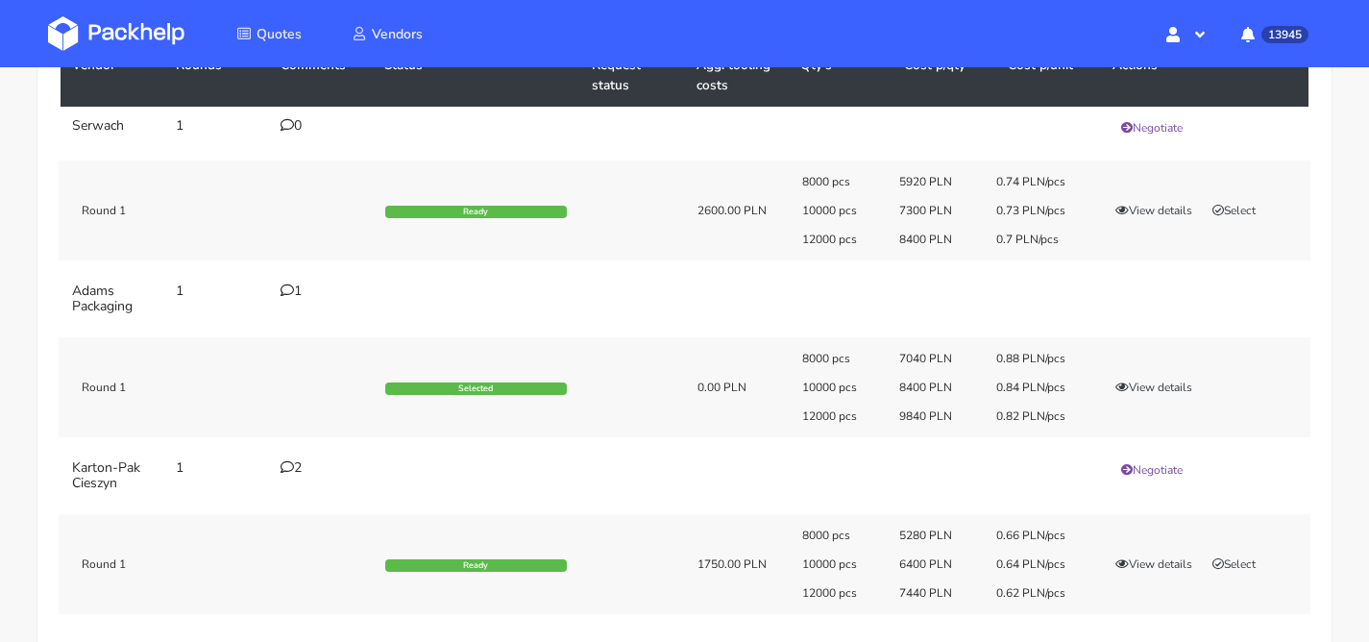
scroll to position [185, 0]
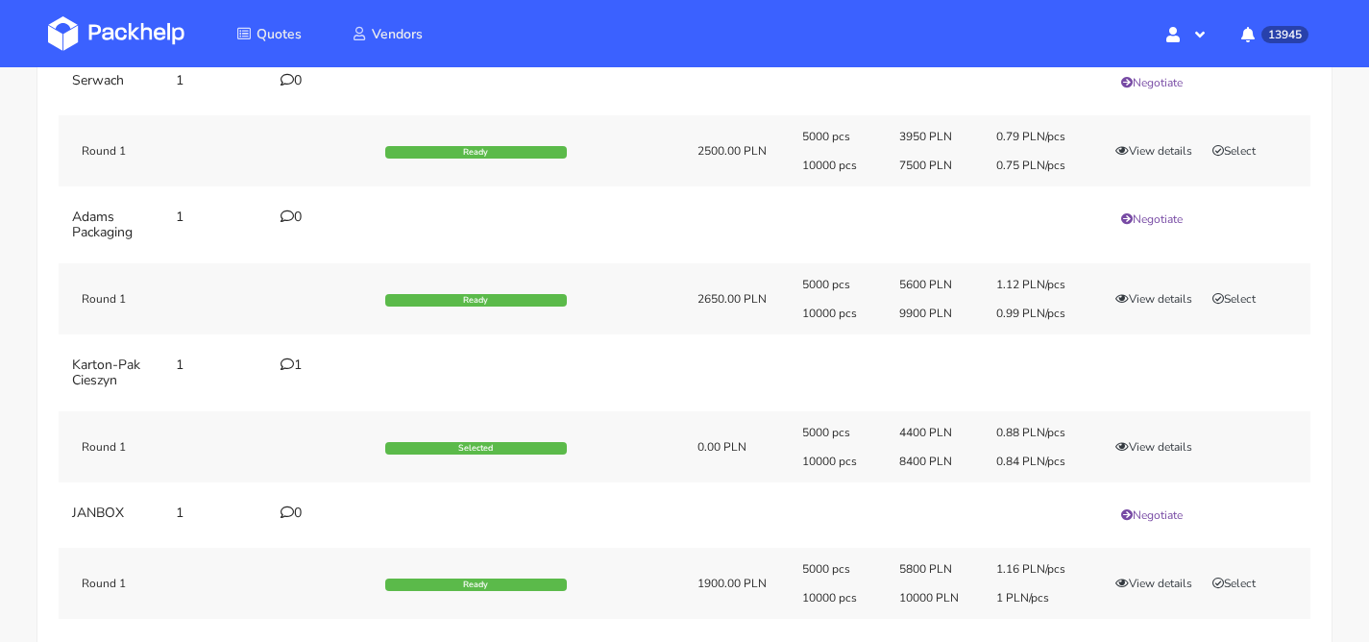
scroll to position [251, 0]
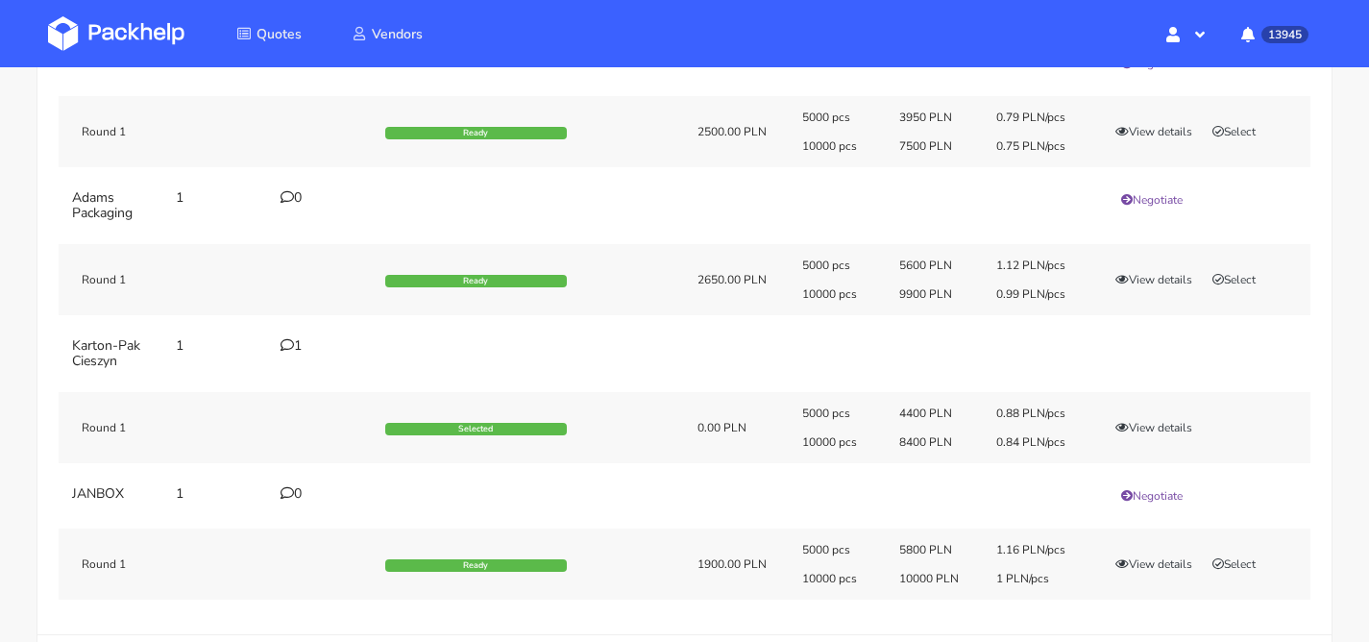
click at [302, 349] on div "1" at bounding box center [321, 345] width 81 height 15
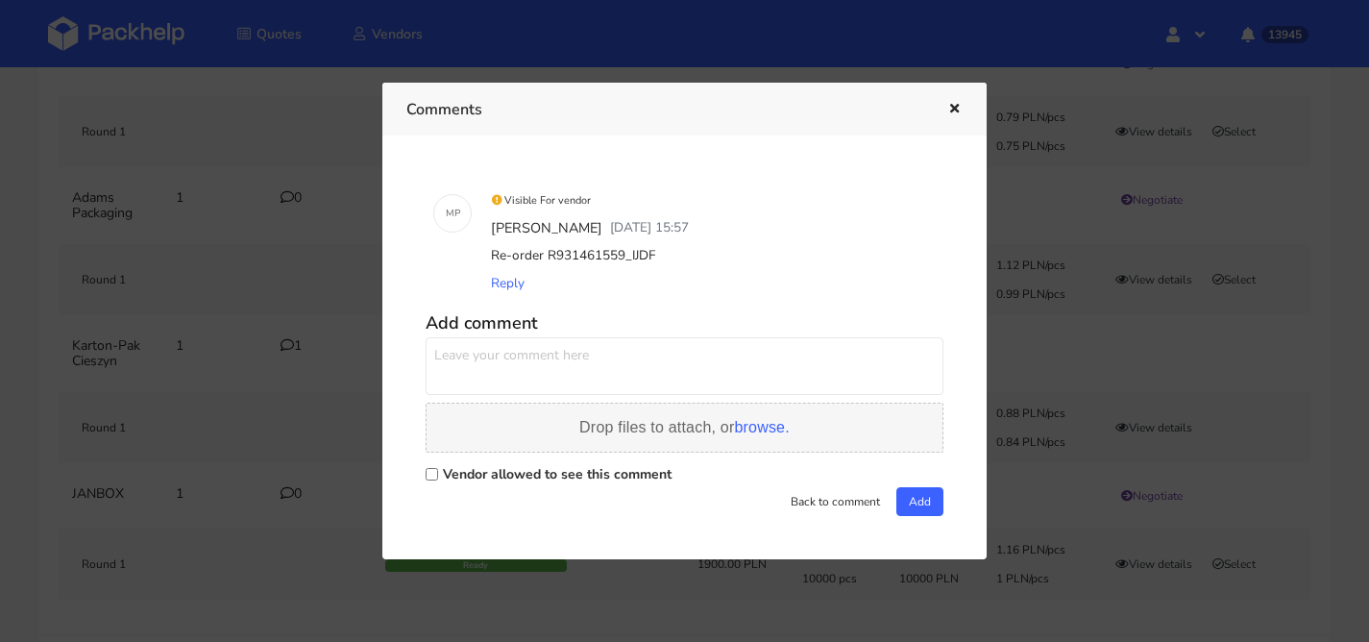
click at [752, 422] on span "browse." at bounding box center [761, 427] width 55 height 16
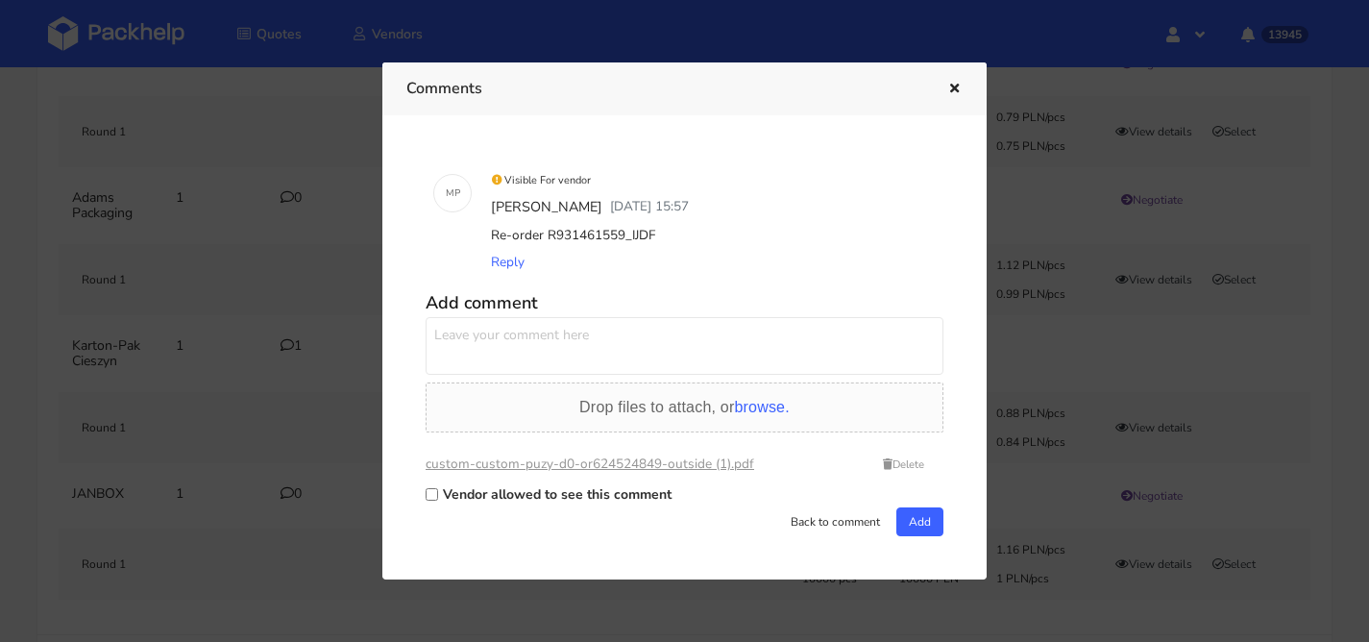
click at [716, 340] on textarea at bounding box center [685, 346] width 518 height 58
type textarea "b"
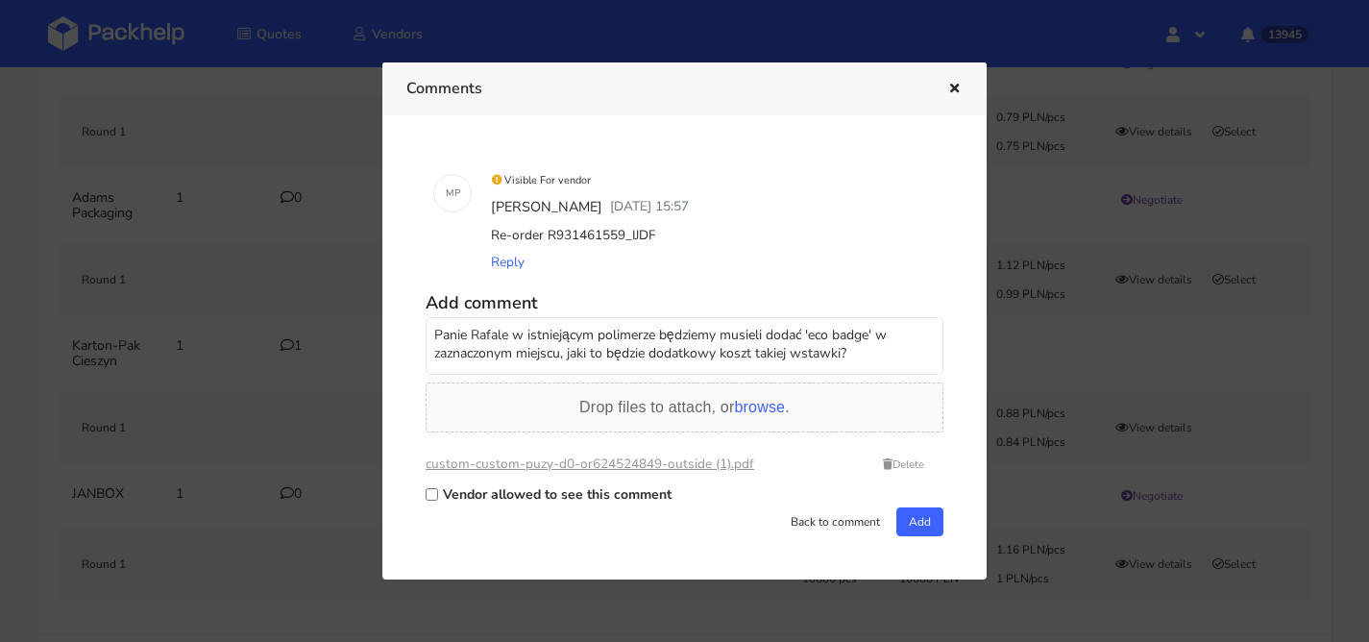
type textarea "Panie Rafale w istniejącym polimerze będziemy musieli dodać 'eco badge' w zazna…"
click at [596, 486] on label "Vendor allowed to see this comment" at bounding box center [557, 494] width 229 height 18
click at [438, 488] on input "Vendor allowed to see this comment" at bounding box center [432, 494] width 12 height 12
checkbox input "true"
click at [905, 520] on button "Add" at bounding box center [919, 521] width 47 height 29
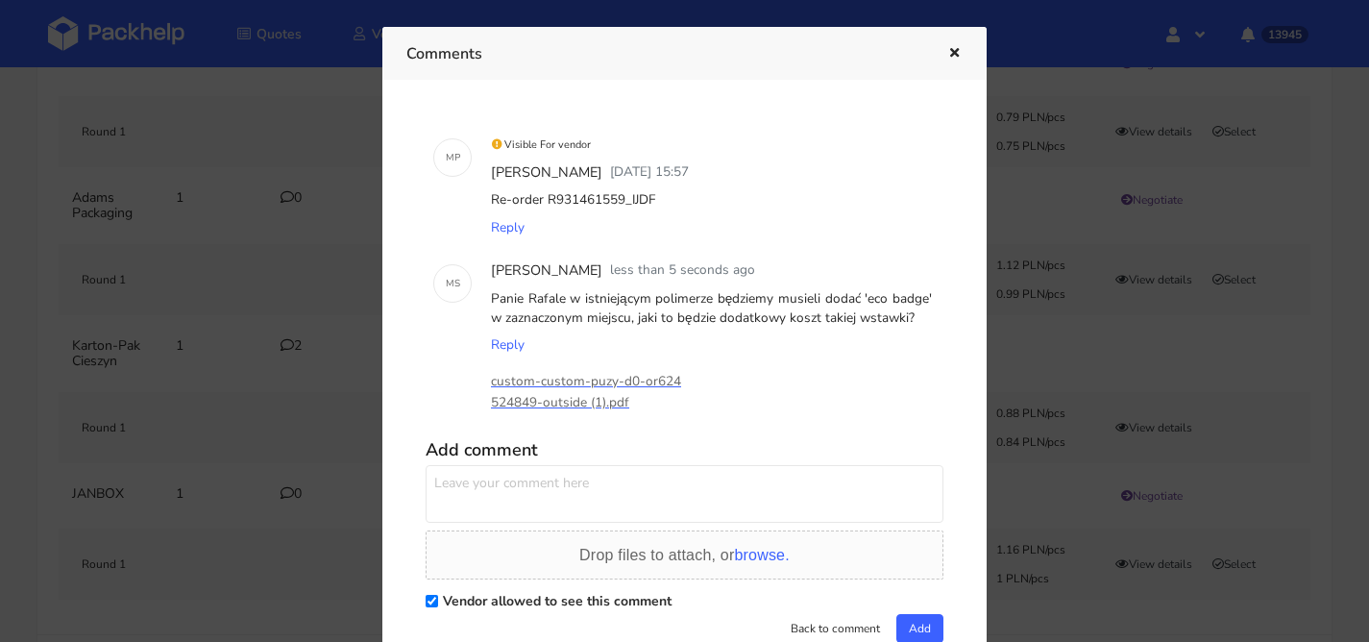
click at [960, 47] on icon "button" at bounding box center [954, 53] width 16 height 13
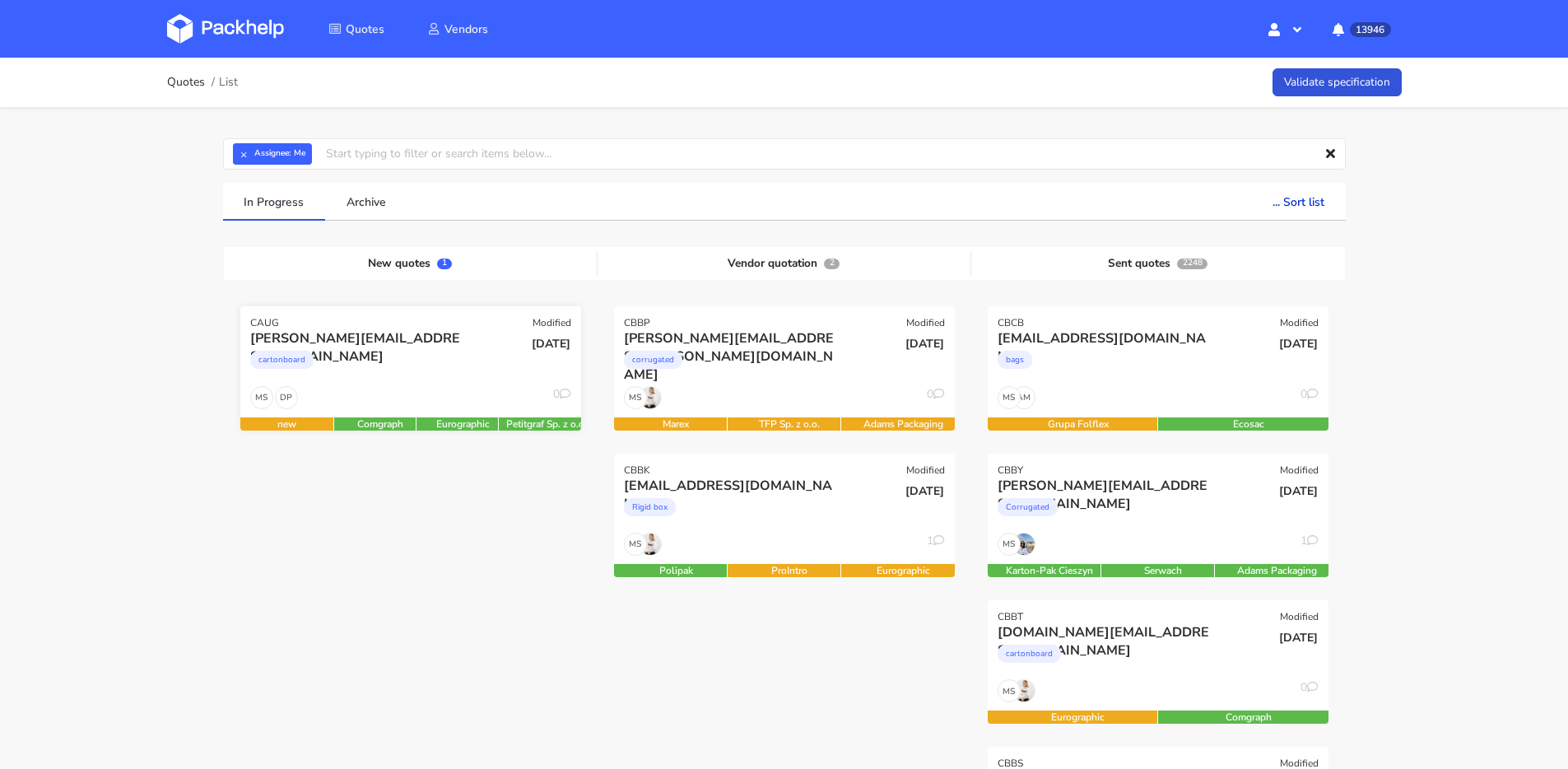
click at [421, 375] on div "cartonboard" at bounding box center [359, 363] width 218 height 33
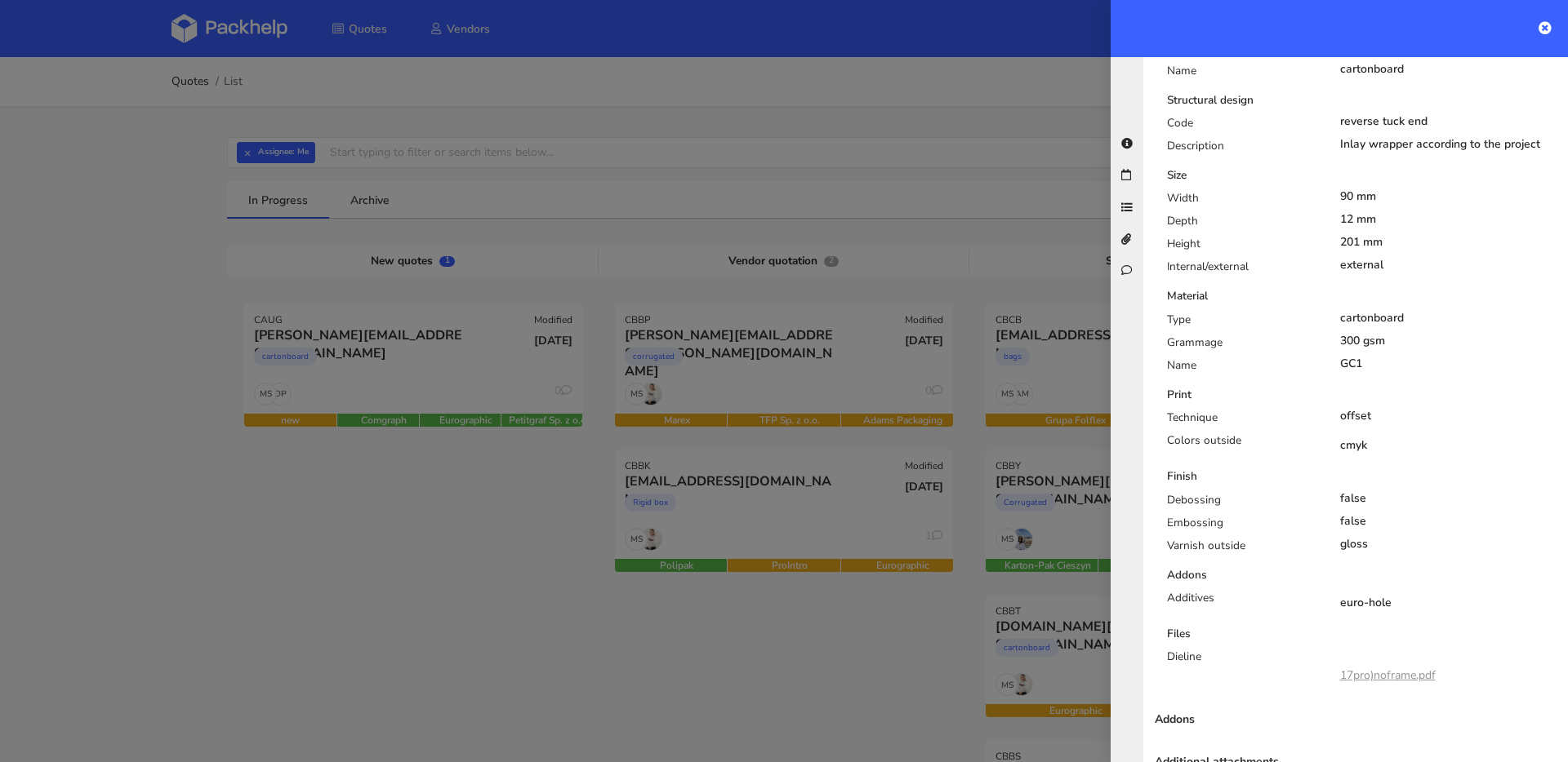
scroll to position [807, 0]
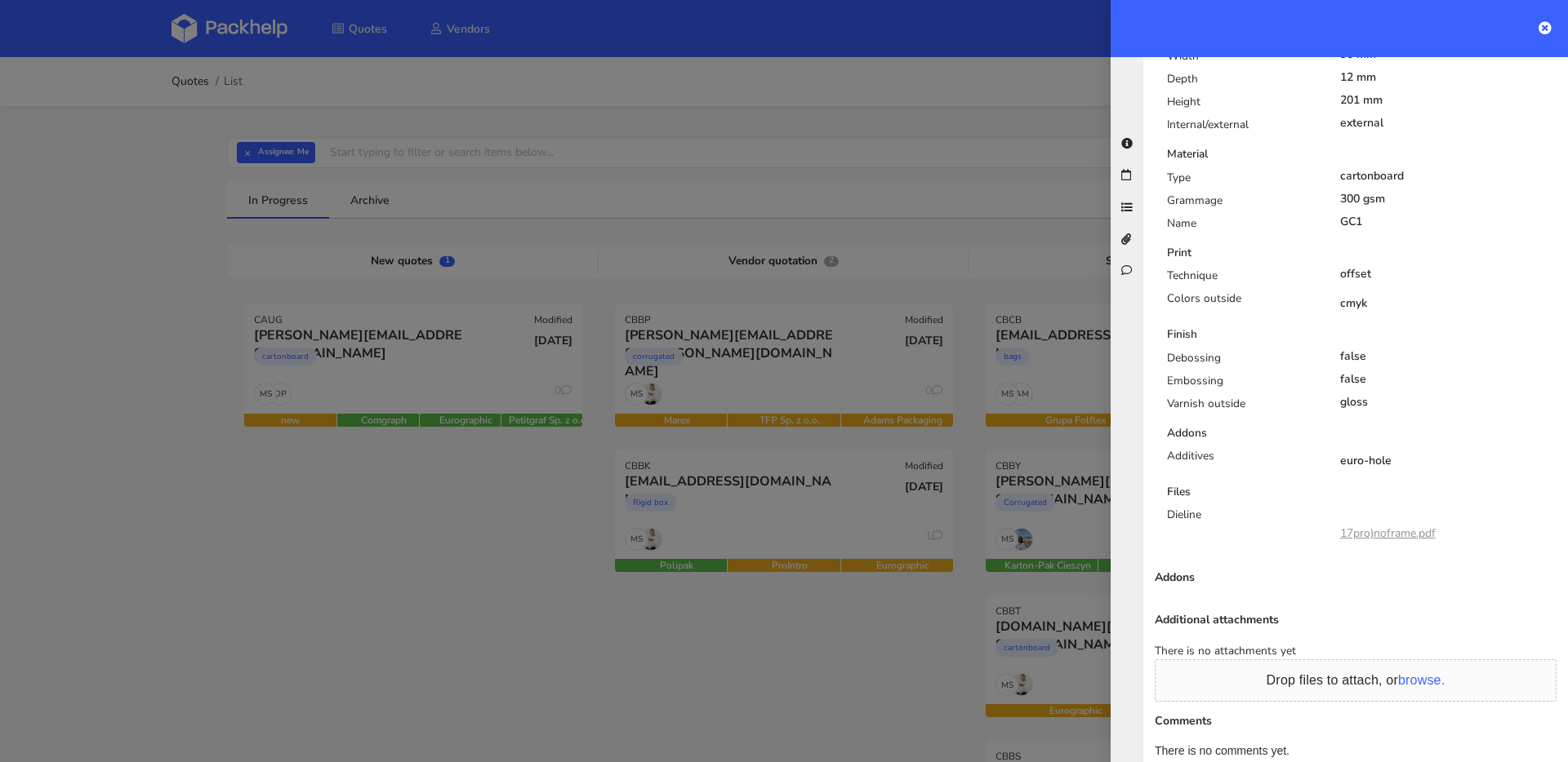
click at [1383, 526] on link "17pro)noframe.pdf" at bounding box center [1387, 533] width 95 height 15
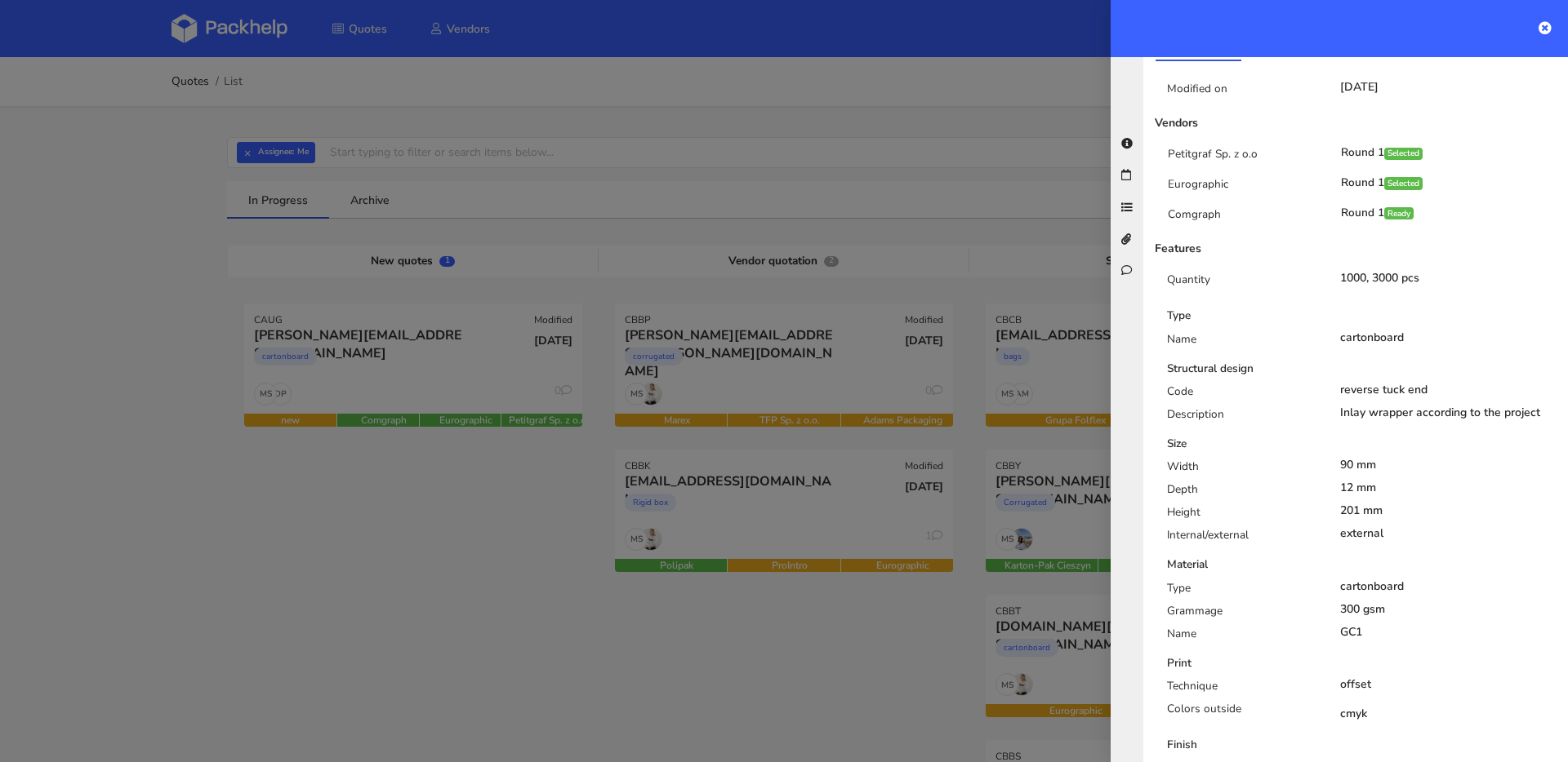
scroll to position [274, 0]
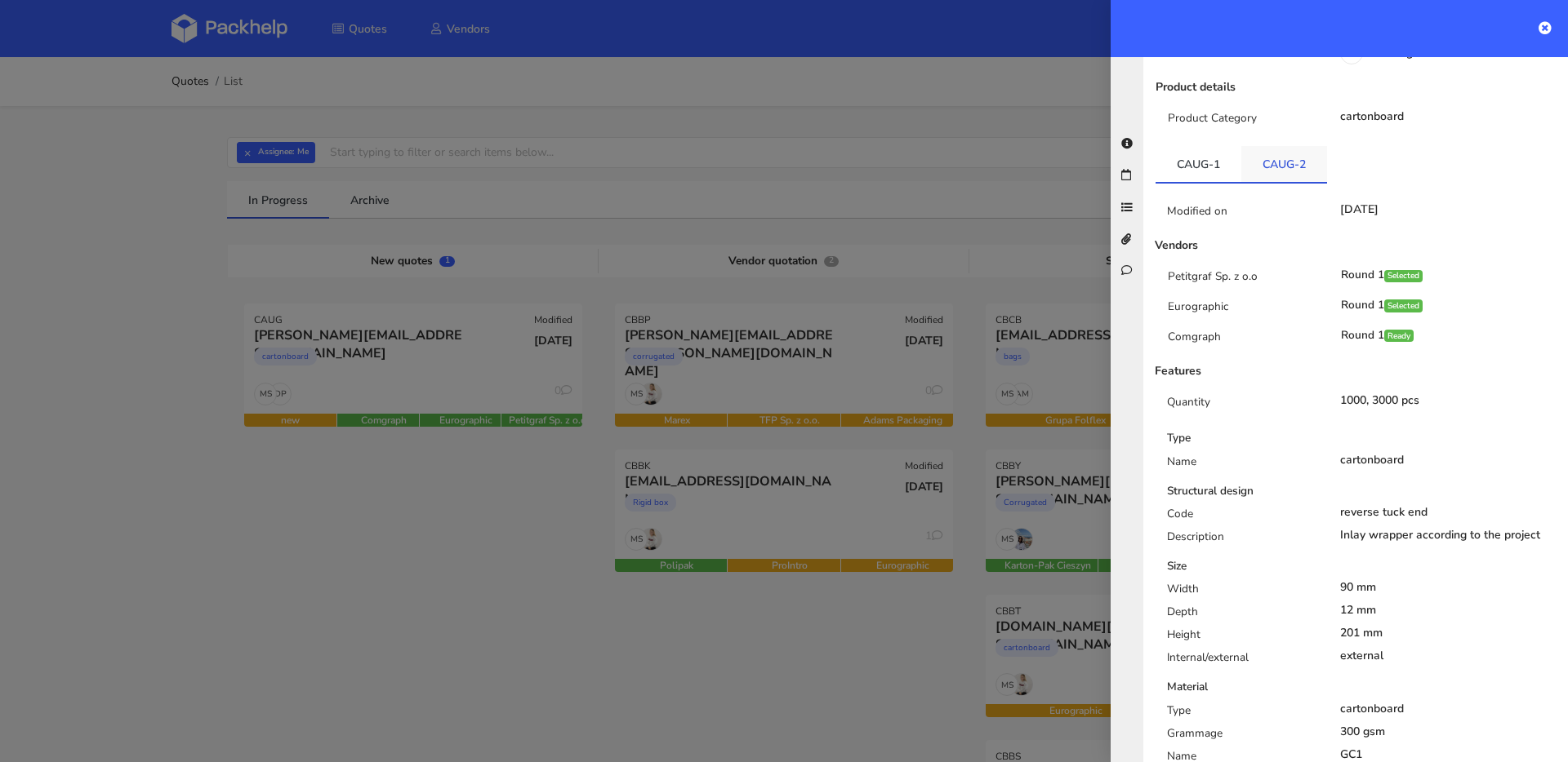
click at [1288, 146] on link "CAUG-2" at bounding box center [1283, 164] width 86 height 36
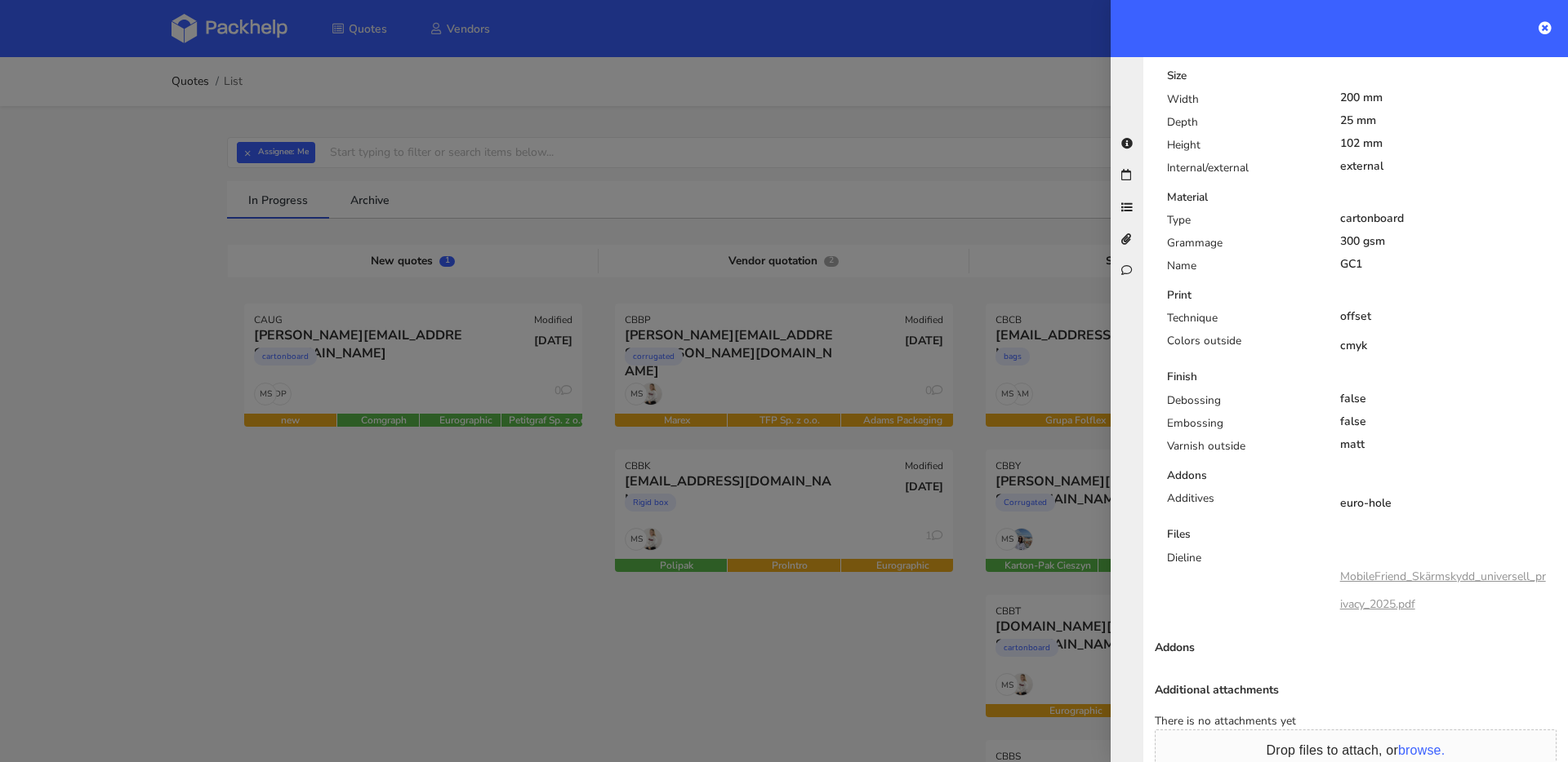
scroll to position [689, 0]
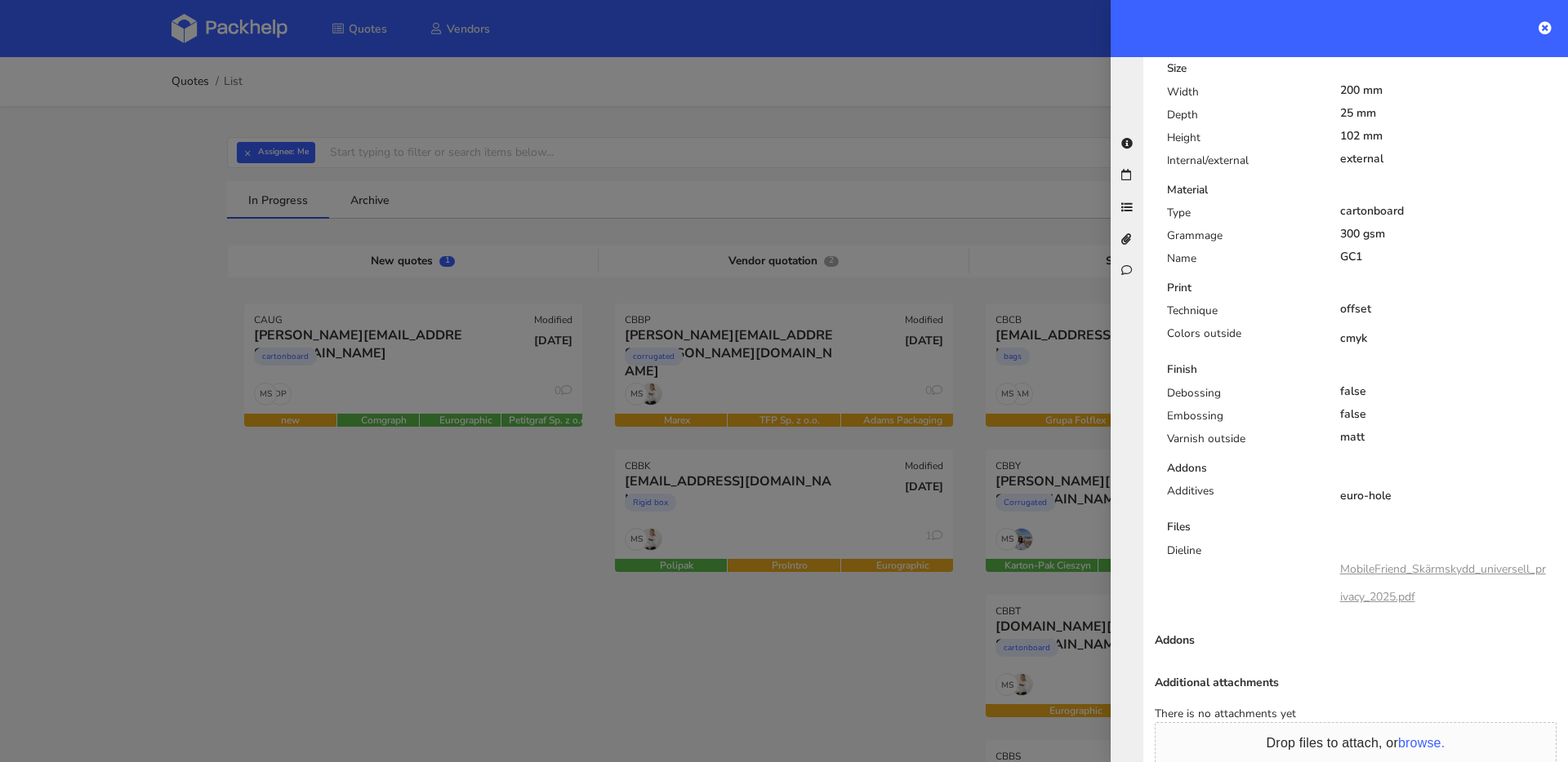
click at [1410, 562] on link "MobileFriend_Skärmskydd_universell_privacy_2025.pdf" at bounding box center [1442, 583] width 206 height 43
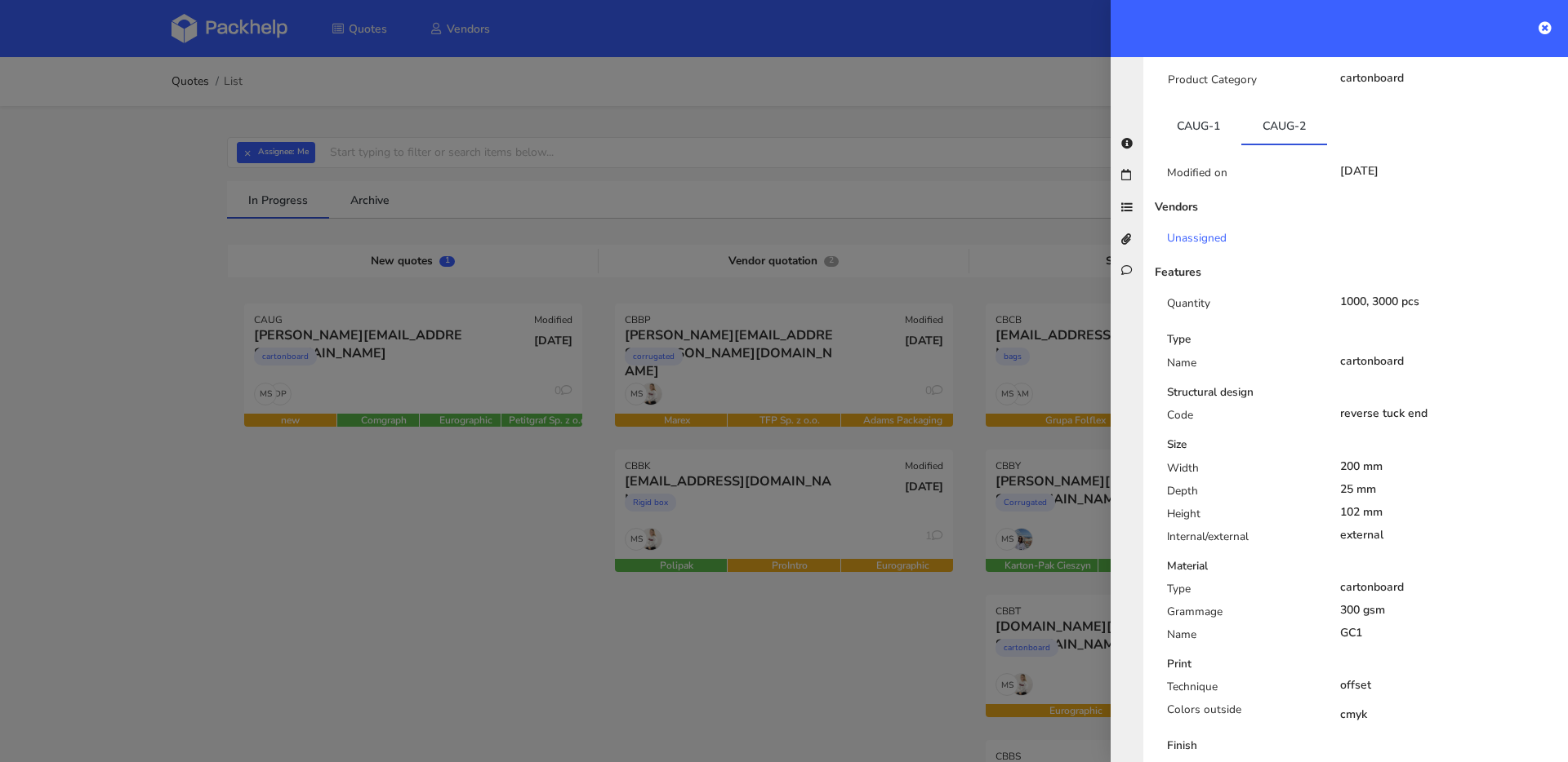
scroll to position [129, 0]
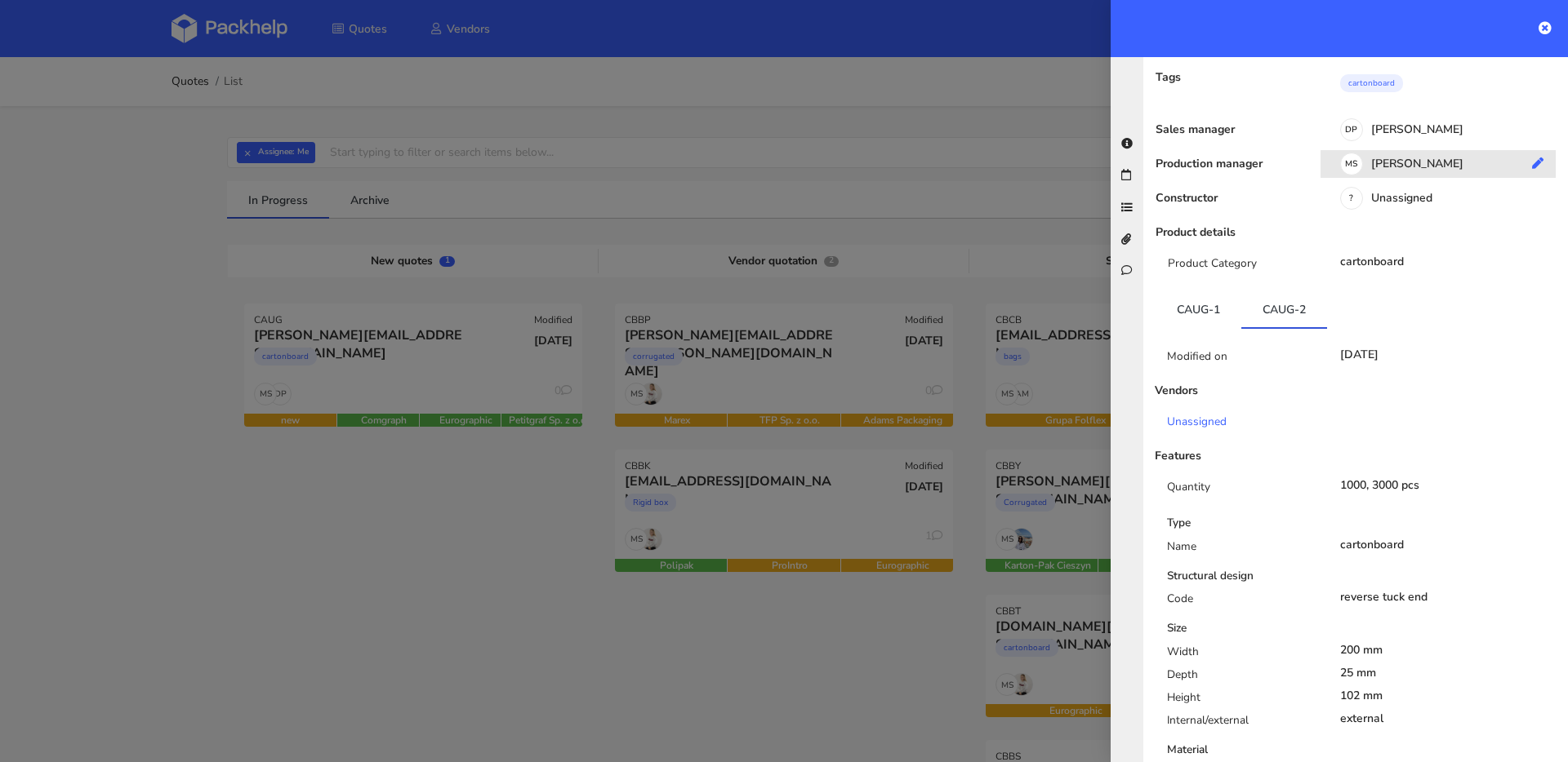
click at [1395, 157] on div "MS Maciej Sikora" at bounding box center [1443, 166] width 247 height 18
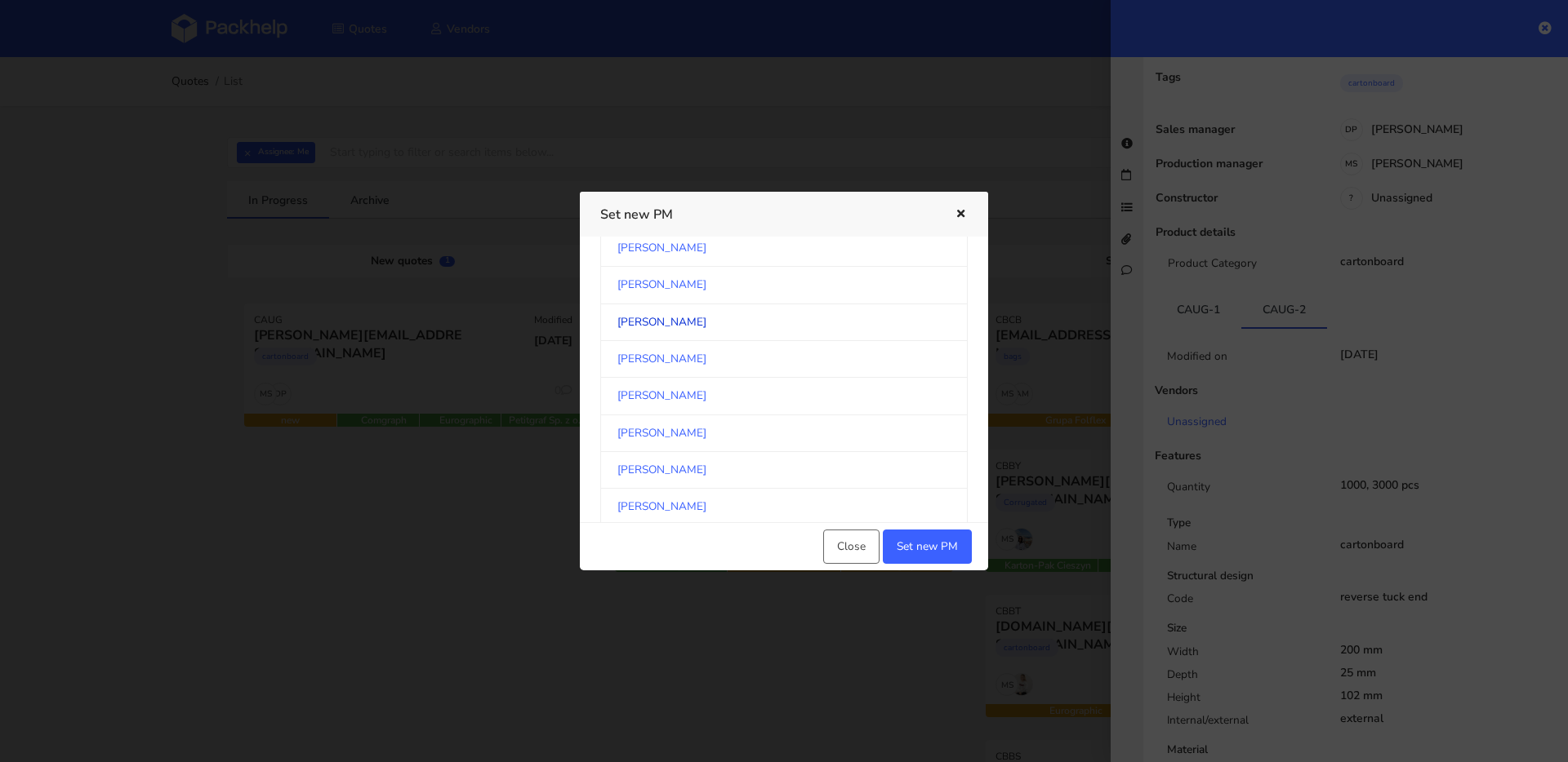
scroll to position [1525, 0]
click at [699, 334] on link "[PERSON_NAME]" at bounding box center [784, 344] width 367 height 37
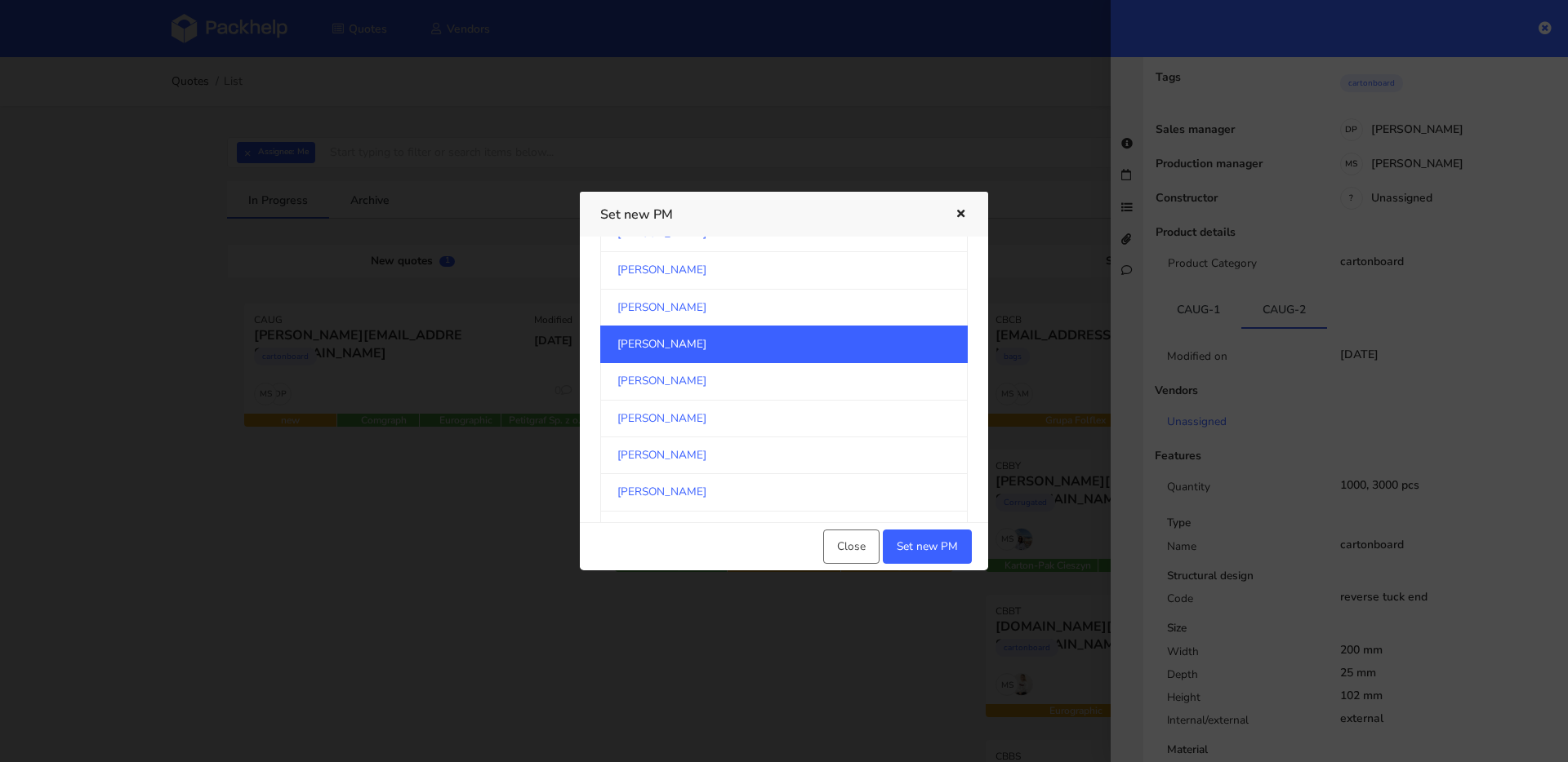
click at [950, 527] on div "Close Set new PM" at bounding box center [784, 546] width 408 height 48
click at [952, 539] on button "Set new PM" at bounding box center [927, 546] width 89 height 34
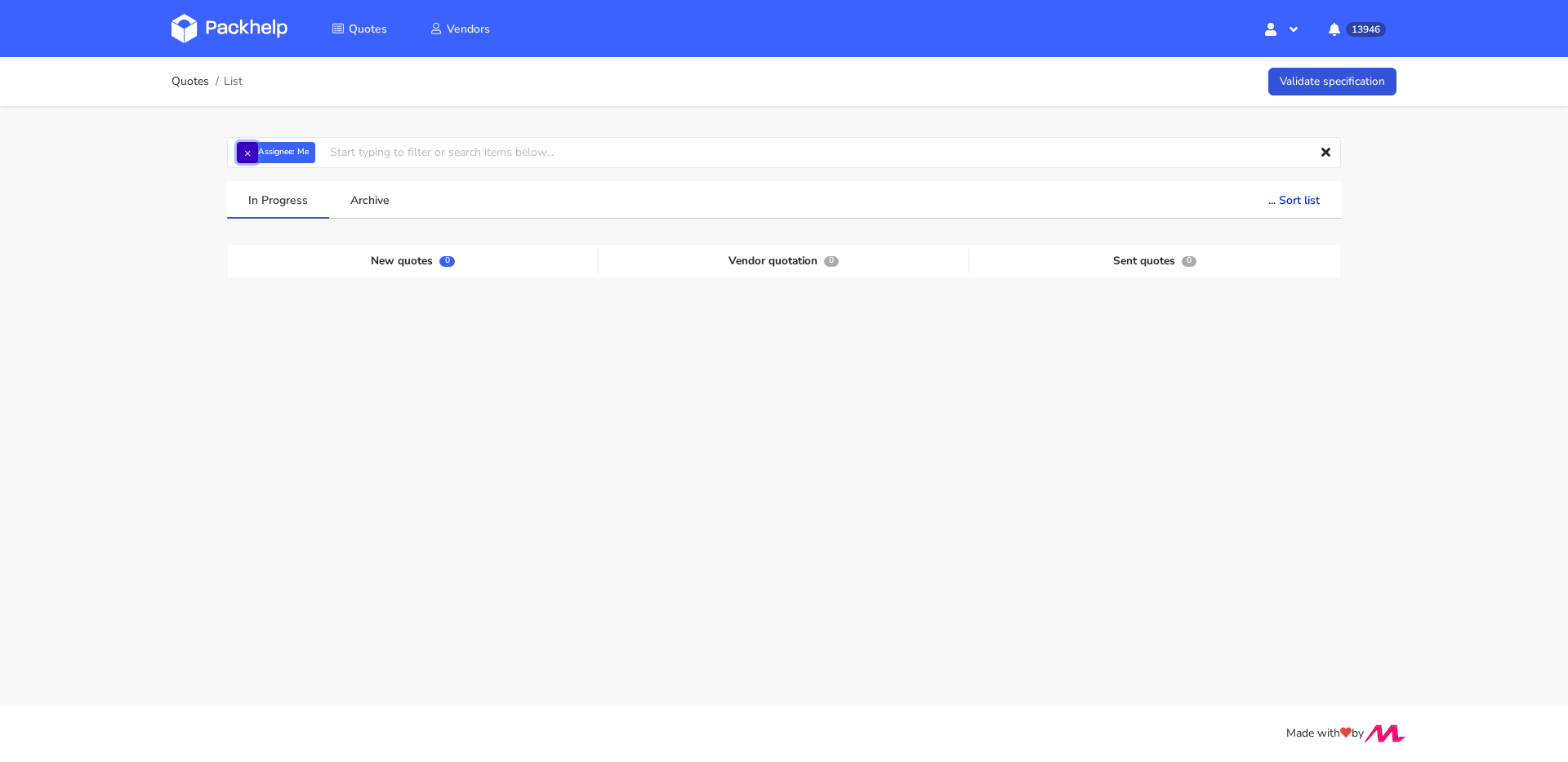
click at [257, 153] on button "×" at bounding box center [247, 152] width 21 height 21
click at [252, 151] on input "text" at bounding box center [784, 152] width 1113 height 31
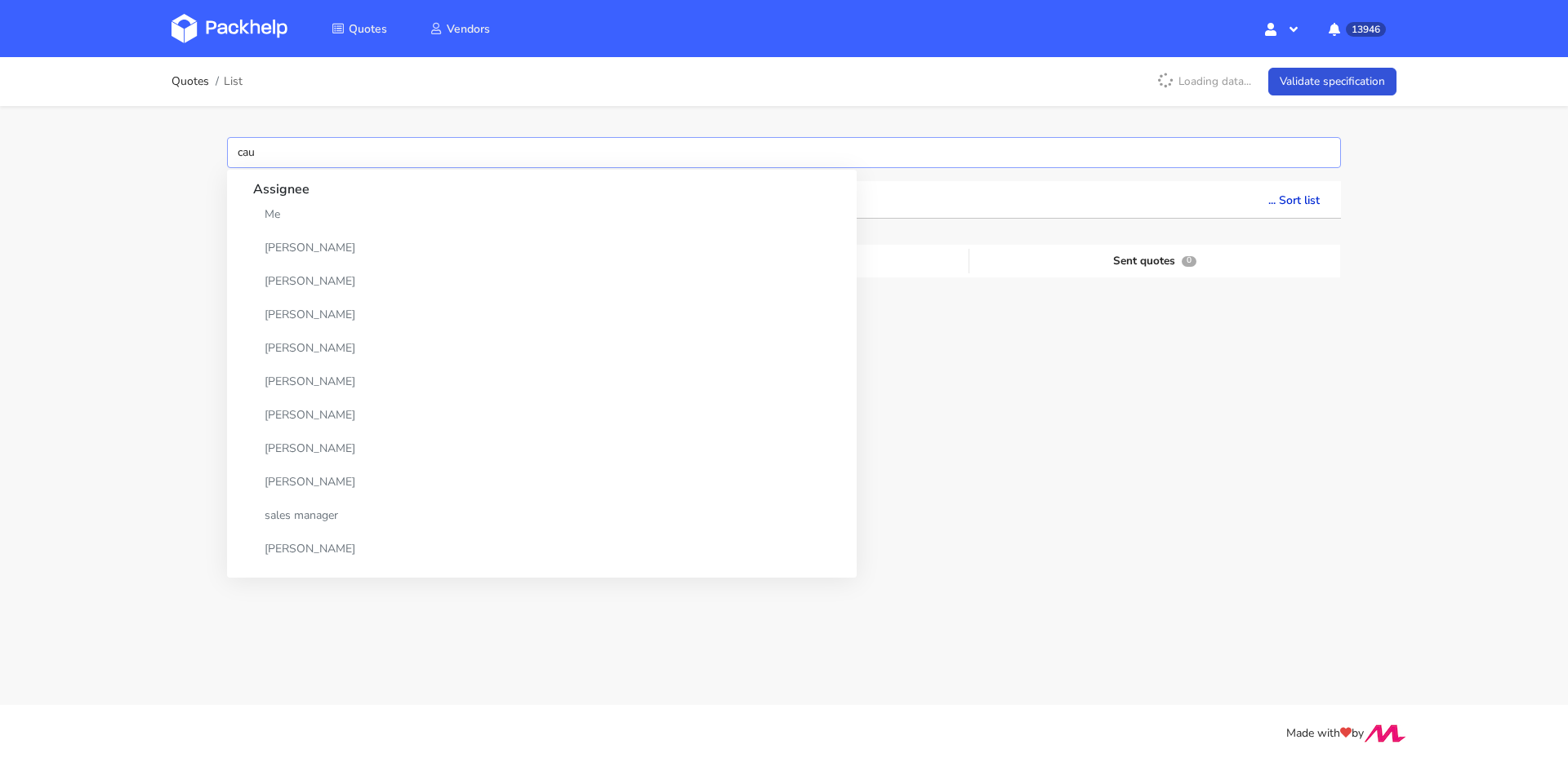
type input "caus"
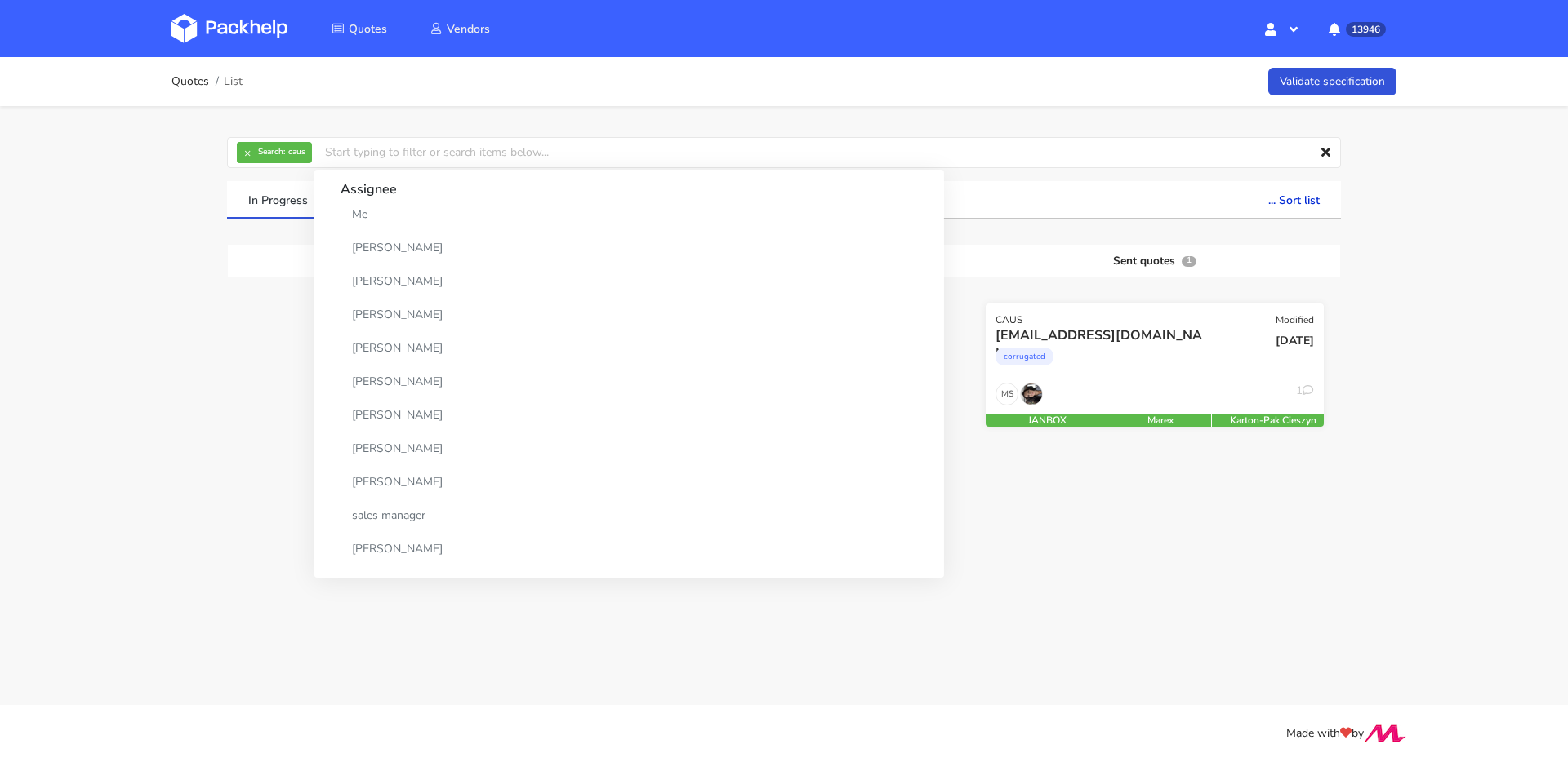
click at [1194, 350] on div "corrugated" at bounding box center [1103, 360] width 217 height 32
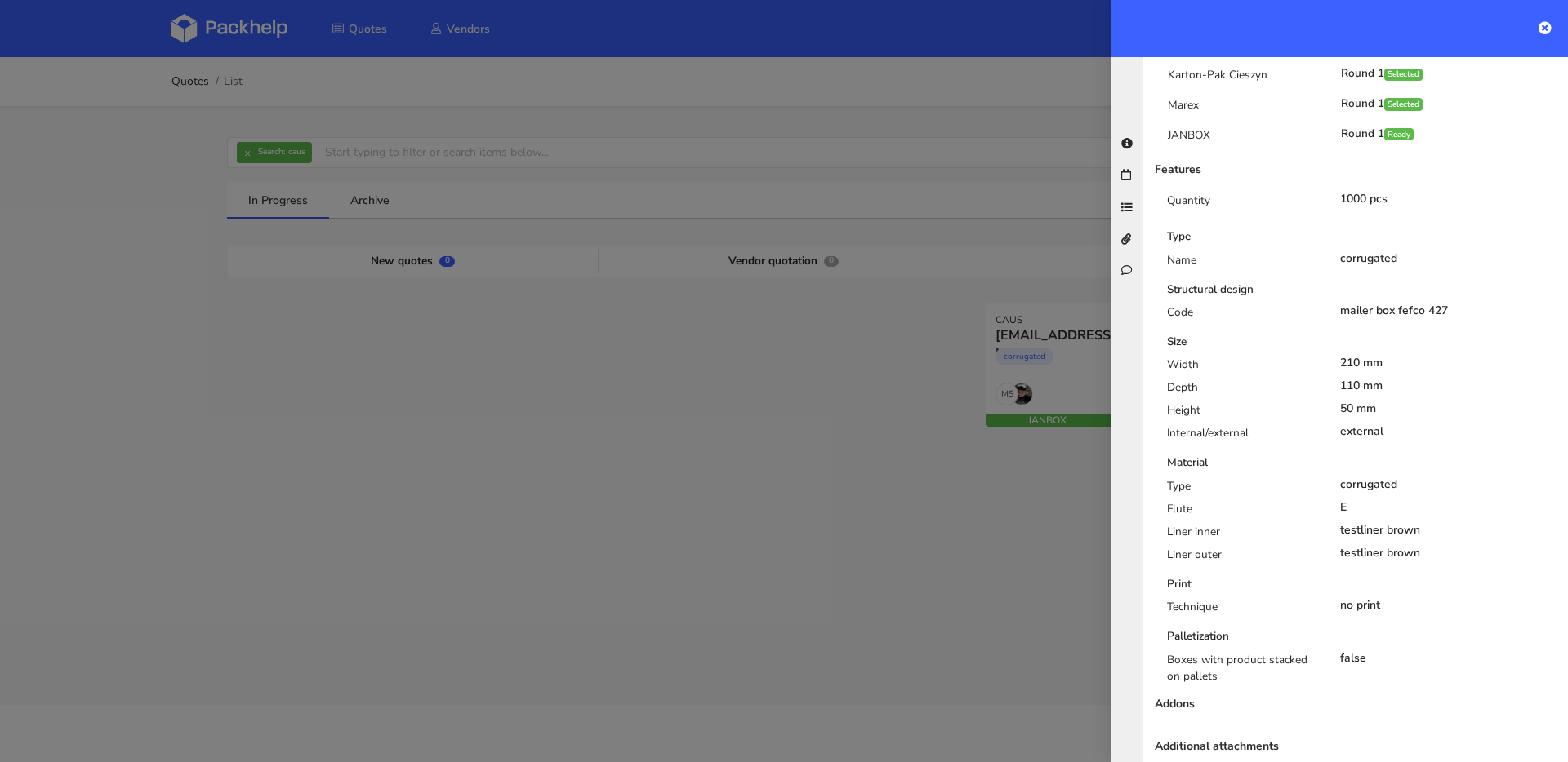
scroll to position [460, 0]
drag, startPoint x: 1165, startPoint y: 347, endPoint x: 1214, endPoint y: 345, distance: 49.0
click at [1214, 356] on div "Width" at bounding box center [1241, 367] width 173 height 23
drag, startPoint x: 1162, startPoint y: 341, endPoint x: 1182, endPoint y: 341, distance: 20.0
click at [1182, 356] on div "Width" at bounding box center [1241, 367] width 173 height 23
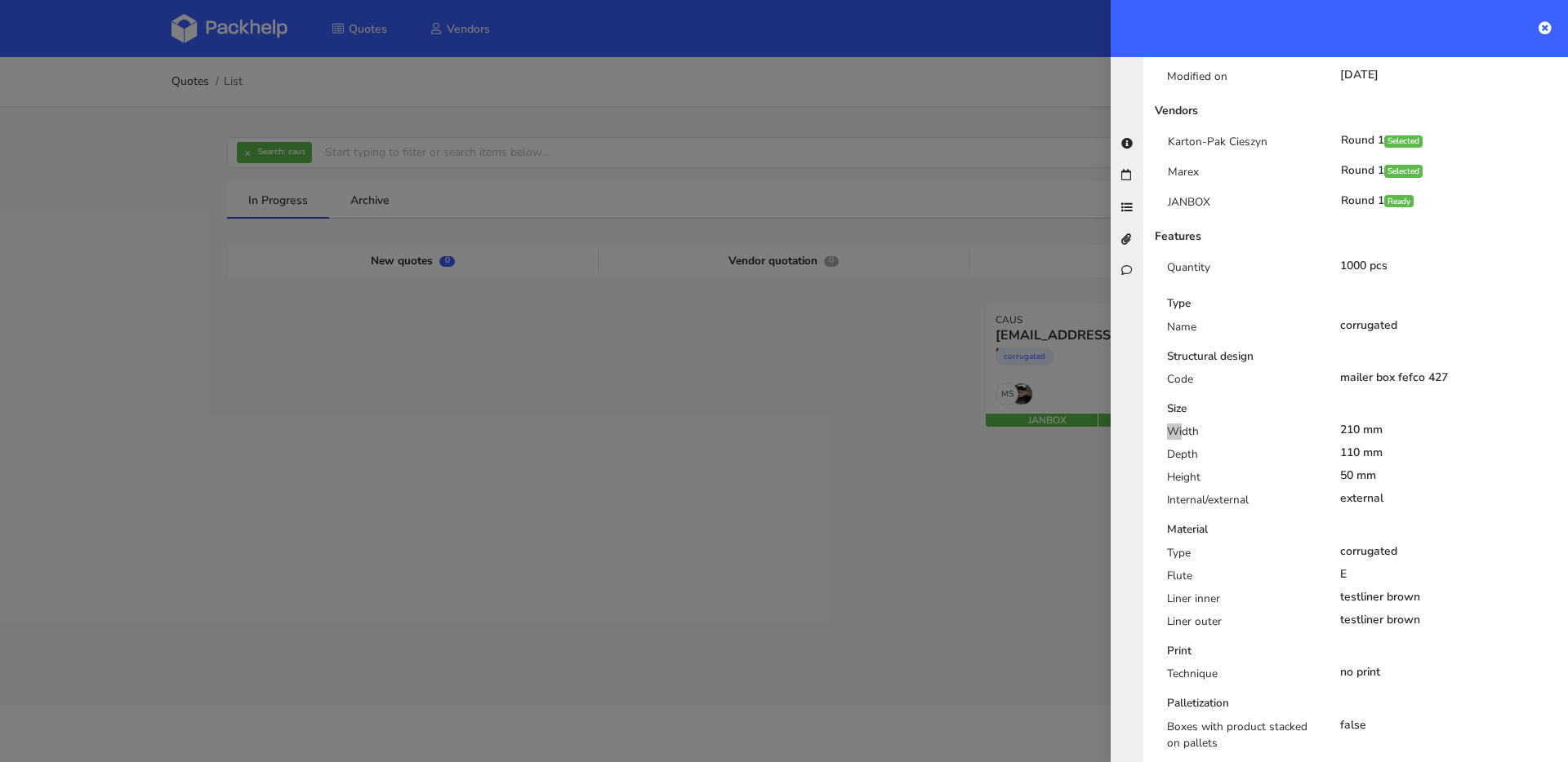
scroll to position [560, 0]
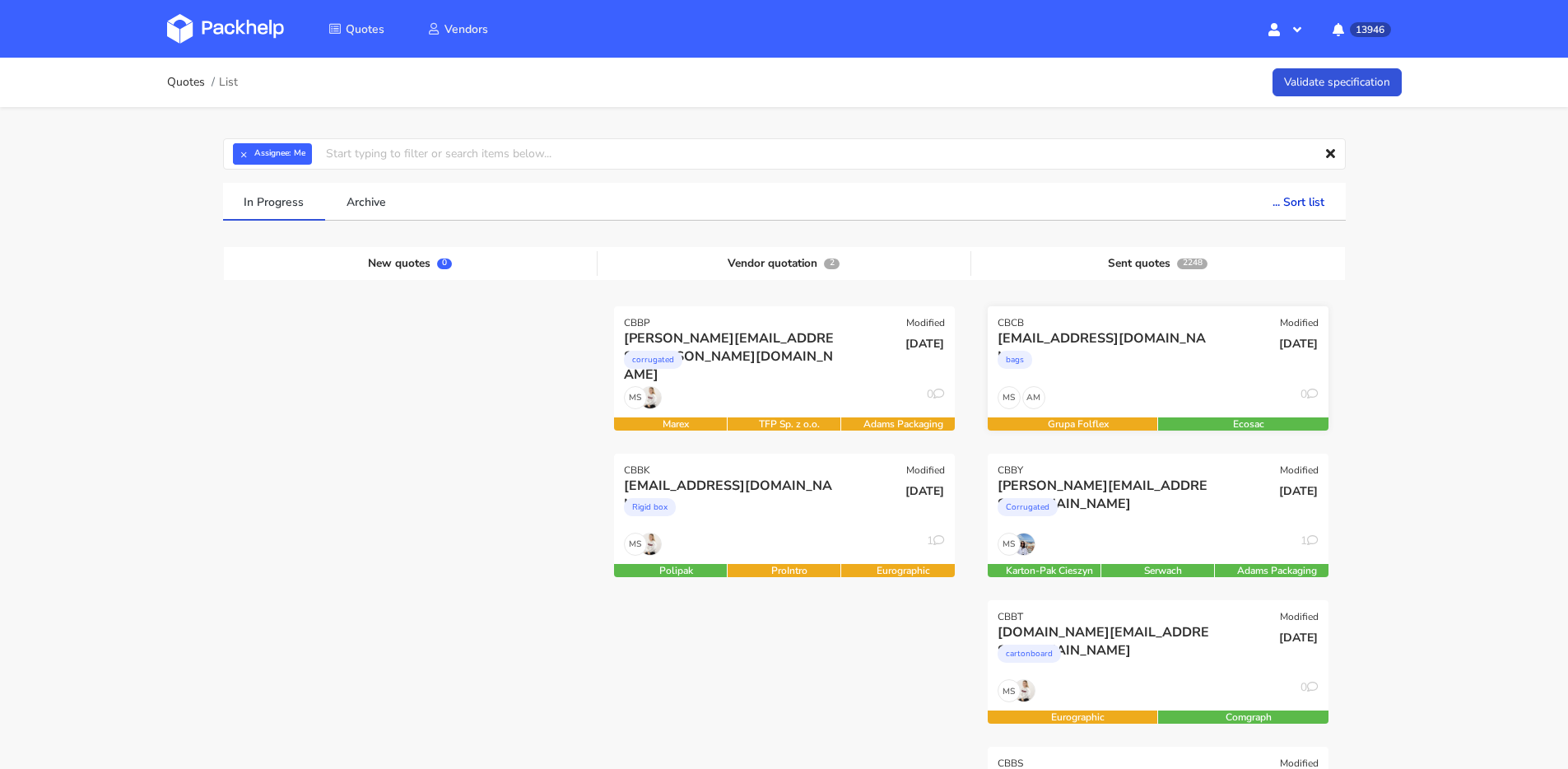
click at [1134, 394] on div "AM MS 0" at bounding box center [1158, 402] width 341 height 32
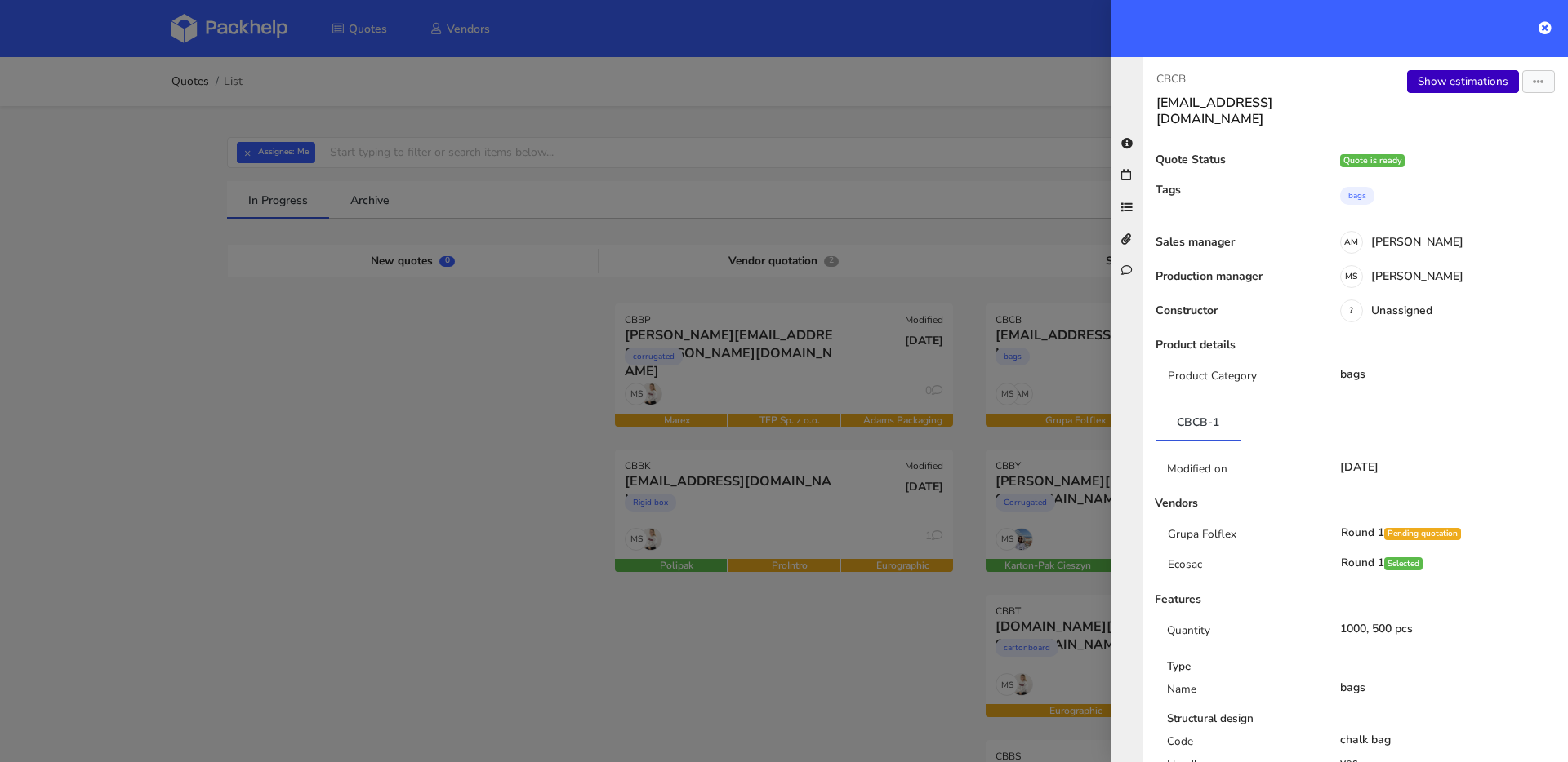
click at [1429, 84] on link "Show estimations" at bounding box center [1463, 82] width 112 height 23
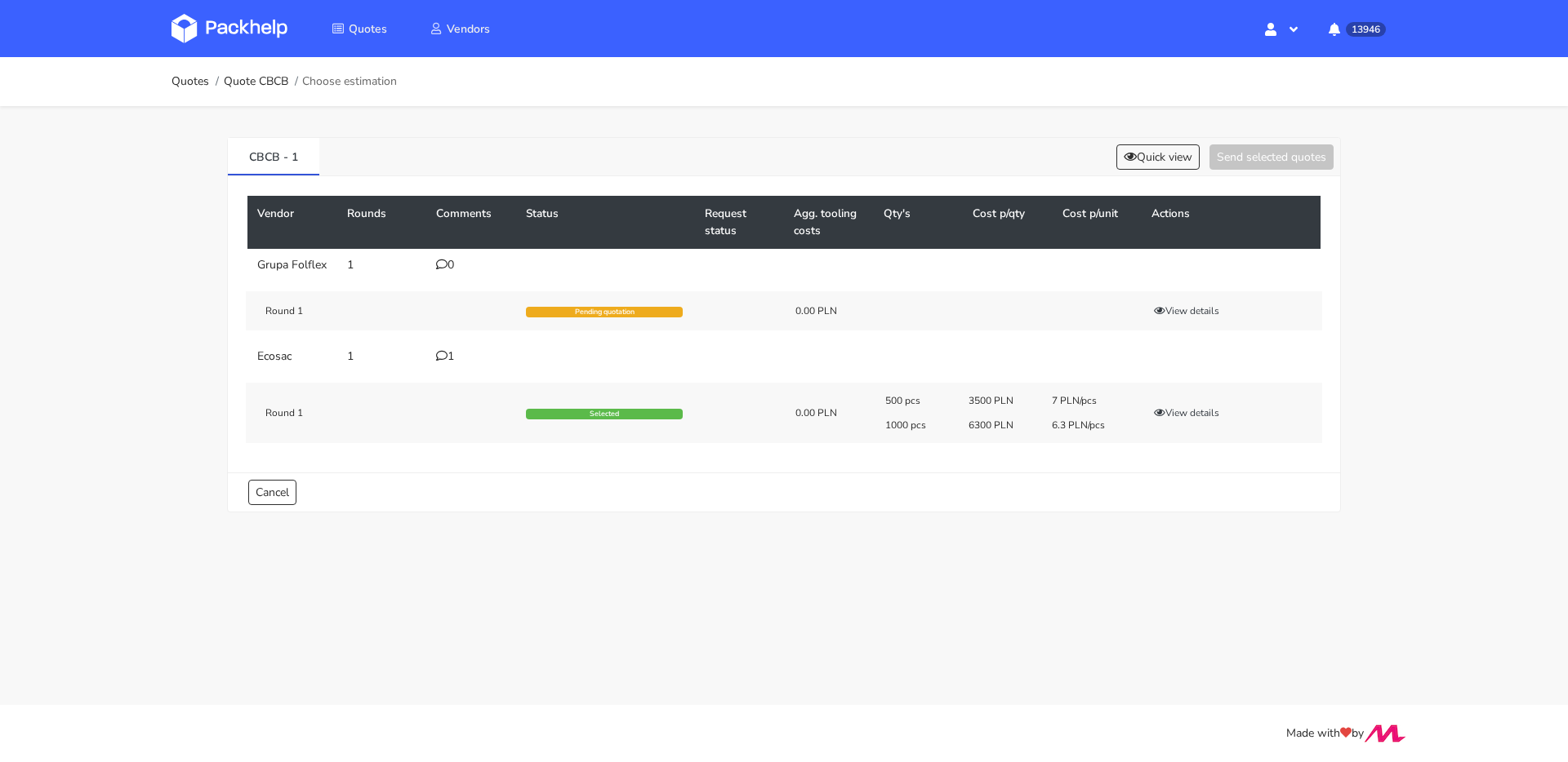
click at [439, 353] on icon at bounding box center [441, 355] width 11 height 11
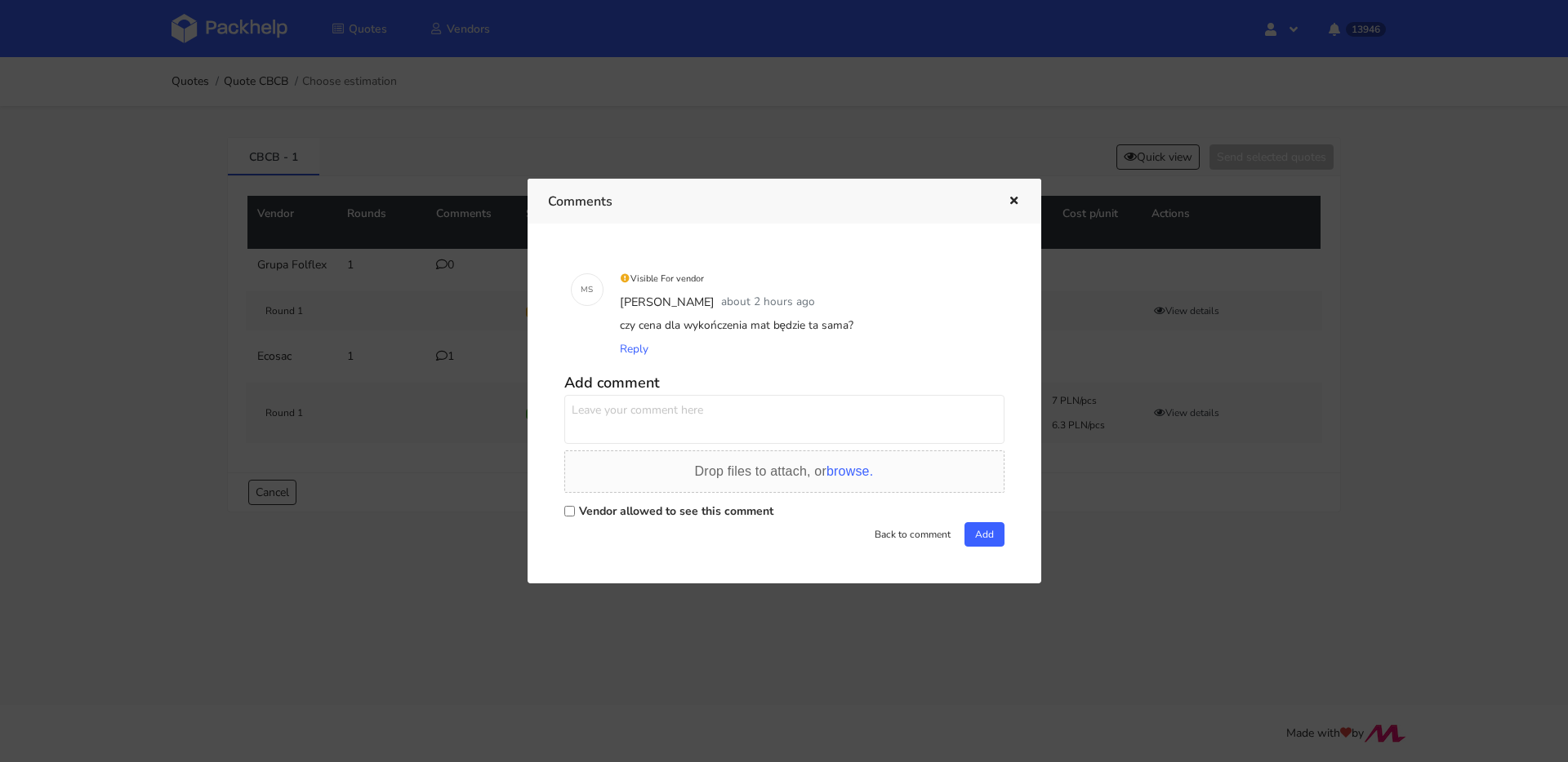
click at [1007, 204] on icon "button" at bounding box center [1014, 201] width 14 height 11
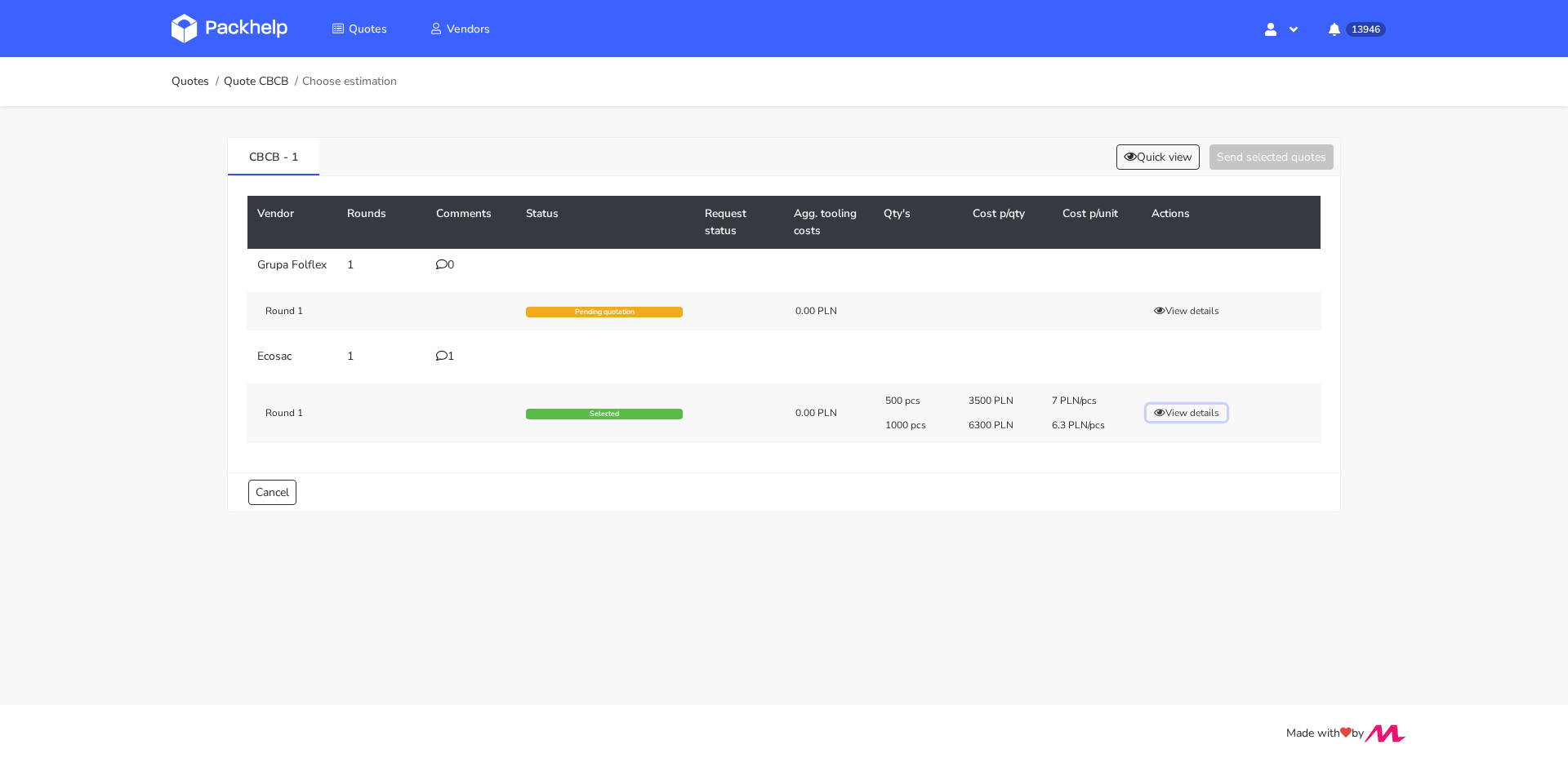
click at [1194, 410] on button "View details" at bounding box center [1186, 413] width 80 height 16
click at [0, 0] on div at bounding box center [0, 0] width 0 height 0
click at [1194, 410] on button "View details" at bounding box center [1186, 413] width 80 height 16
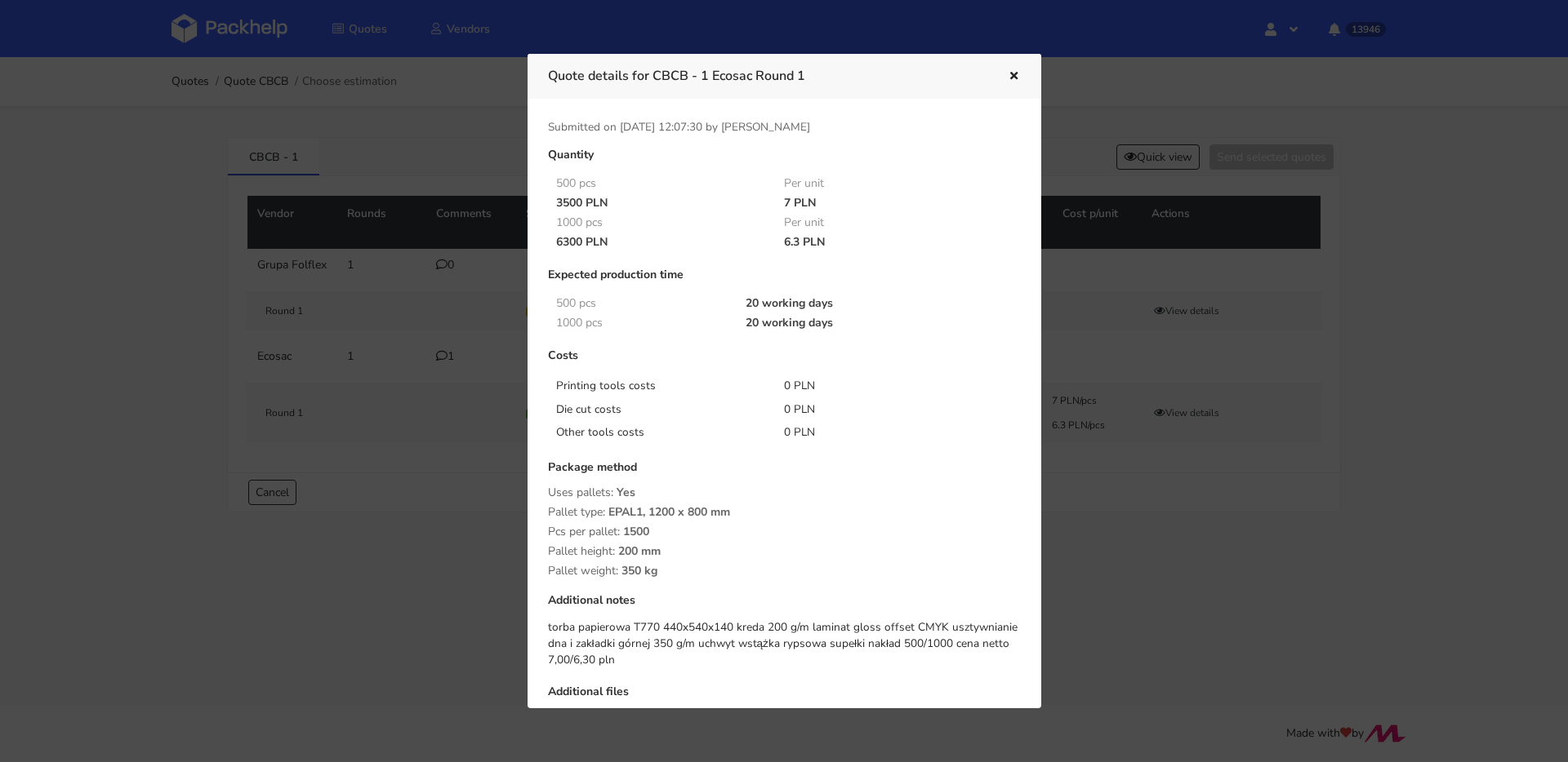
click at [1184, 426] on div at bounding box center [784, 381] width 1568 height 762
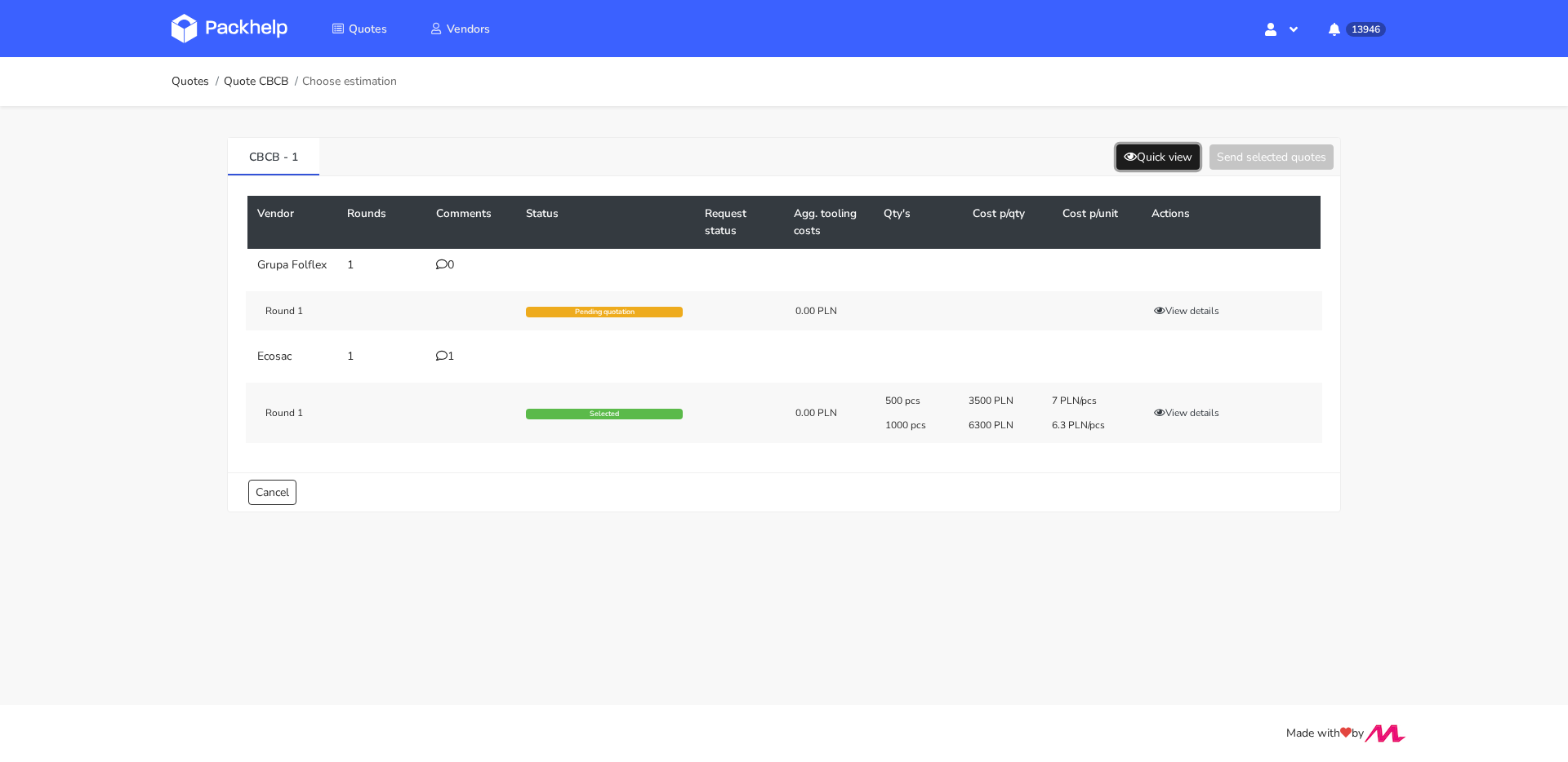
click at [1131, 167] on button "Quick view" at bounding box center [1158, 157] width 83 height 25
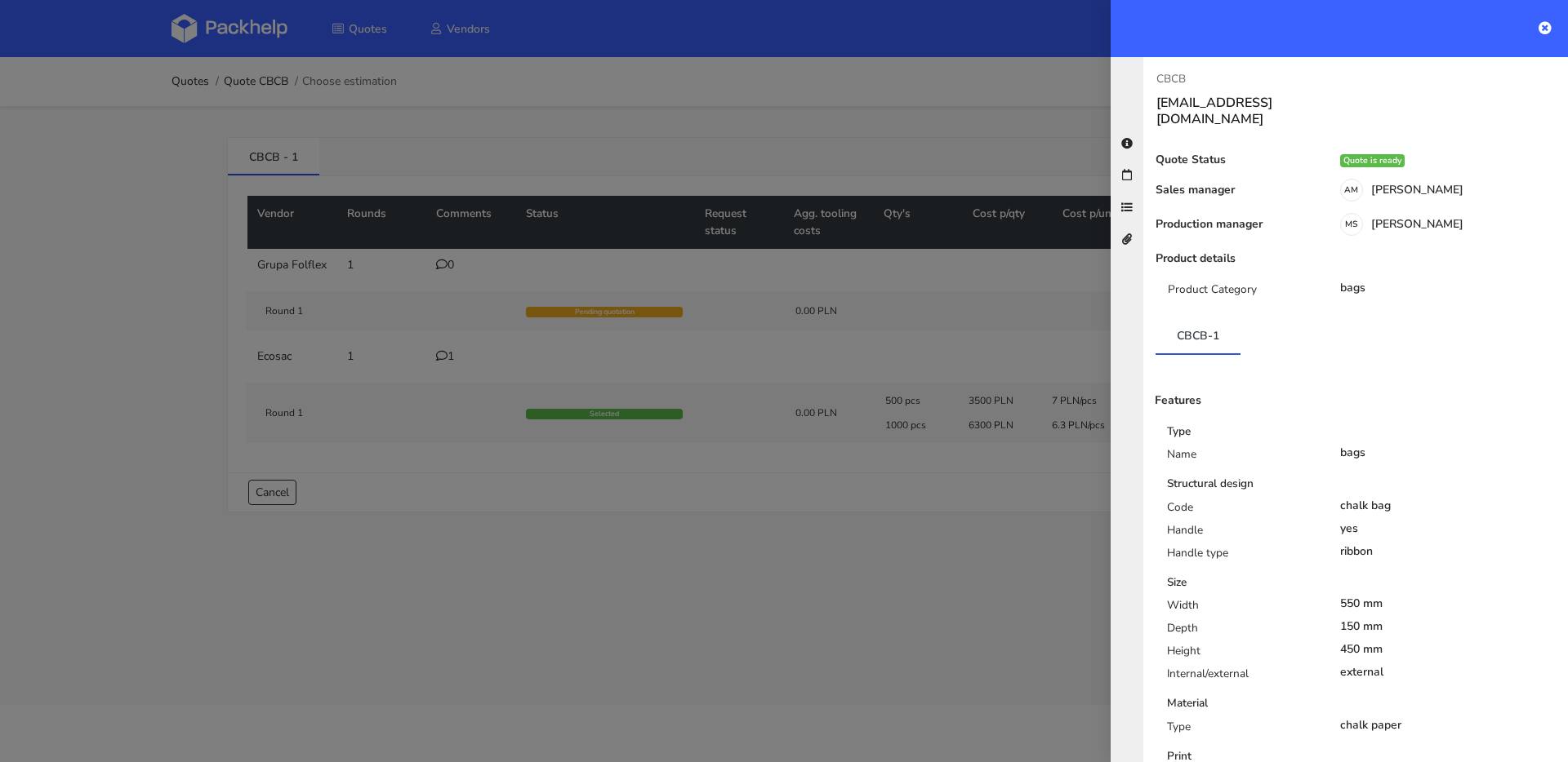
click at [1008, 378] on div at bounding box center [784, 381] width 1568 height 762
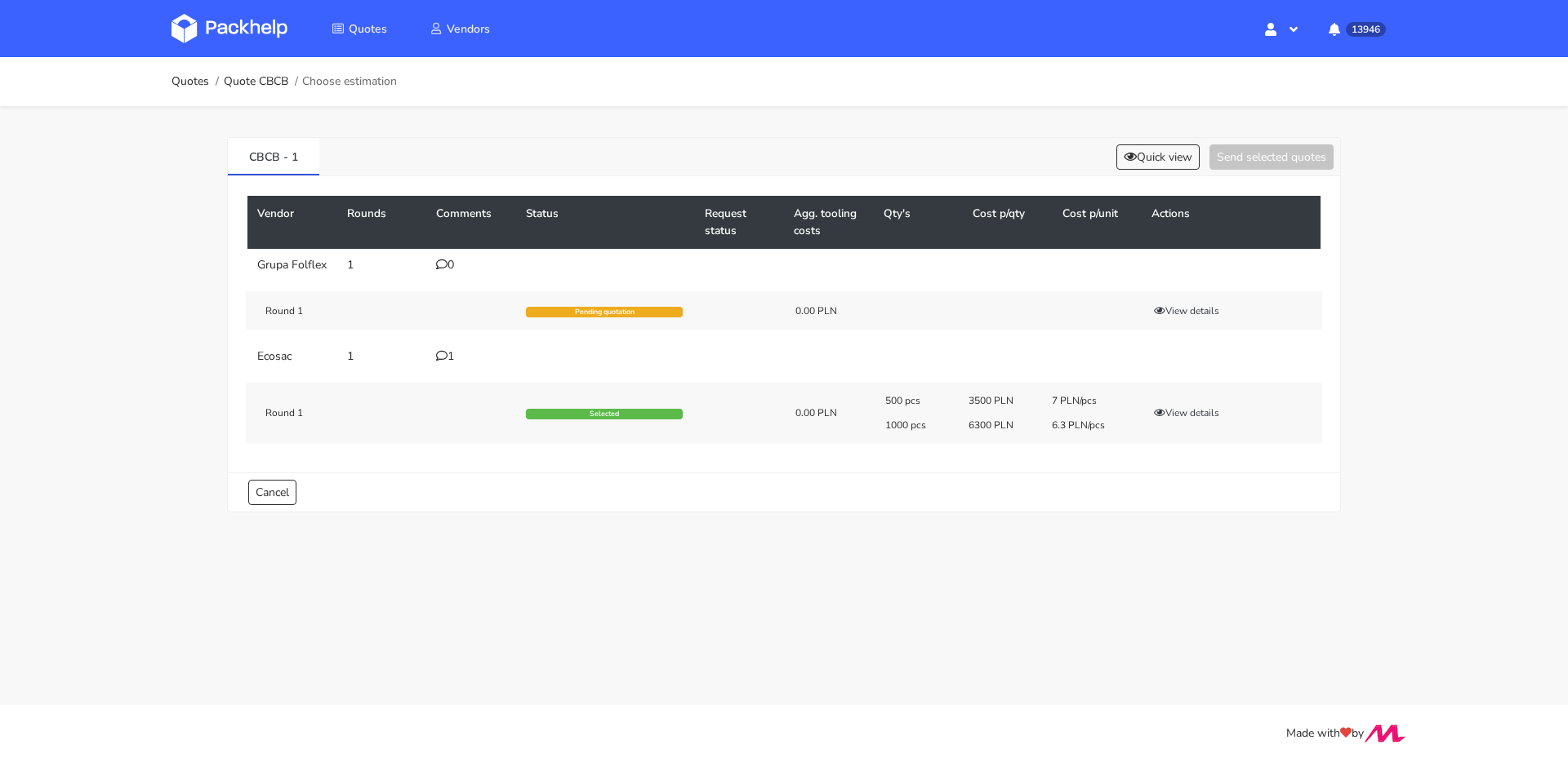
click at [436, 355] on icon at bounding box center [441, 355] width 11 height 11
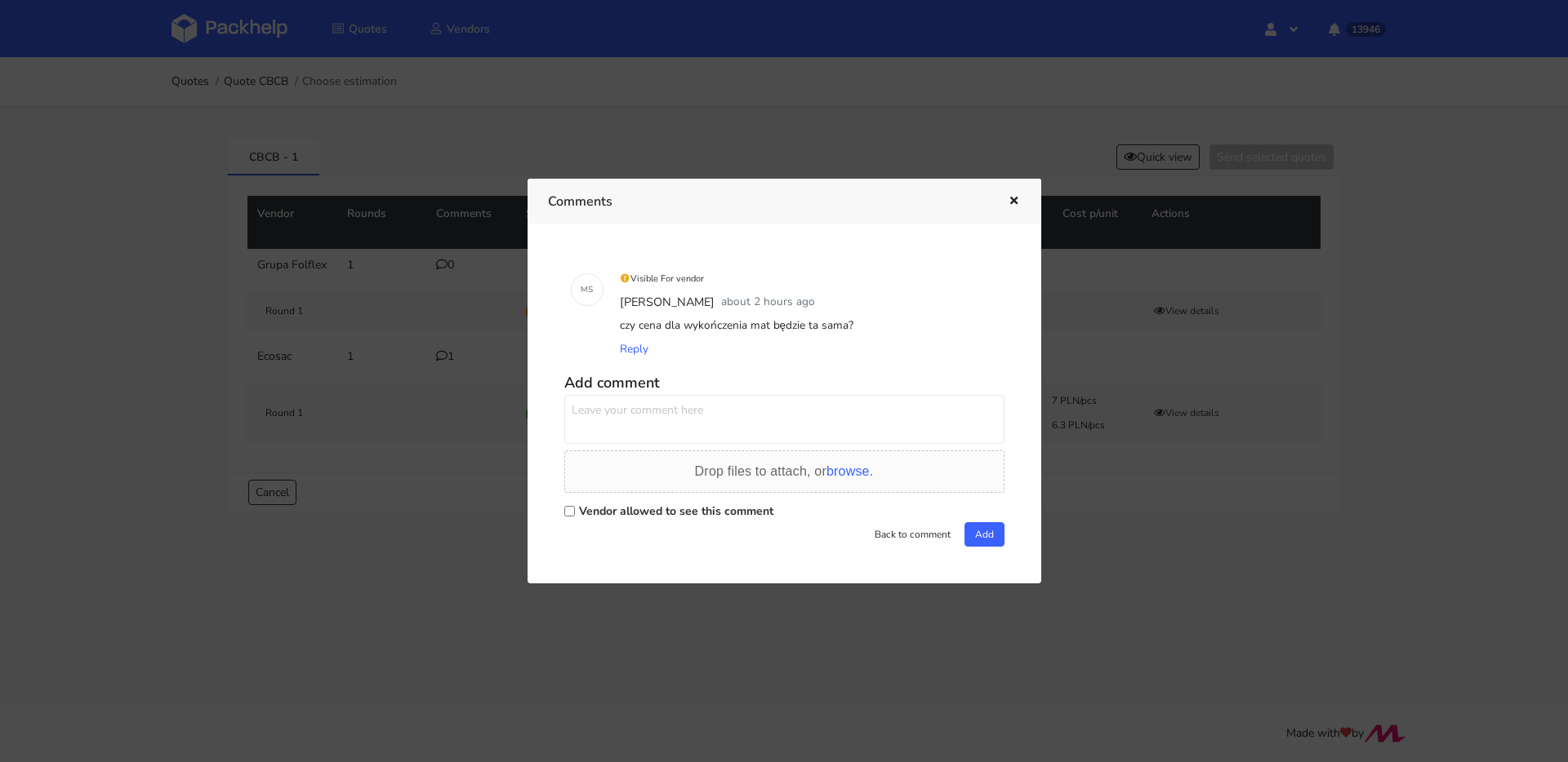
click at [677, 411] on textarea at bounding box center [784, 420] width 440 height 49
type textarea "i jeszcze drugie pytanie, czy [PERSON_NAME] zrobić dokładny rozmiar z zapytania…"
click at [709, 503] on div "Vendor allowed to see this comment" at bounding box center [784, 511] width 440 height 23
click at [710, 505] on label "Vendor allowed to see this comment" at bounding box center [676, 511] width 195 height 15
click at [575, 506] on input "Vendor allowed to see this comment" at bounding box center [569, 511] width 10 height 10
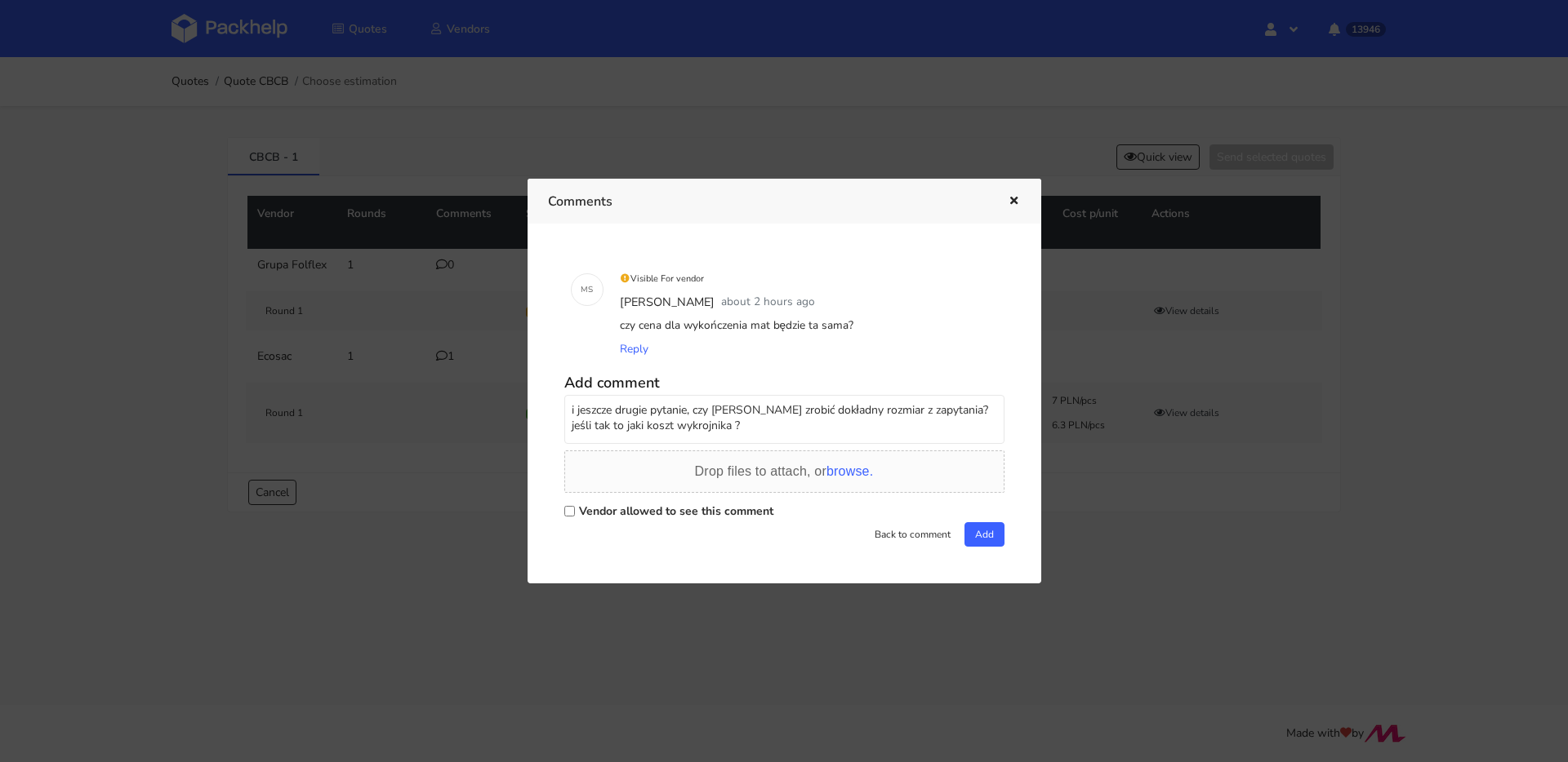
checkbox input "true"
click at [965, 534] on button "Add" at bounding box center [984, 534] width 40 height 25
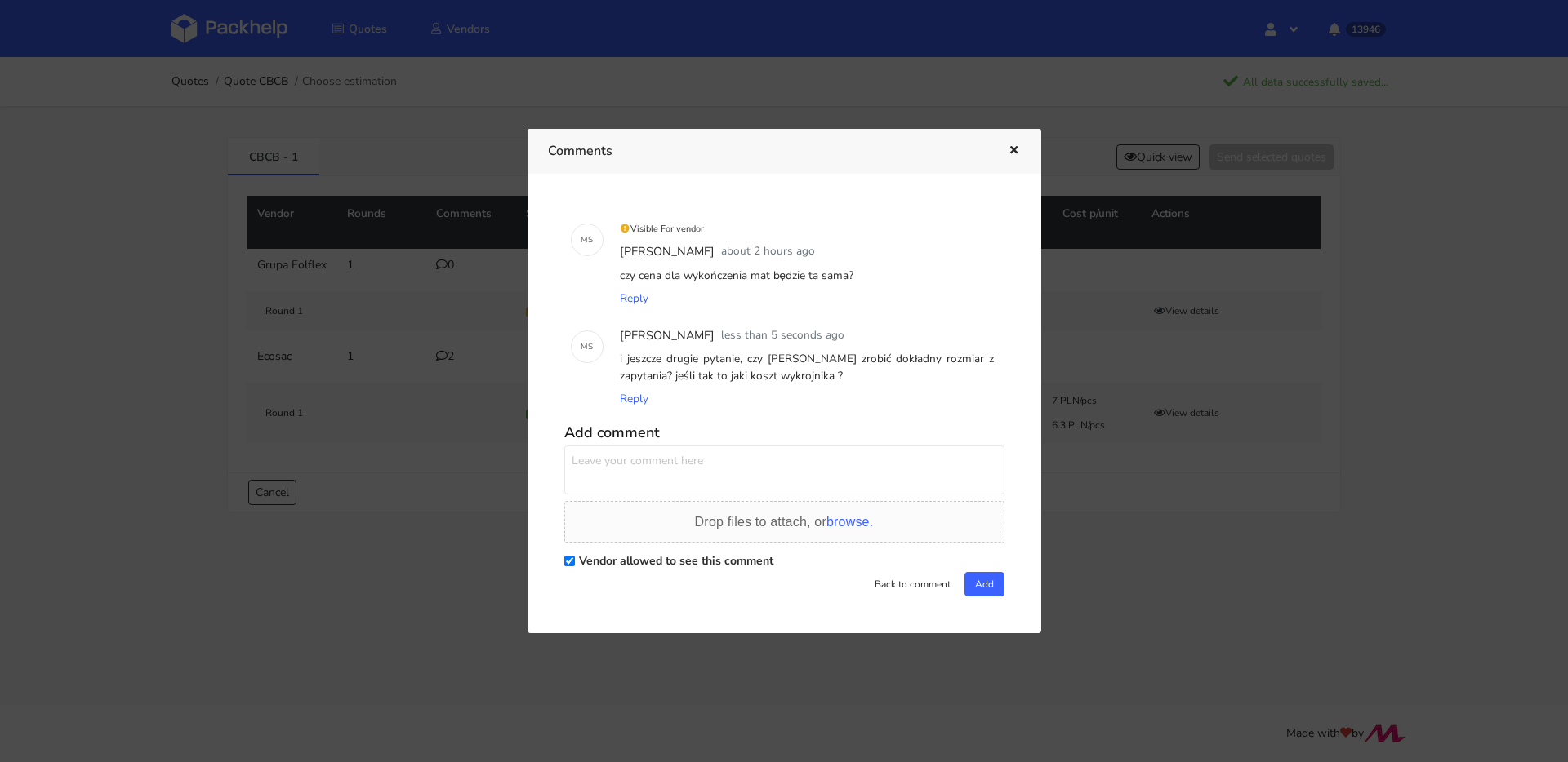
click at [1004, 150] on button "button" at bounding box center [1011, 150] width 18 height 21
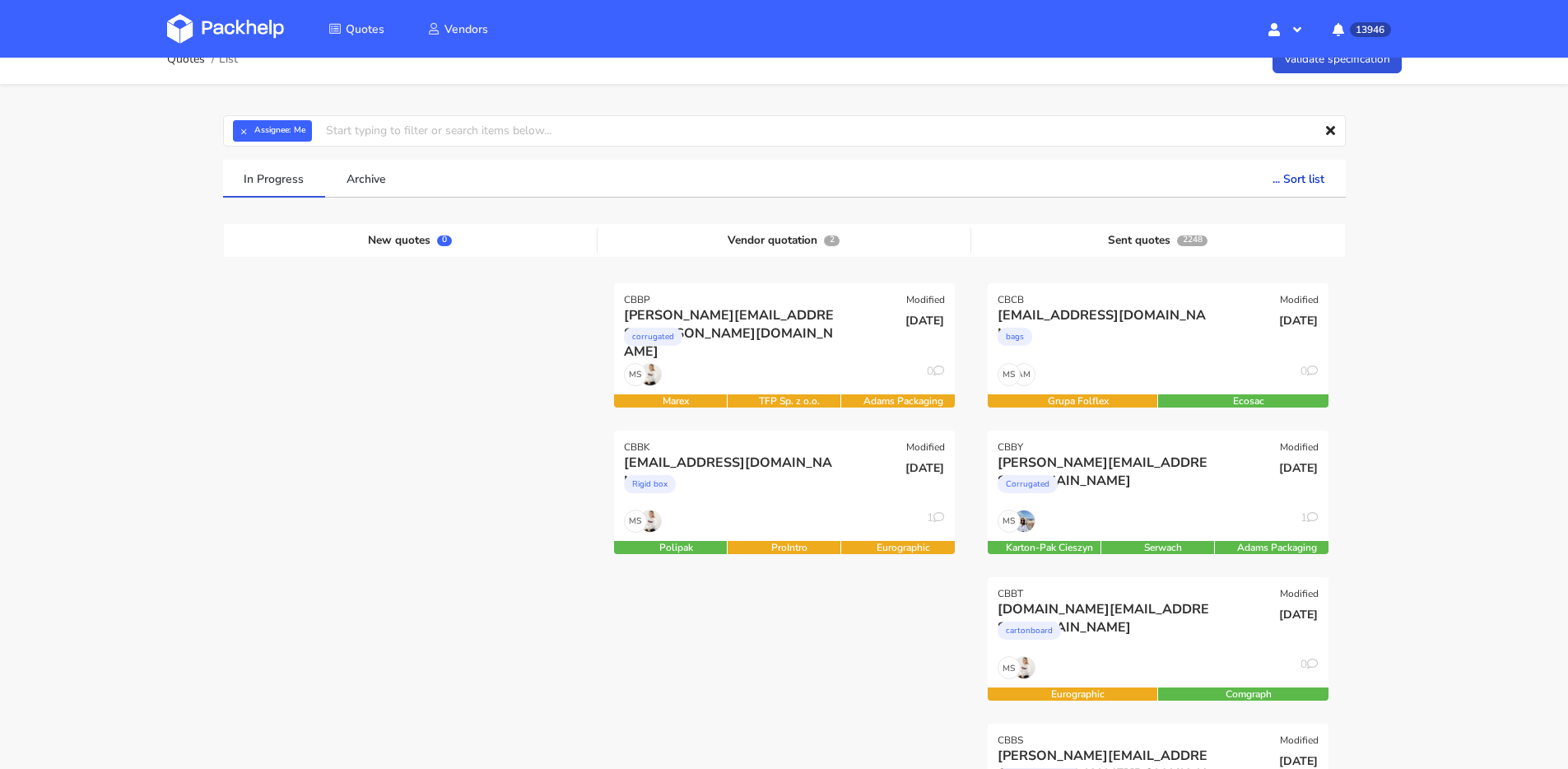
scroll to position [24, 0]
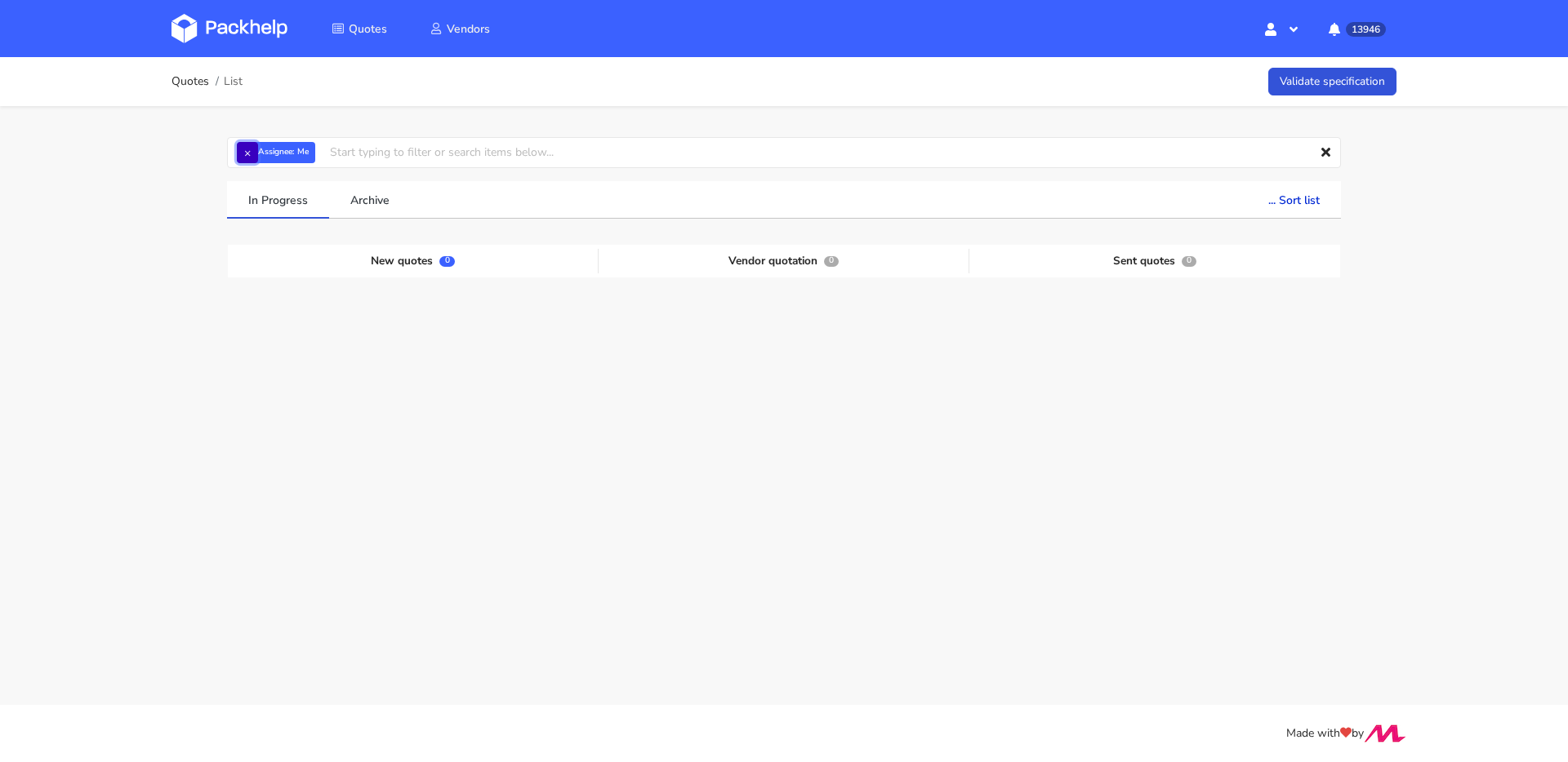
click at [256, 157] on button "×" at bounding box center [247, 152] width 21 height 21
click at [254, 155] on input "text" at bounding box center [784, 152] width 1113 height 31
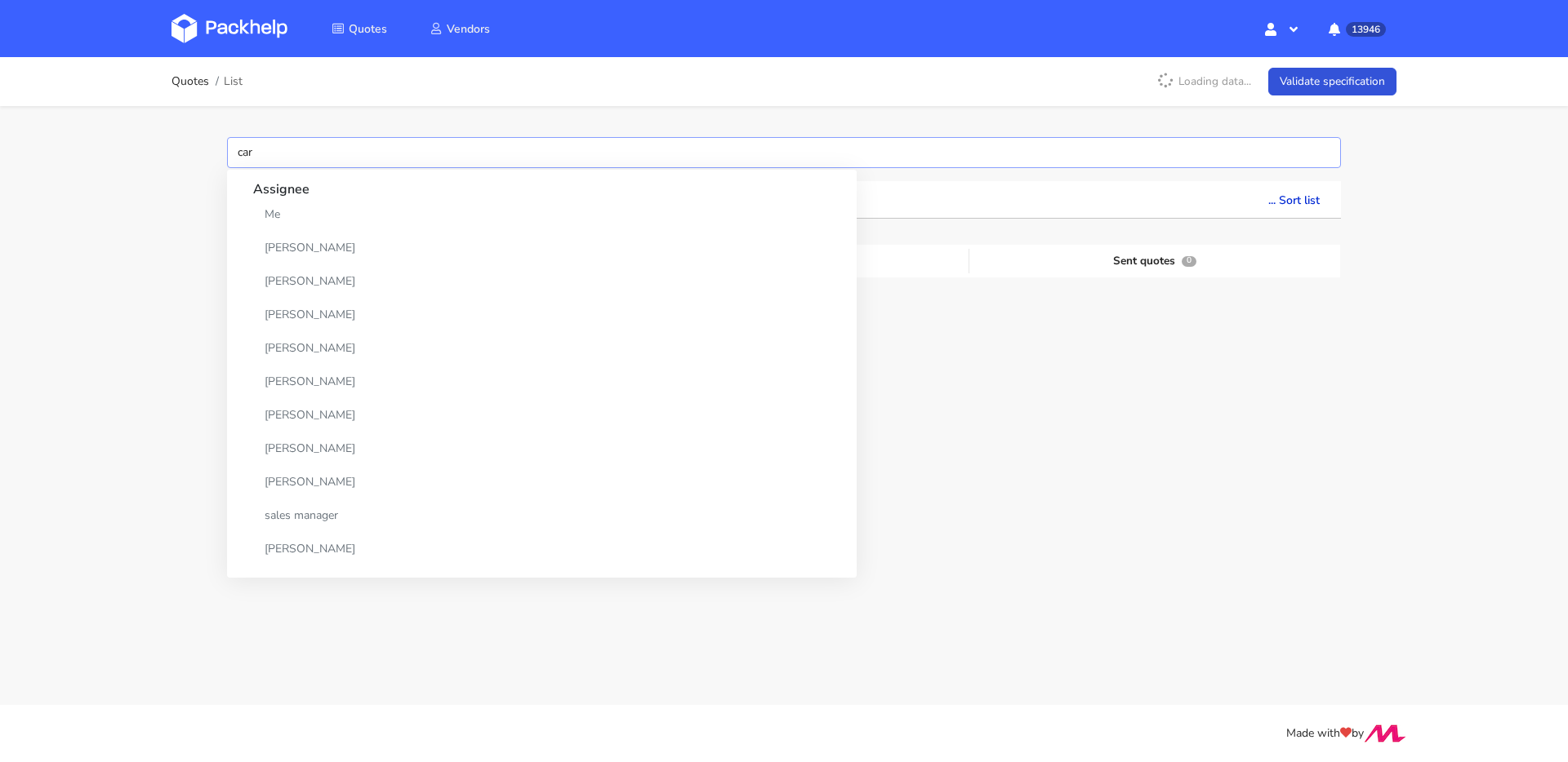
type input "caro"
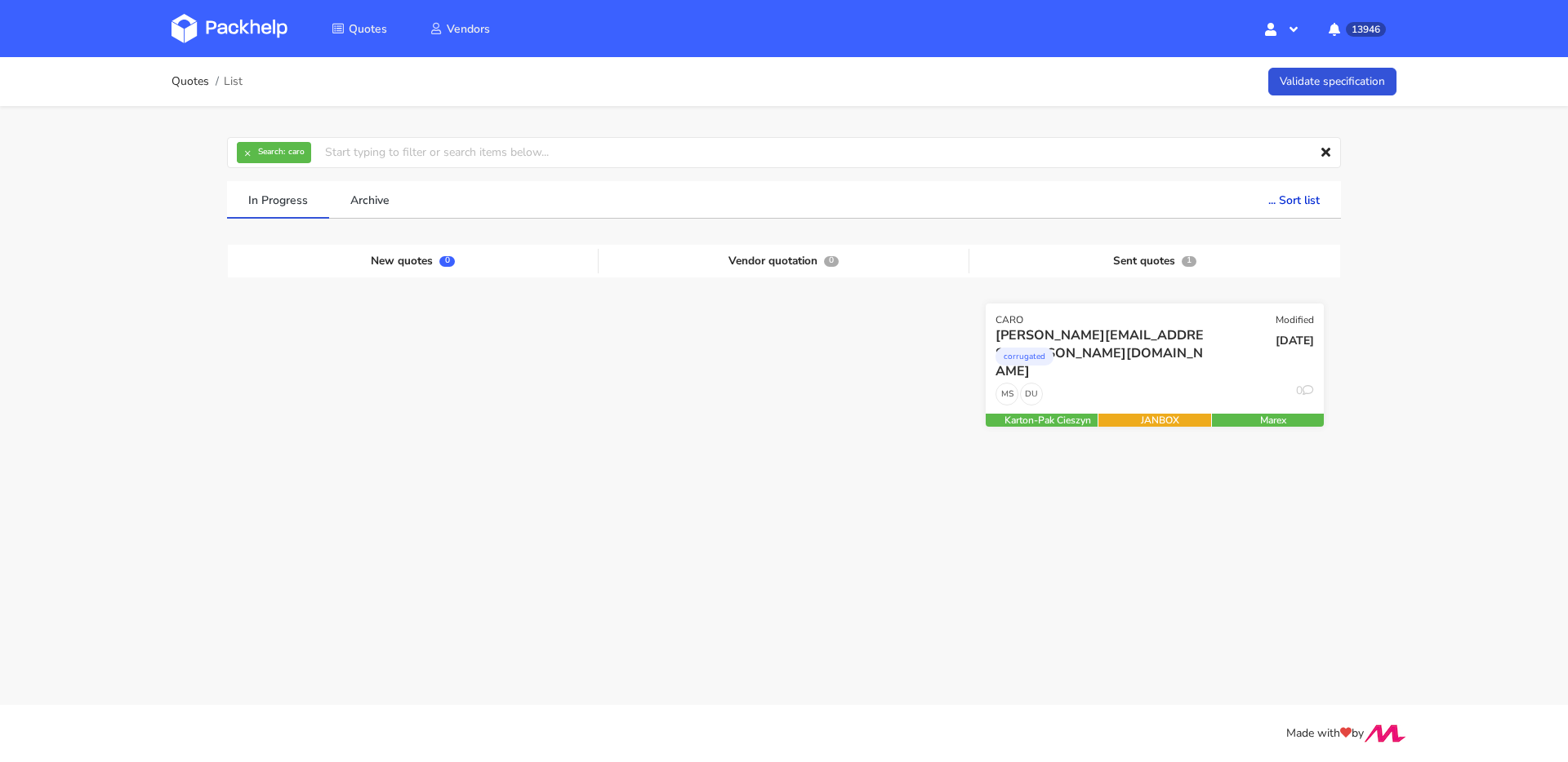
click at [1199, 366] on div "corrugated" at bounding box center [1103, 360] width 217 height 32
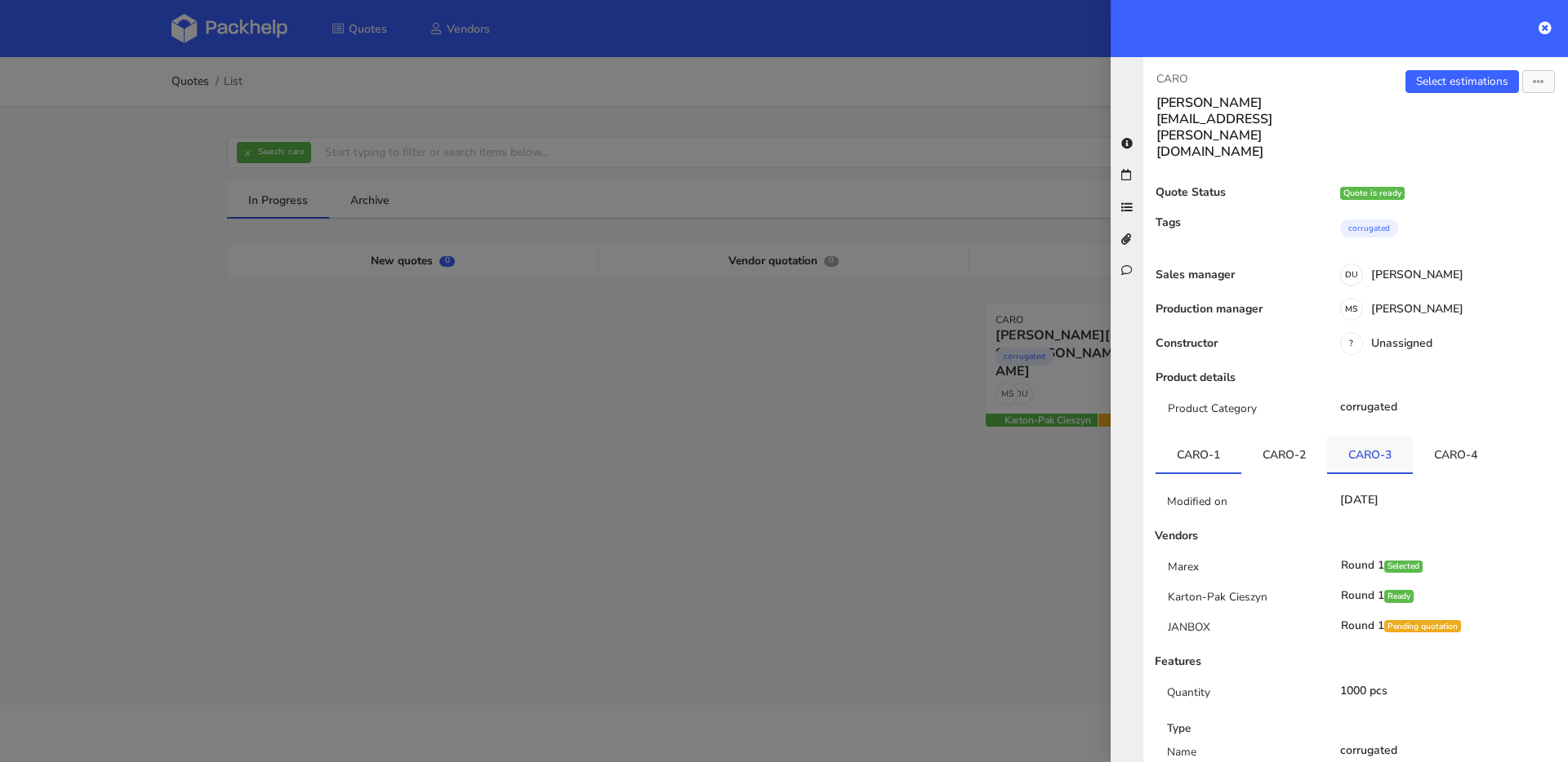
click at [1360, 437] on link "CARO-3" at bounding box center [1369, 454] width 86 height 36
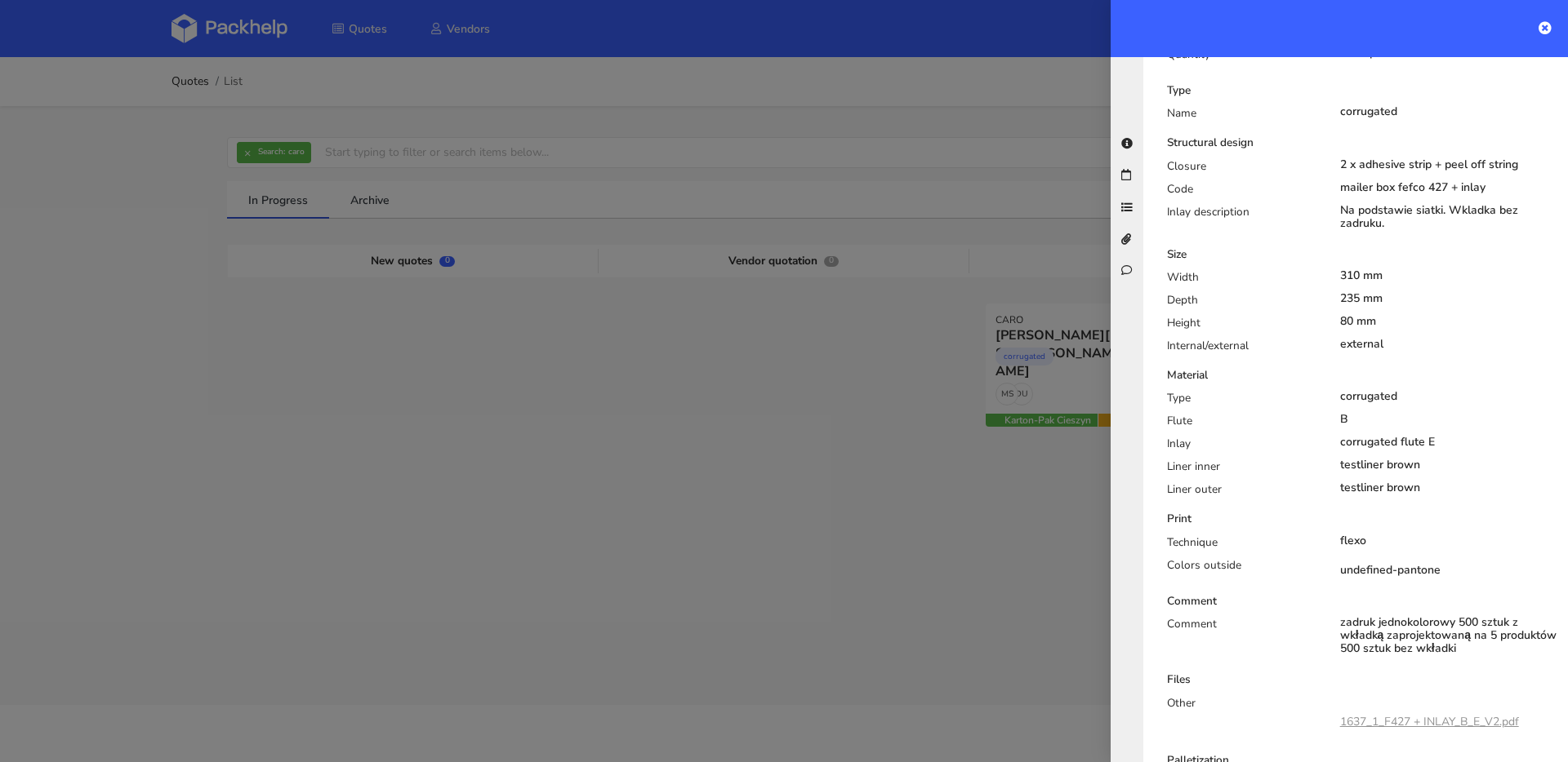
scroll to position [714, 0]
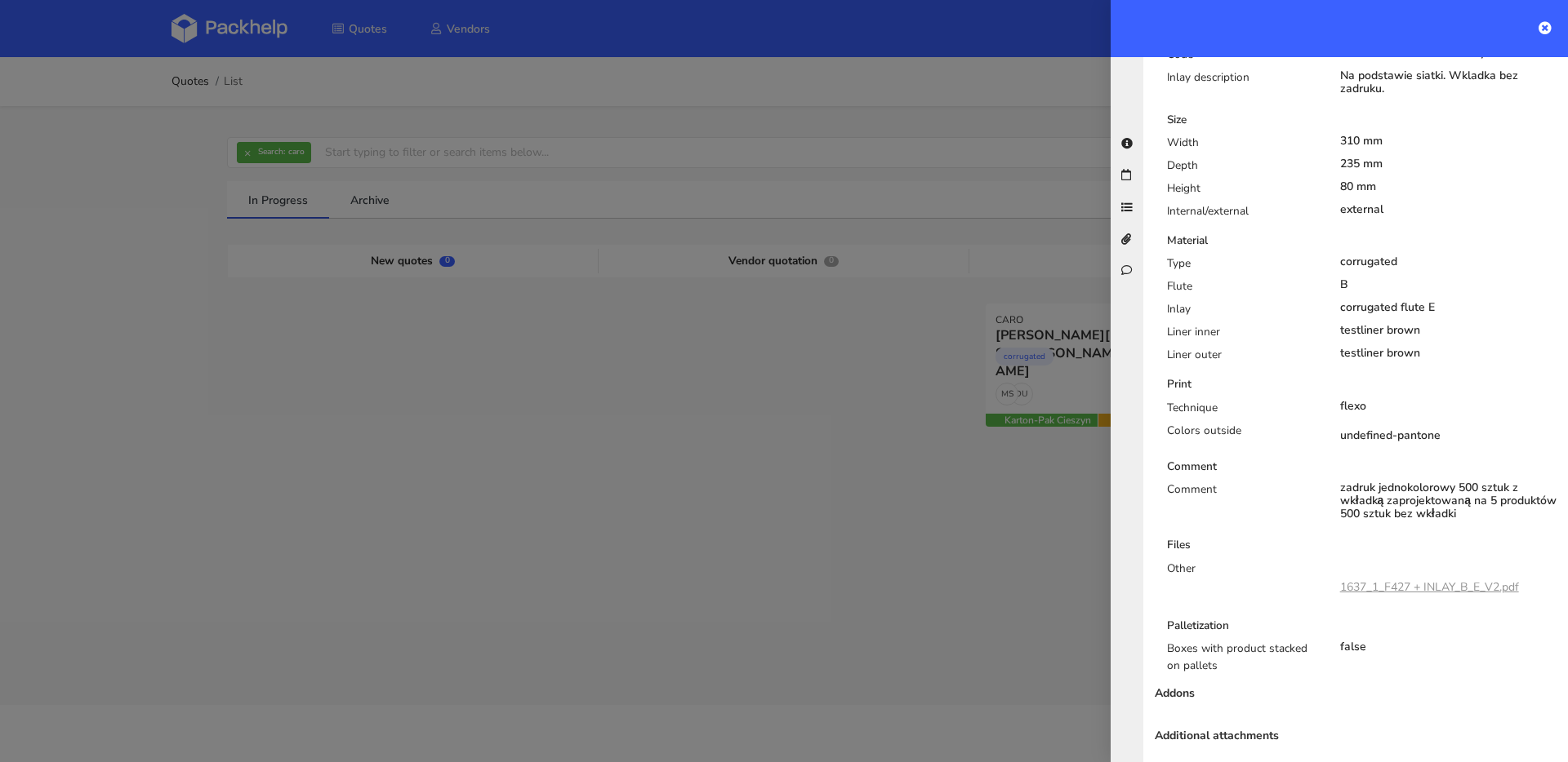
click at [1413, 579] on link "1637_1_F427 + INLAY_B_E_V2.pdf" at bounding box center [1429, 587] width 178 height 15
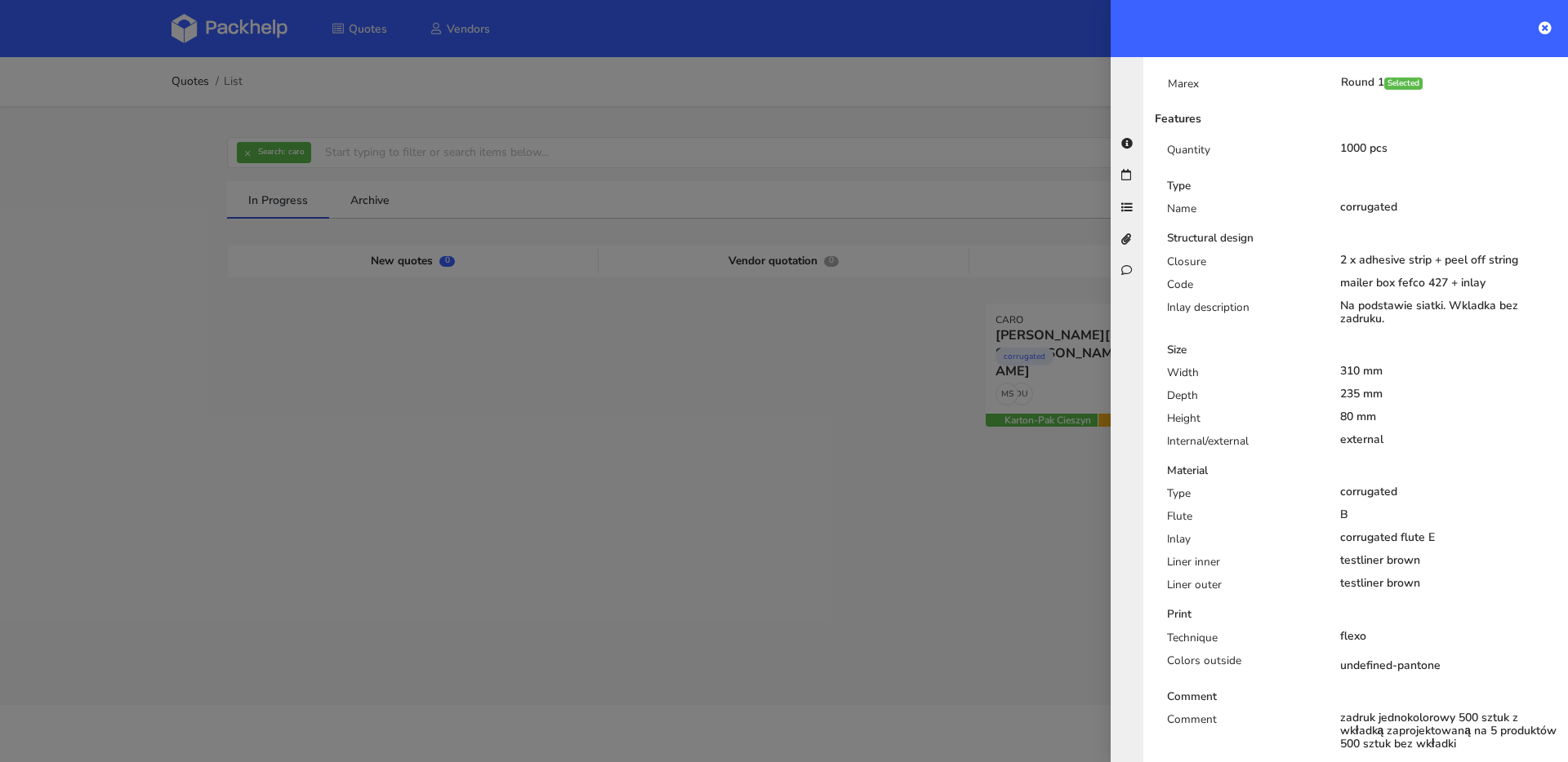
scroll to position [471, 0]
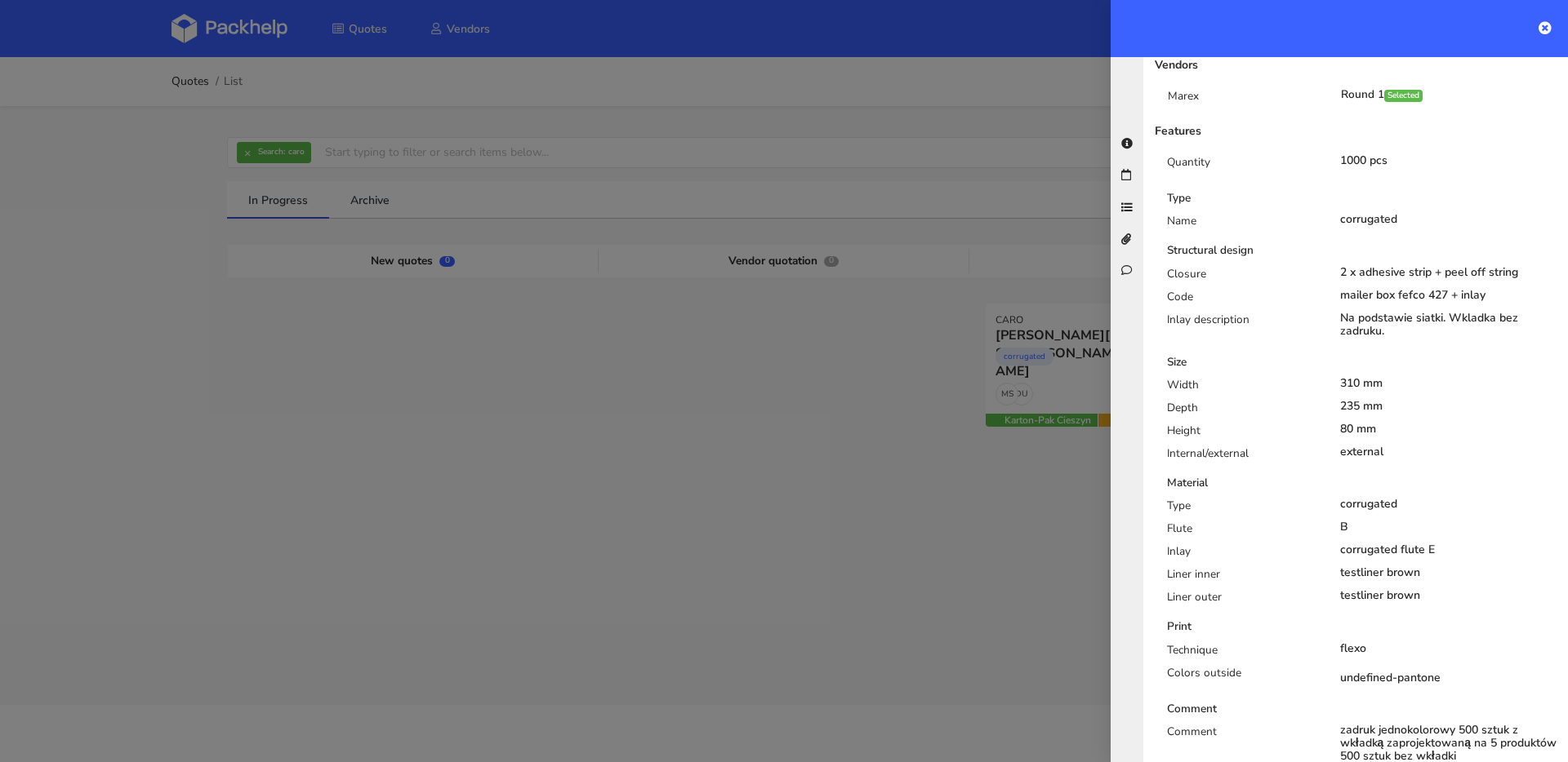
click at [721, 523] on div at bounding box center [784, 381] width 1568 height 762
